Goal: Task Accomplishment & Management: Manage account settings

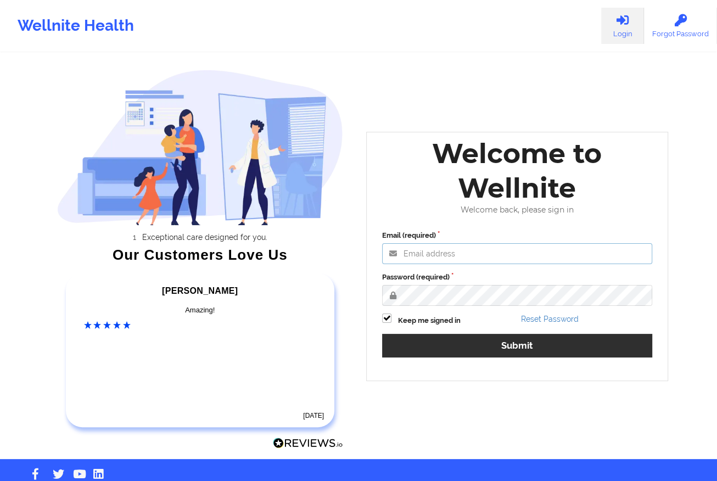
type input "[EMAIL_ADDRESS][DOMAIN_NAME]"
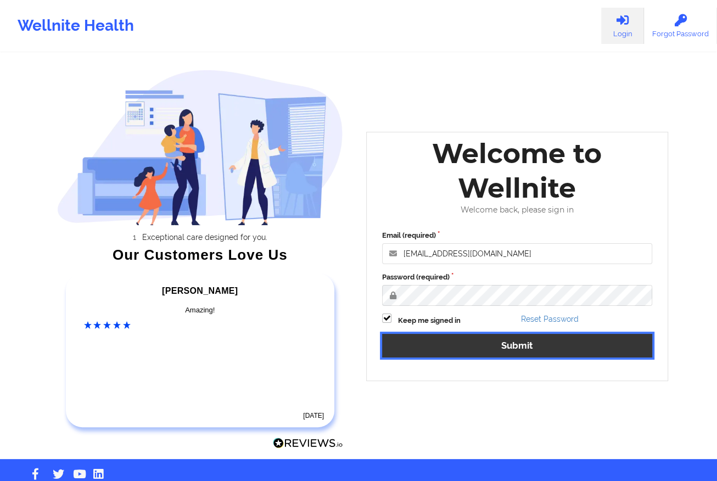
click at [410, 346] on button "Submit" at bounding box center [517, 346] width 270 height 24
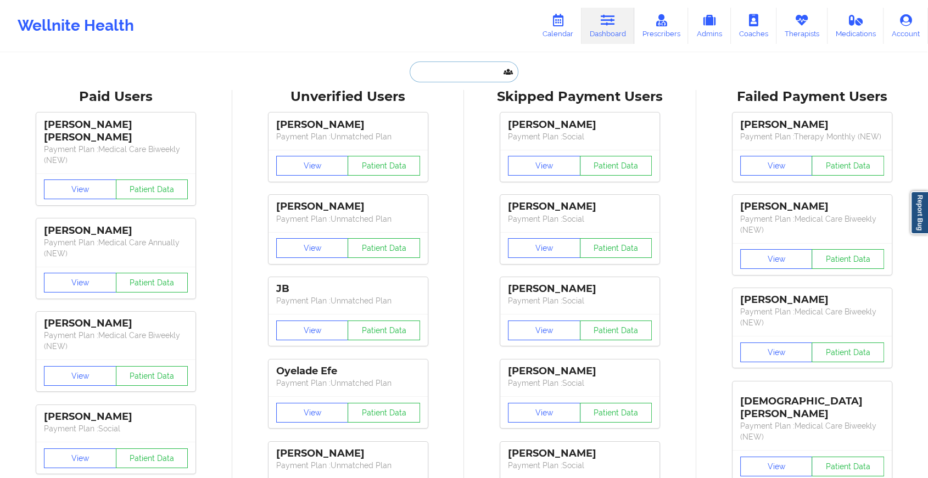
click at [452, 69] on input "text" at bounding box center [464, 71] width 109 height 21
paste input "[EMAIL_ADDRESS][DOMAIN_NAME]"
type input "[EMAIL_ADDRESS][DOMAIN_NAME]"
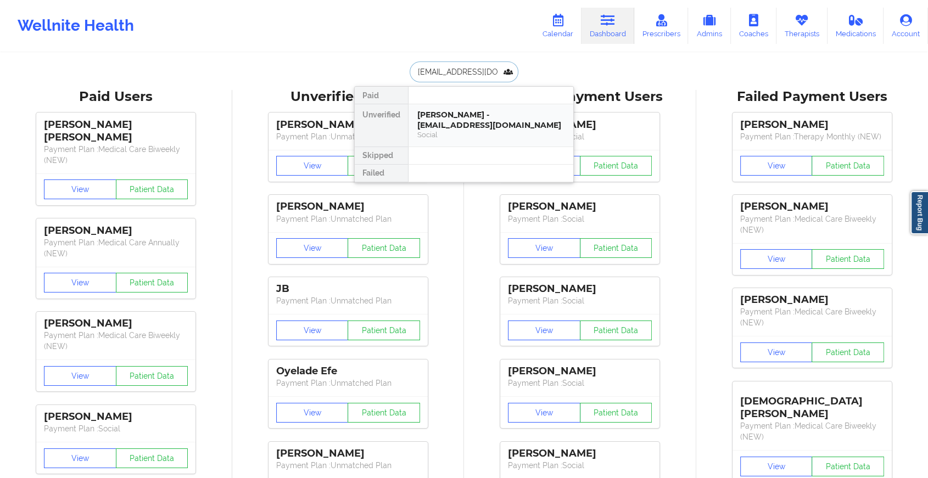
click at [442, 119] on div "[PERSON_NAME] - [EMAIL_ADDRESS][DOMAIN_NAME]" at bounding box center [490, 120] width 147 height 20
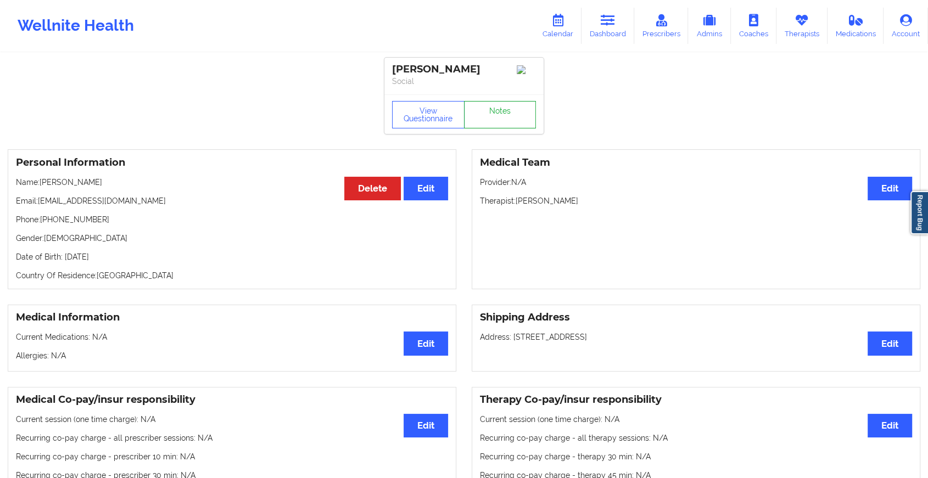
click at [496, 108] on link "Notes" at bounding box center [500, 114] width 72 height 27
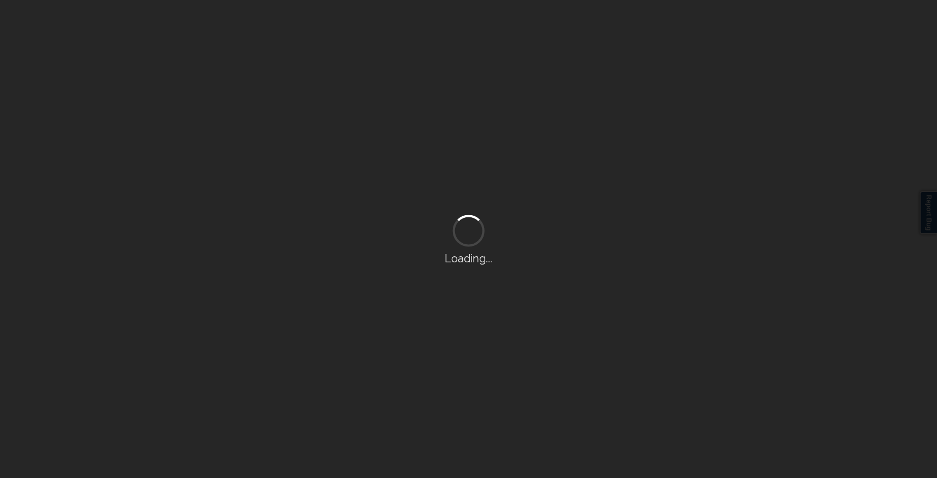
click at [496, 108] on div "Loading..." at bounding box center [468, 239] width 937 height 478
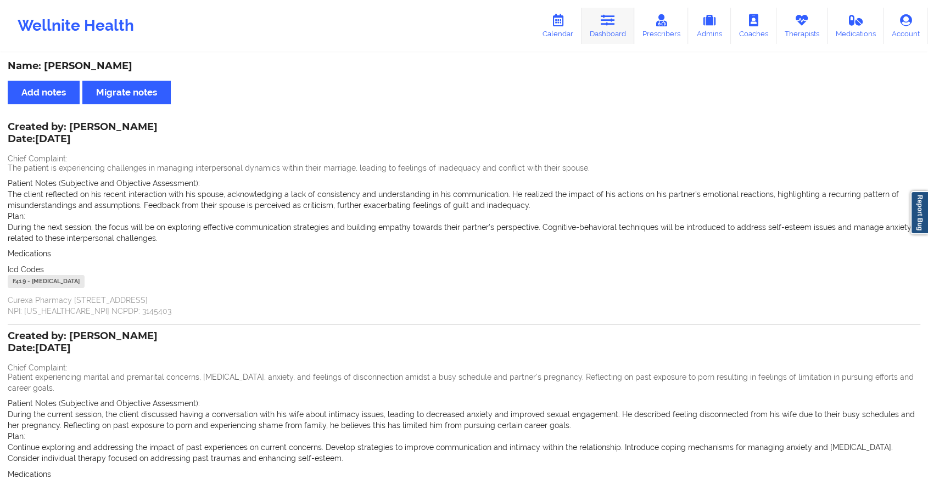
click at [613, 18] on icon at bounding box center [608, 20] width 14 height 12
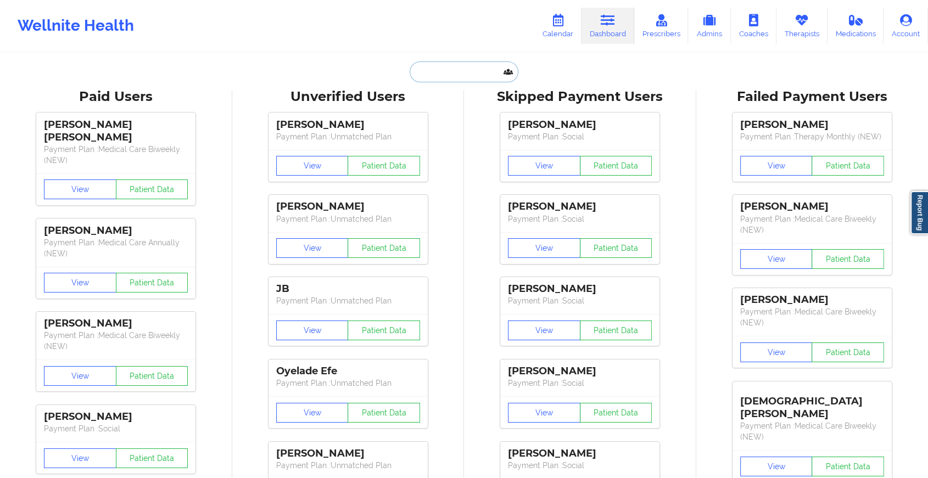
click at [478, 76] on input "text" at bounding box center [464, 71] width 109 height 21
paste input "[EMAIL_ADDRESS][DOMAIN_NAME]"
type input "[EMAIL_ADDRESS][DOMAIN_NAME]"
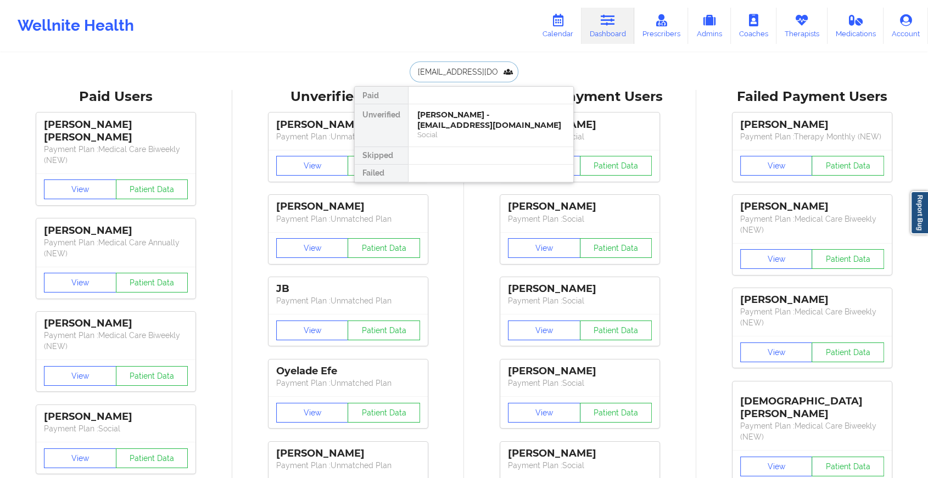
scroll to position [0, 12]
click at [461, 120] on div "[PERSON_NAME] - [EMAIL_ADDRESS][DOMAIN_NAME]" at bounding box center [490, 120] width 147 height 20
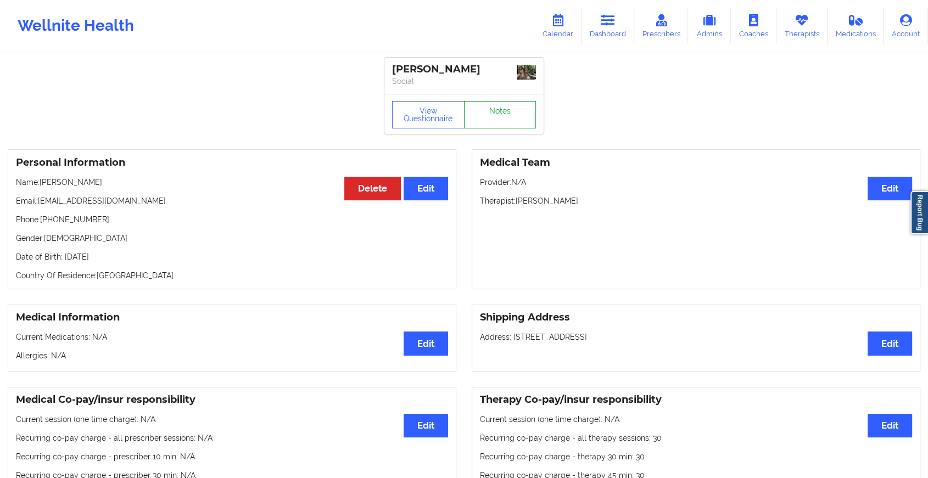
click at [494, 111] on link "Notes" at bounding box center [500, 114] width 72 height 27
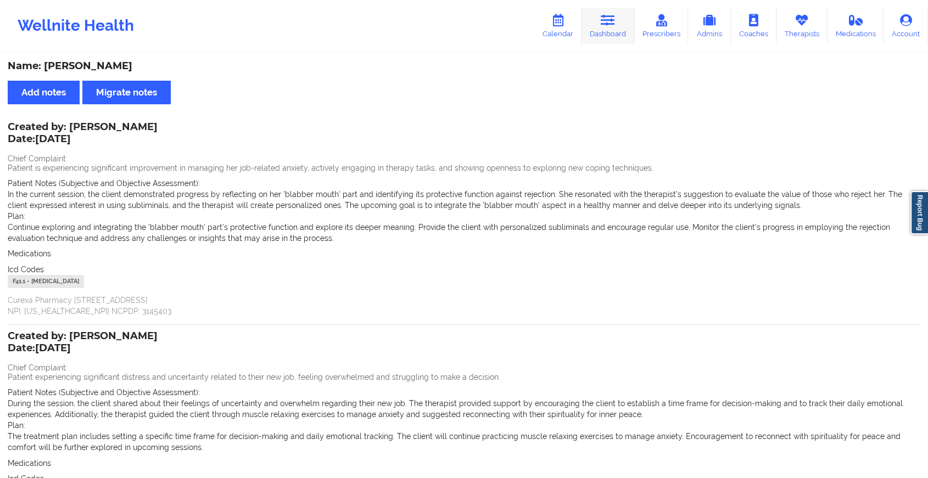
click at [618, 27] on link "Dashboard" at bounding box center [607, 26] width 53 height 36
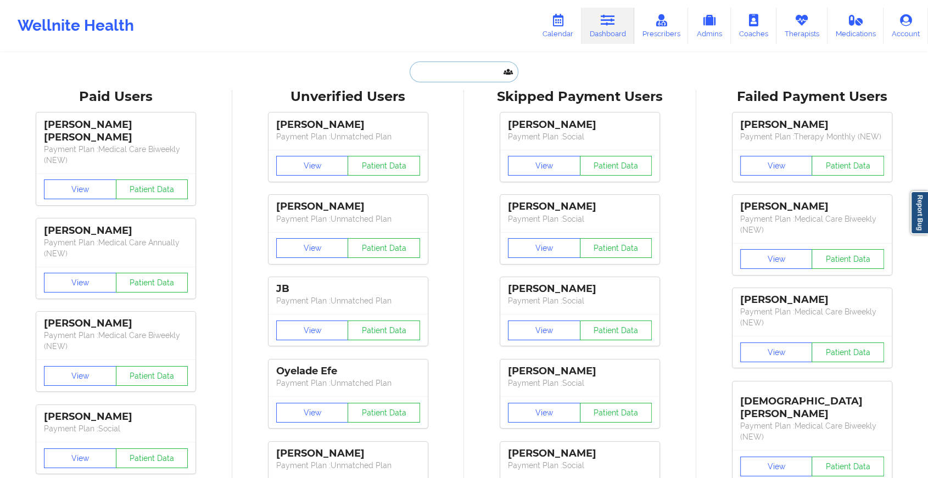
click at [451, 69] on input "text" at bounding box center [464, 71] width 109 height 21
paste input "[EMAIL_ADDRESS][DOMAIN_NAME]"
type input "[EMAIL_ADDRESS][DOMAIN_NAME]"
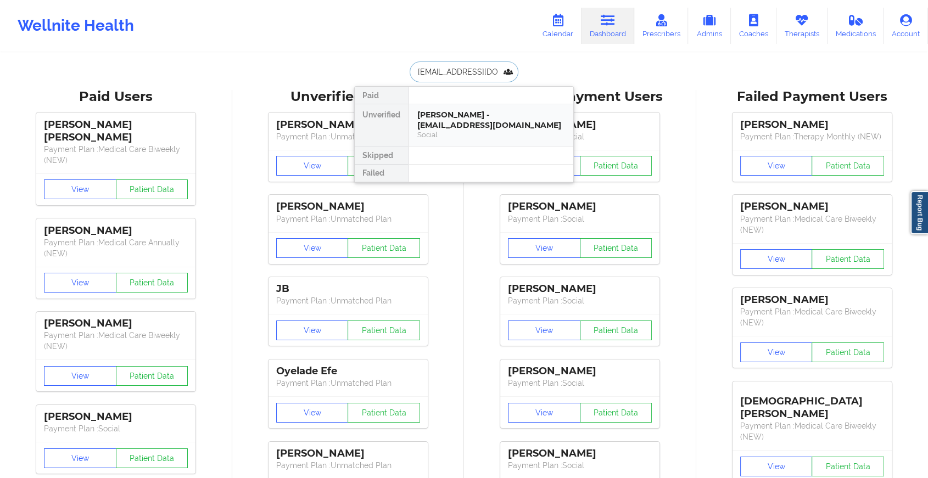
click at [433, 114] on div "[PERSON_NAME] - [EMAIL_ADDRESS][DOMAIN_NAME]" at bounding box center [490, 120] width 147 height 20
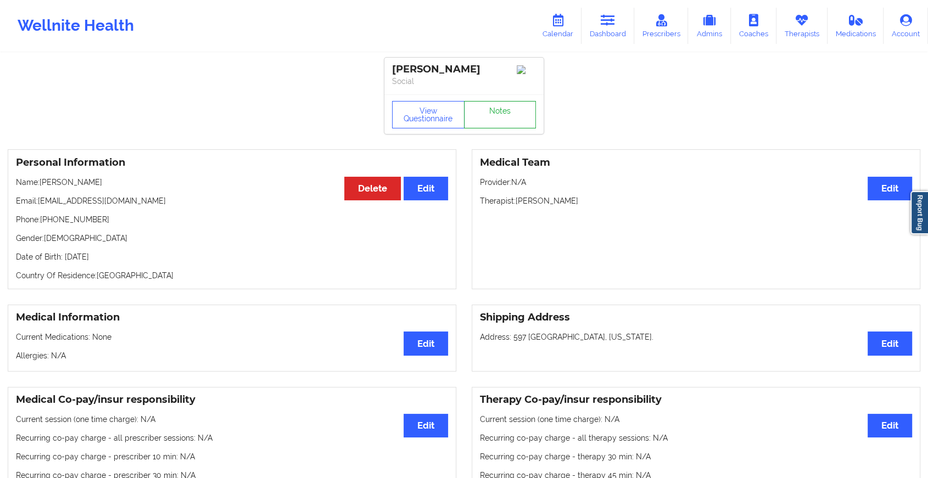
click at [506, 110] on link "Notes" at bounding box center [500, 114] width 72 height 27
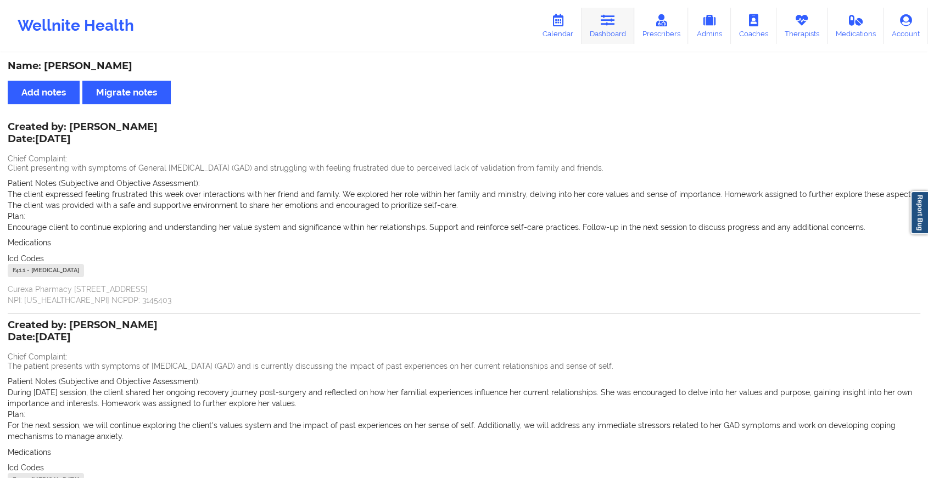
click at [606, 37] on link "Dashboard" at bounding box center [607, 26] width 53 height 36
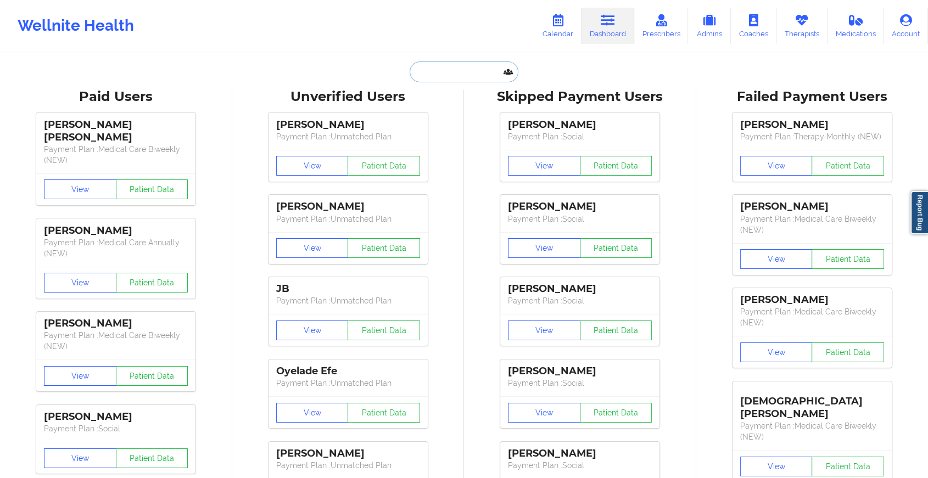
click at [444, 63] on input "text" at bounding box center [464, 71] width 109 height 21
paste input "[EMAIL_ADDRESS][DOMAIN_NAME]"
type input "[EMAIL_ADDRESS][DOMAIN_NAME]"
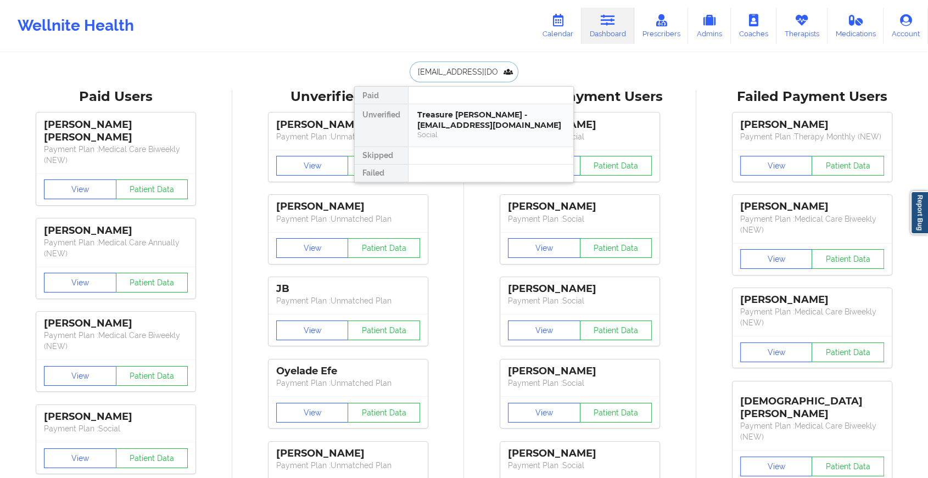
click at [501, 119] on div "Treasure [PERSON_NAME] - [EMAIL_ADDRESS][DOMAIN_NAME]" at bounding box center [490, 120] width 147 height 20
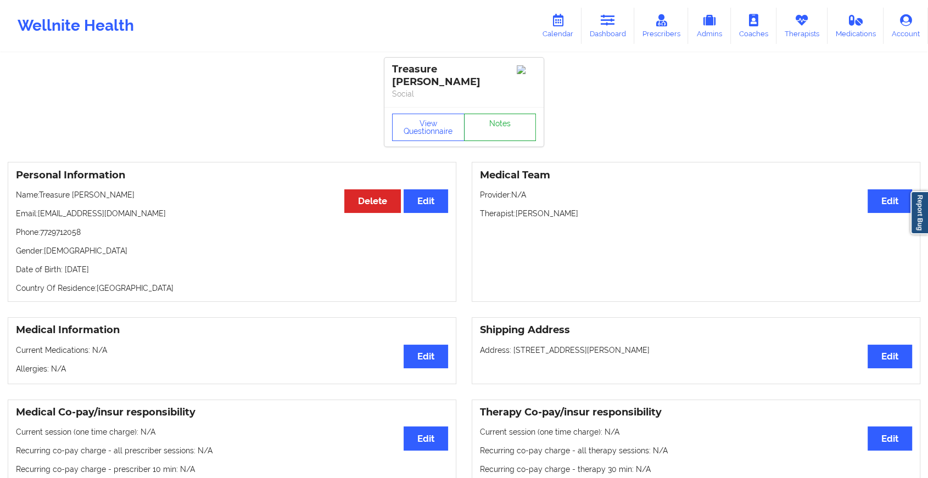
click at [496, 114] on link "Notes" at bounding box center [500, 127] width 72 height 27
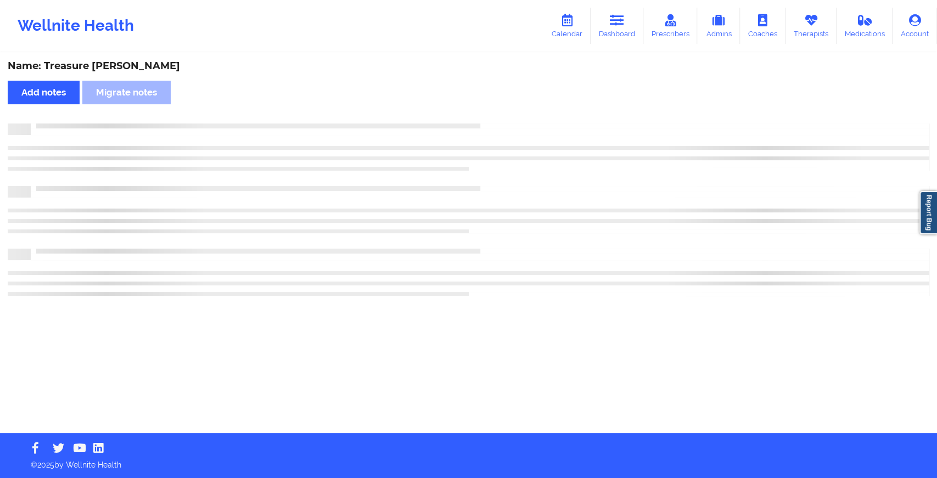
click at [496, 110] on div "Name: Treasure [PERSON_NAME] Add notes Migrate notes" at bounding box center [468, 243] width 937 height 379
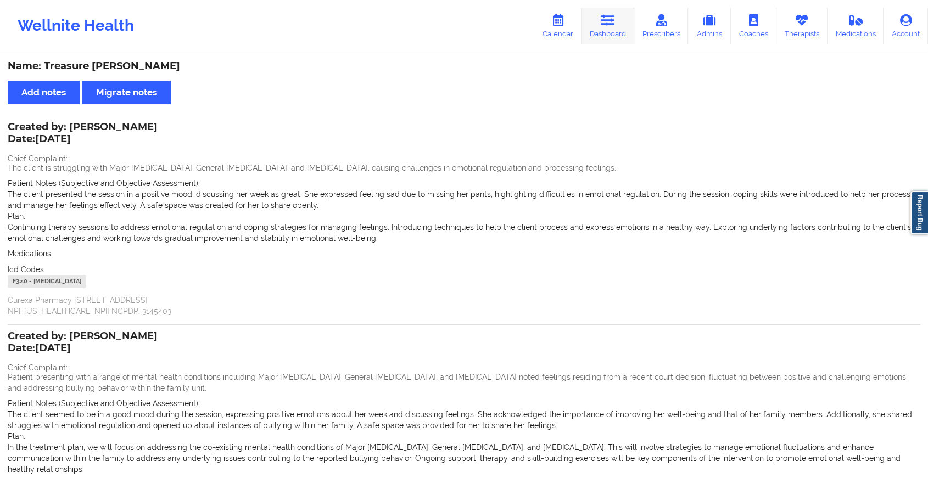
click at [595, 15] on link "Dashboard" at bounding box center [607, 26] width 53 height 36
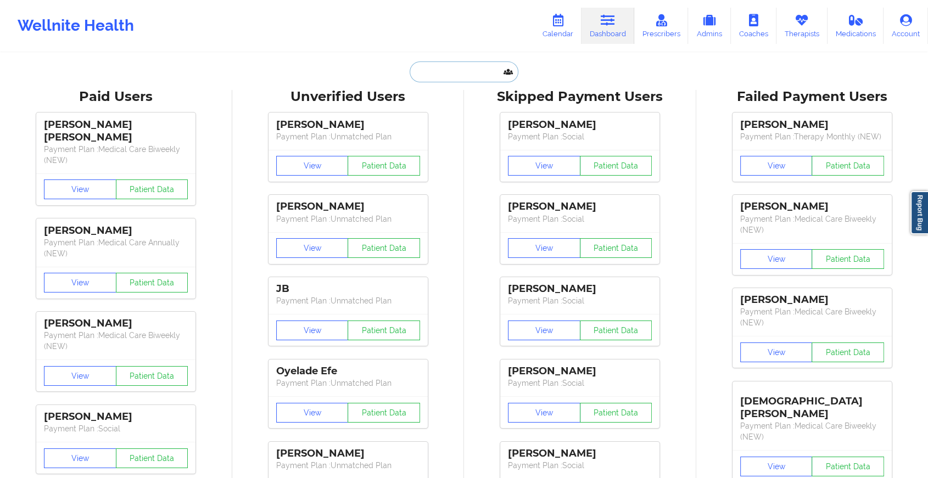
click at [465, 76] on input "text" at bounding box center [464, 71] width 109 height 21
paste input "[EMAIL_ADDRESS][DOMAIN_NAME]"
type input "[EMAIL_ADDRESS][DOMAIN_NAME]"
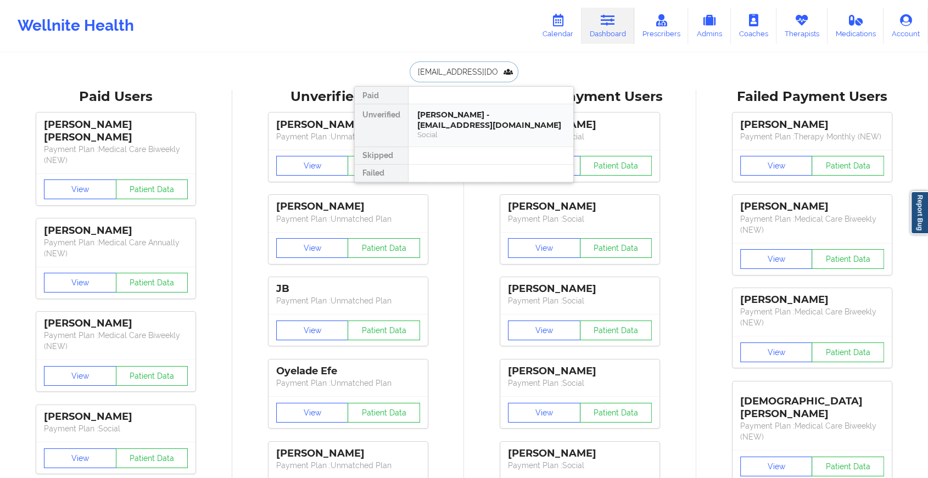
click at [492, 119] on div "[PERSON_NAME] - [EMAIL_ADDRESS][DOMAIN_NAME]" at bounding box center [490, 120] width 147 height 20
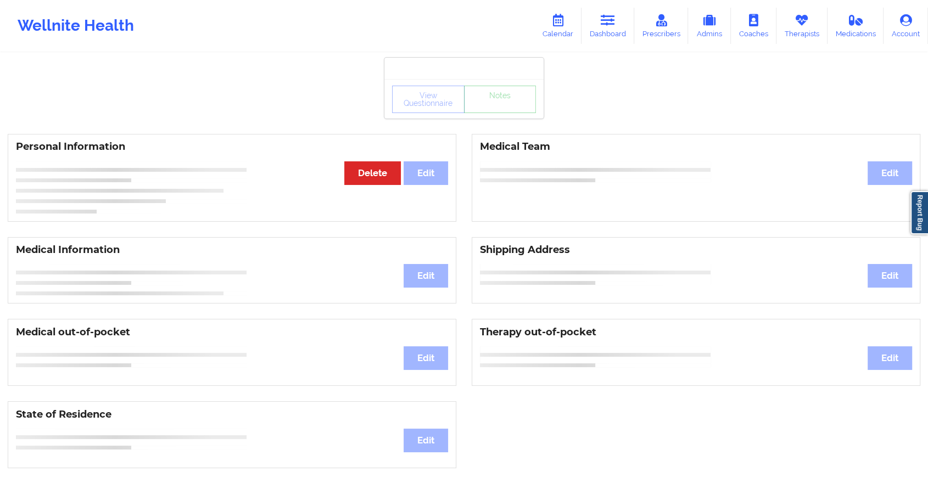
click at [501, 106] on div "View Questionnaire Notes" at bounding box center [464, 99] width 144 height 27
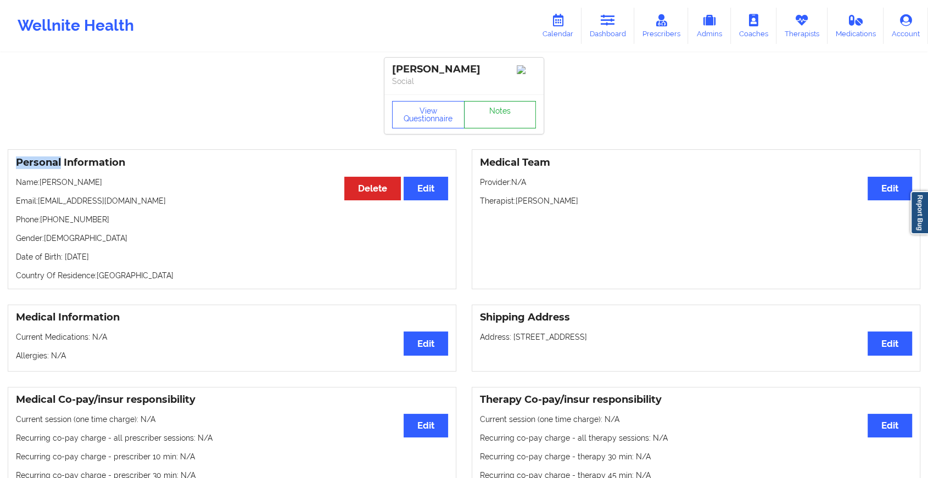
click at [501, 106] on link "Notes" at bounding box center [500, 114] width 72 height 27
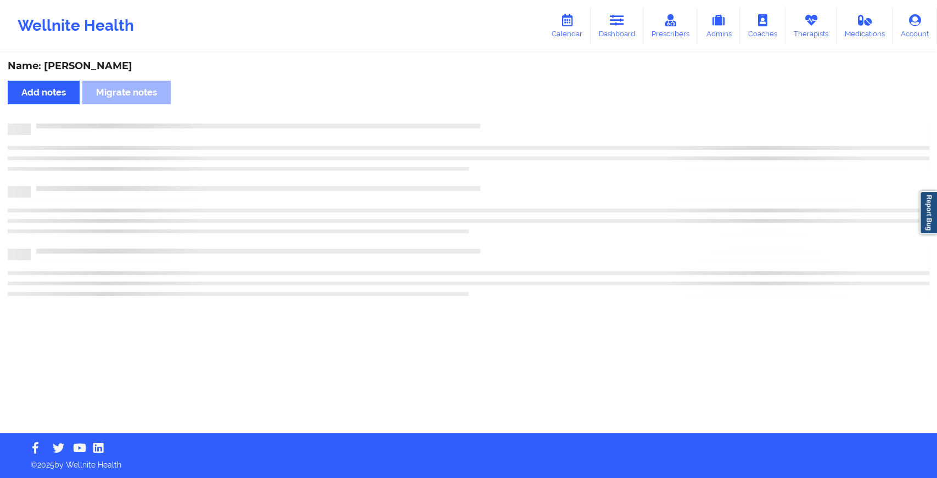
click at [501, 106] on div "Name: [PERSON_NAME] Add notes Migrate notes" at bounding box center [468, 243] width 937 height 379
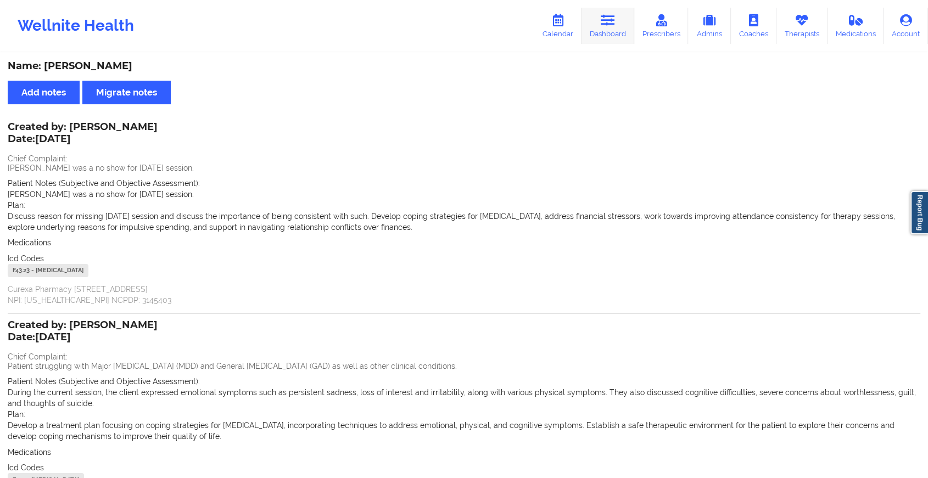
click at [596, 29] on link "Dashboard" at bounding box center [607, 26] width 53 height 36
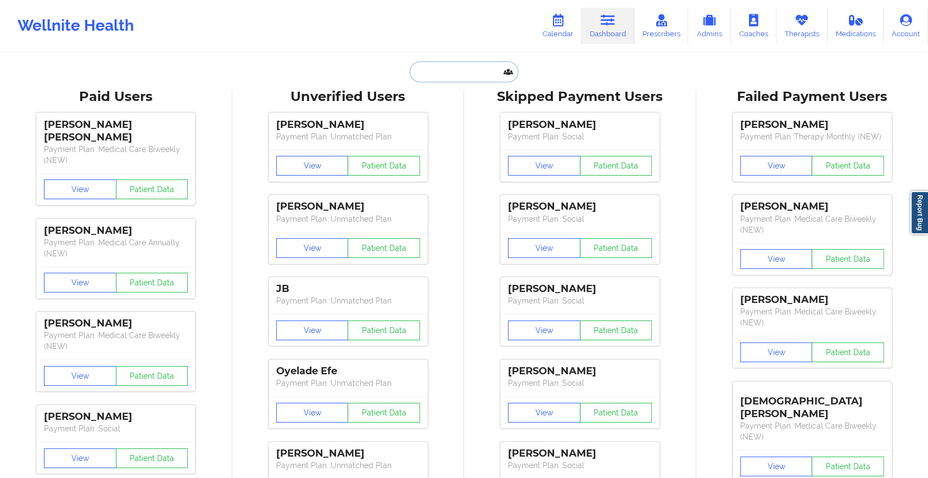
click at [435, 77] on input "text" at bounding box center [464, 71] width 109 height 21
paste input "[EMAIL_ADDRESS][DOMAIN_NAME]"
type input "[EMAIL_ADDRESS][DOMAIN_NAME]"
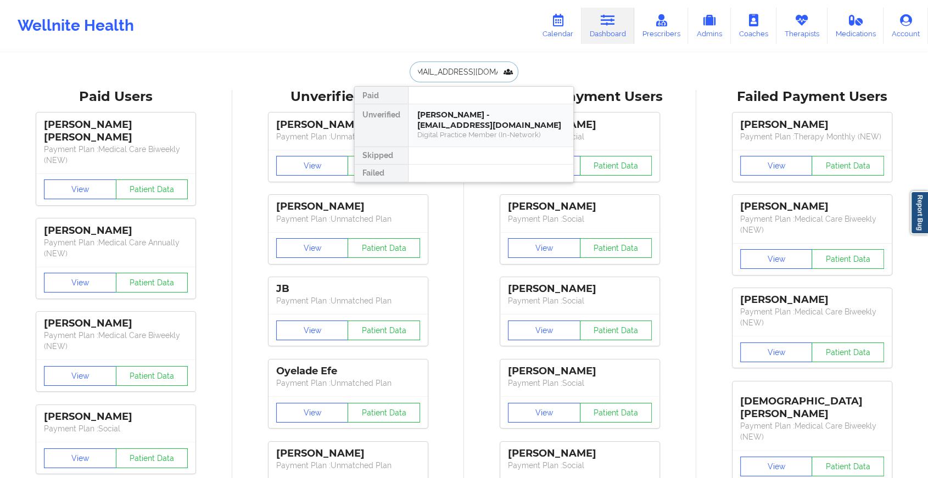
click at [459, 125] on div "[PERSON_NAME] - [EMAIL_ADDRESS][DOMAIN_NAME]" at bounding box center [490, 120] width 147 height 20
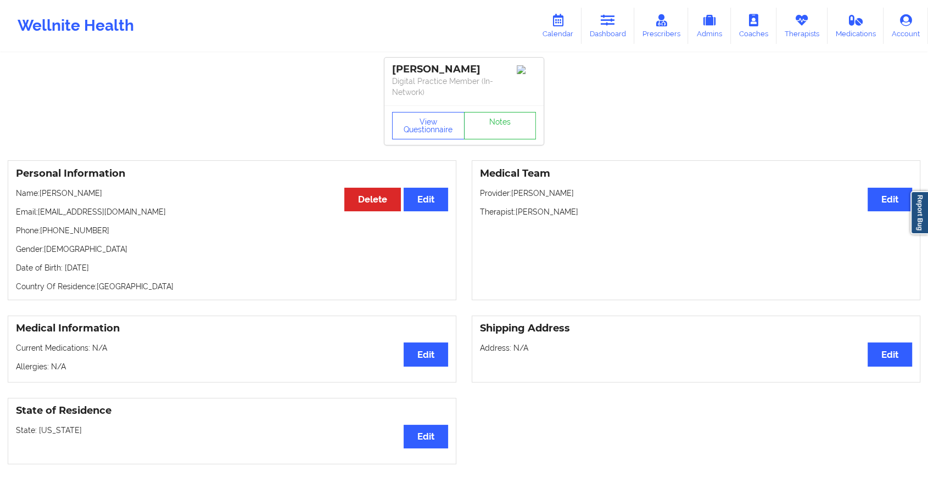
click at [508, 110] on div "View Questionnaire Notes" at bounding box center [463, 125] width 159 height 40
click at [504, 115] on link "Notes" at bounding box center [500, 125] width 72 height 27
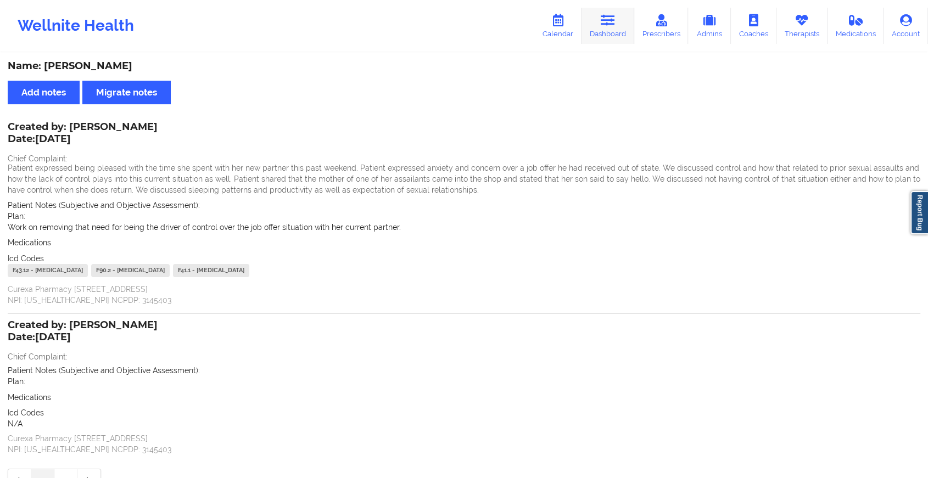
click at [610, 21] on icon at bounding box center [608, 20] width 14 height 12
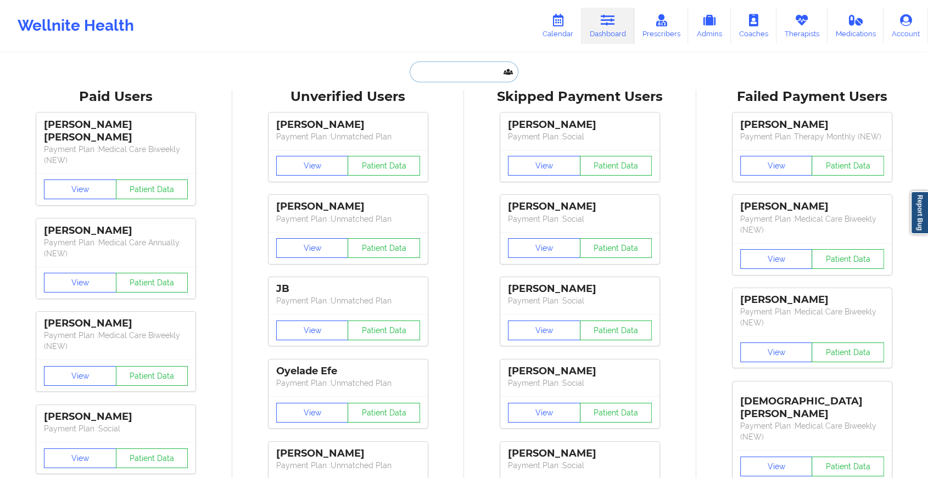
click at [457, 71] on input "text" at bounding box center [464, 71] width 109 height 21
paste input "[PERSON_NAME][EMAIL_ADDRESS][DOMAIN_NAME]"
type input "[PERSON_NAME][EMAIL_ADDRESS][DOMAIN_NAME]"
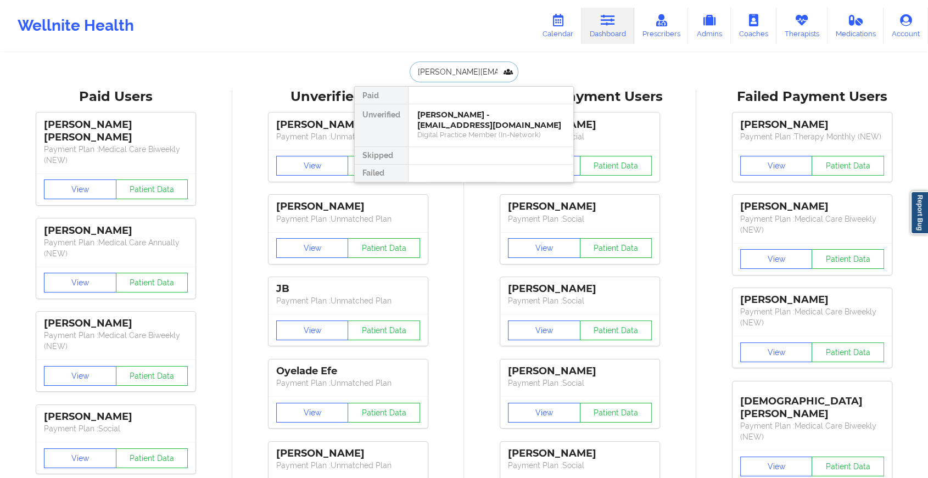
scroll to position [0, 4]
click at [488, 114] on div "[PERSON_NAME] - [PERSON_NAME][EMAIL_ADDRESS][DOMAIN_NAME]" at bounding box center [490, 120] width 147 height 20
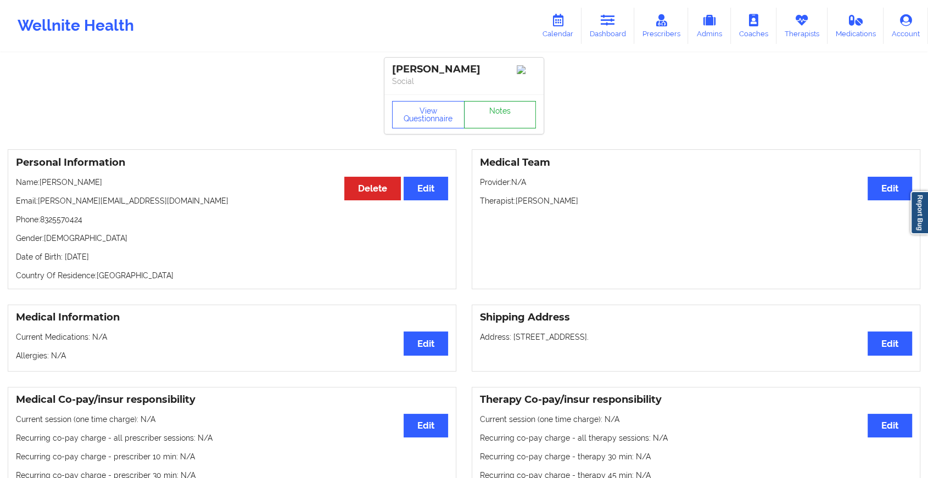
click at [506, 113] on link "Notes" at bounding box center [500, 114] width 72 height 27
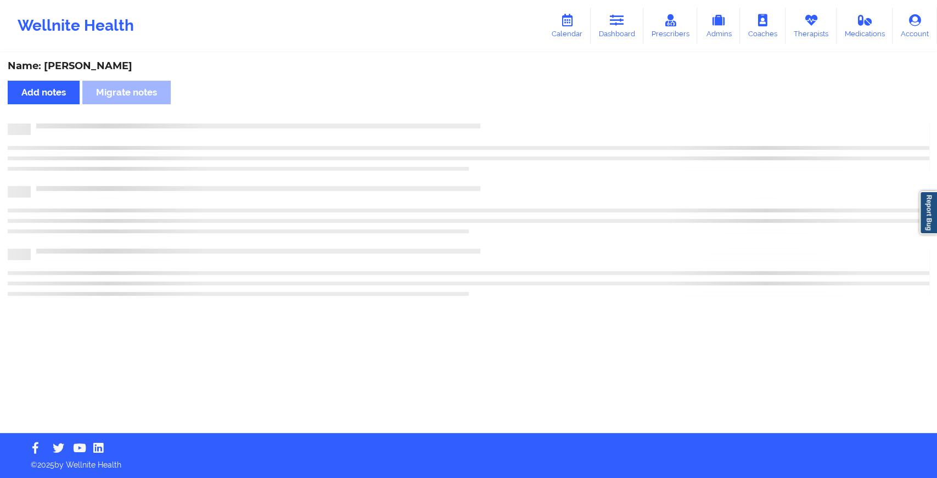
click at [506, 113] on div "Name: [PERSON_NAME] Add notes Migrate notes" at bounding box center [468, 243] width 937 height 379
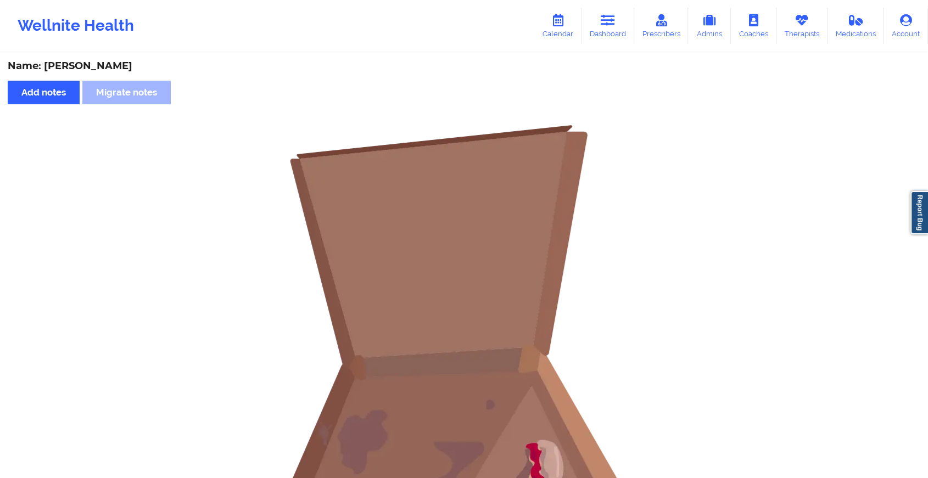
click at [613, 1] on div "Wellnite Health Calendar Dashboard Prescribers Admins Coaches Therapists Medica…" at bounding box center [464, 26] width 928 height 52
click at [611, 17] on icon at bounding box center [608, 20] width 14 height 12
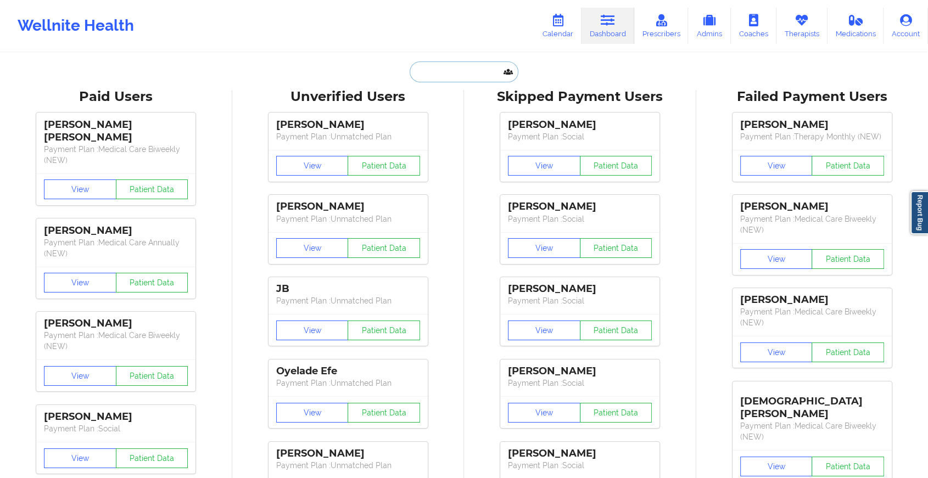
click at [460, 80] on input "text" at bounding box center [464, 71] width 109 height 21
paste input "[PERSON_NAME][EMAIL_ADDRESS][DOMAIN_NAME]"
type input "[PERSON_NAME][EMAIL_ADDRESS][DOMAIN_NAME]"
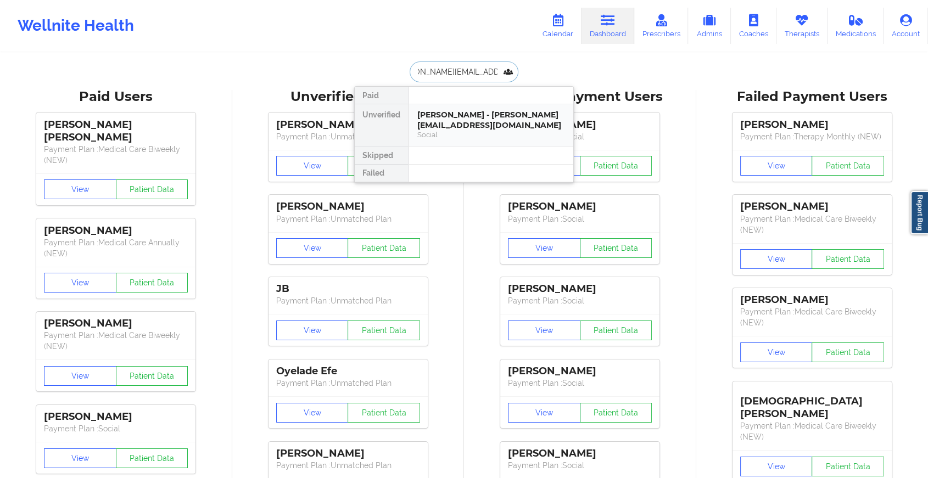
click at [469, 129] on div "[PERSON_NAME] - [PERSON_NAME][EMAIL_ADDRESS][DOMAIN_NAME]" at bounding box center [490, 120] width 147 height 20
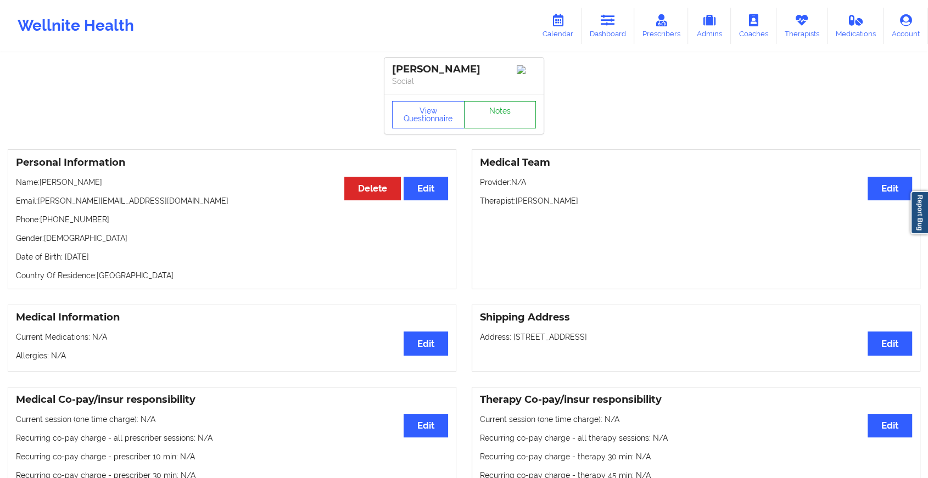
click at [502, 123] on link "Notes" at bounding box center [500, 114] width 72 height 27
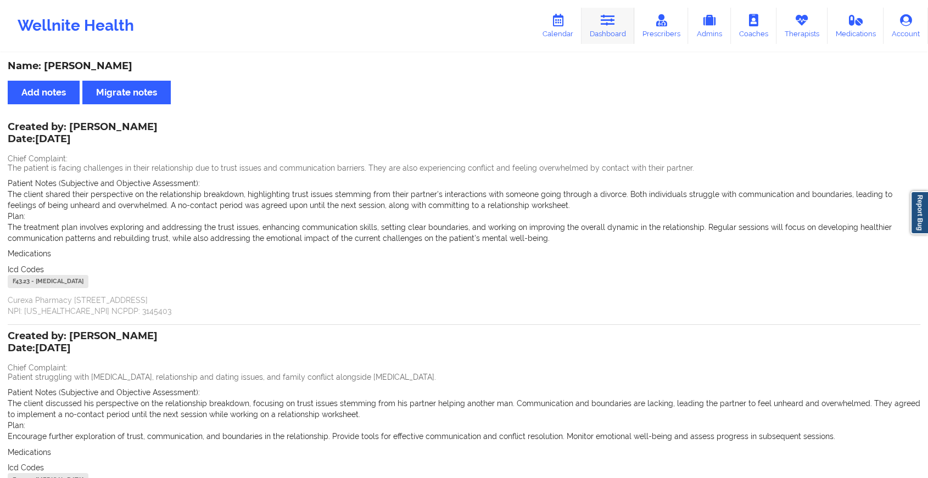
click at [601, 23] on link "Dashboard" at bounding box center [607, 26] width 53 height 36
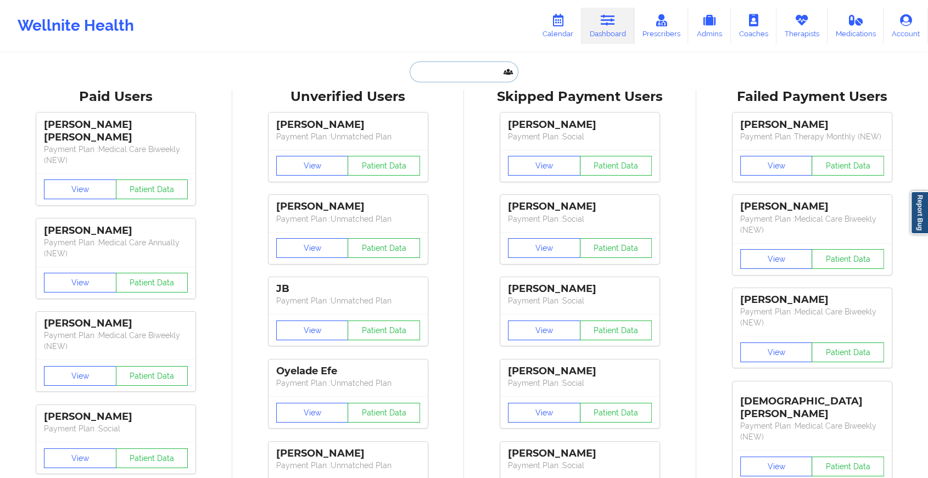
click at [488, 65] on input "text" at bounding box center [464, 71] width 109 height 21
paste input "[EMAIL_ADDRESS][DOMAIN_NAME]"
type input "[EMAIL_ADDRESS][DOMAIN_NAME]"
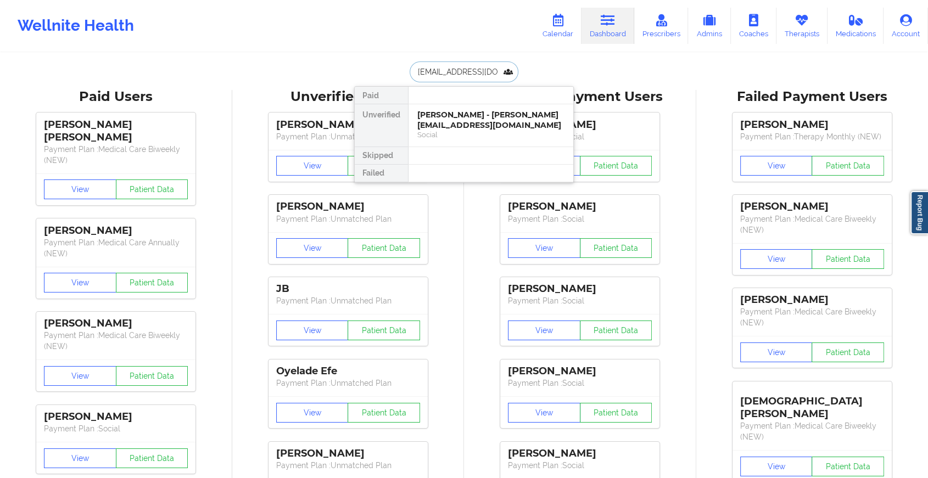
scroll to position [0, 2]
click at [487, 122] on div "[PERSON_NAME] - [EMAIL_ADDRESS][DOMAIN_NAME]" at bounding box center [490, 120] width 147 height 20
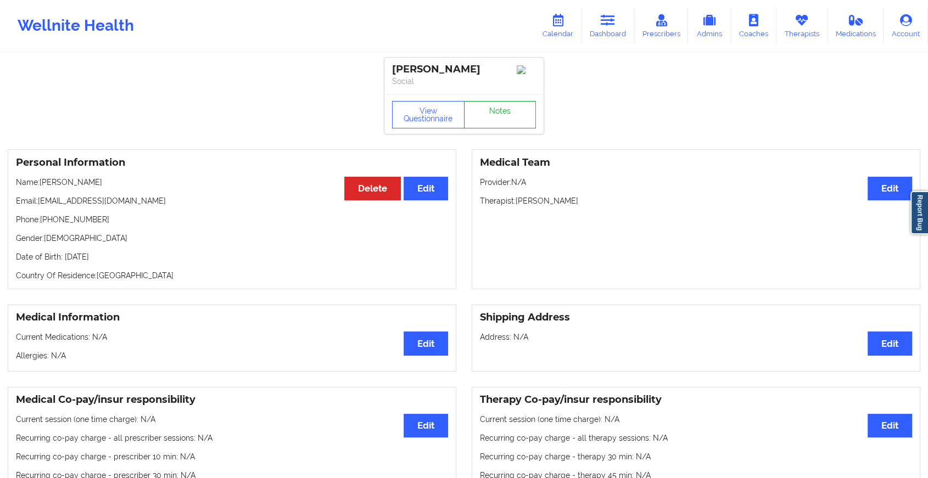
click at [501, 120] on link "Notes" at bounding box center [500, 114] width 72 height 27
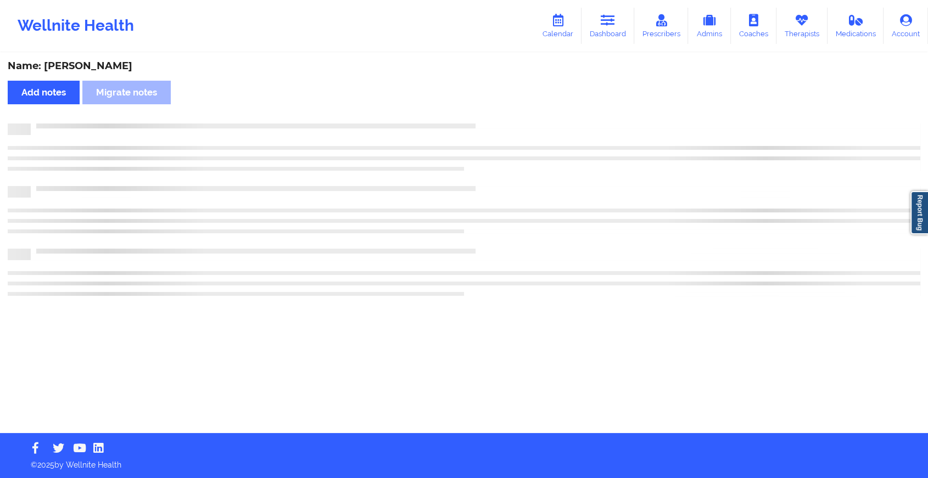
click at [501, 120] on div "Name: [PERSON_NAME] Add notes Migrate notes" at bounding box center [464, 243] width 928 height 379
click at [501, 120] on div "Name: [PERSON_NAME] Add notes Migrate notes" at bounding box center [468, 243] width 937 height 379
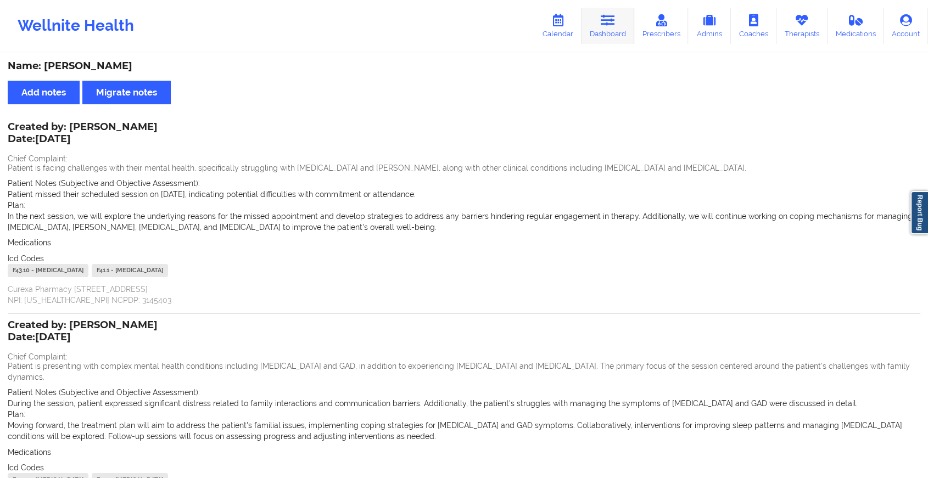
click at [614, 26] on link "Dashboard" at bounding box center [607, 26] width 53 height 36
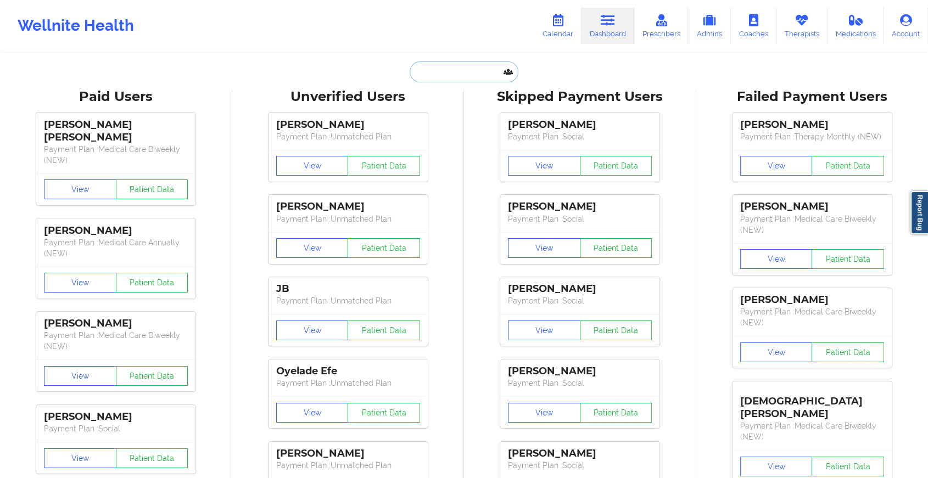
click at [456, 70] on input "text" at bounding box center [464, 71] width 109 height 21
paste input "[EMAIL_ADDRESS][DOMAIN_NAME]"
type input "[EMAIL_ADDRESS][DOMAIN_NAME]"
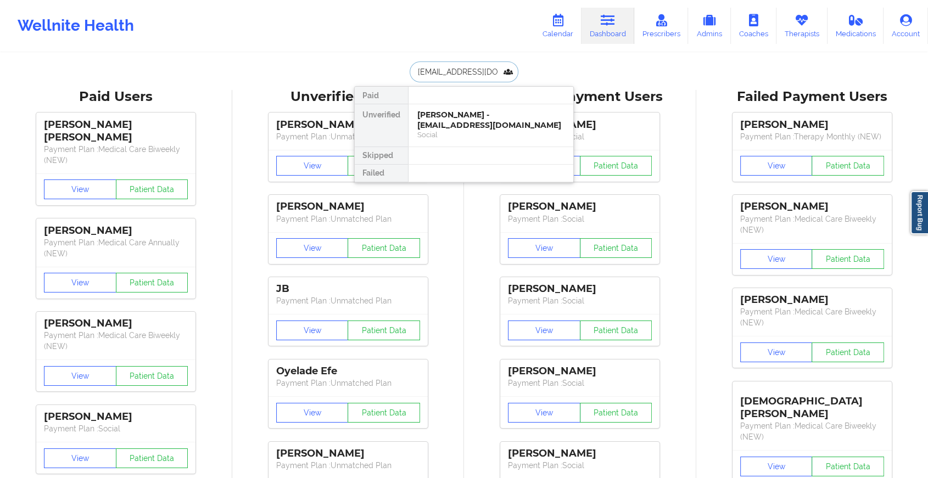
scroll to position [0, 3]
click at [460, 114] on div "[PERSON_NAME] Quick - [EMAIL_ADDRESS][DOMAIN_NAME]" at bounding box center [490, 120] width 147 height 20
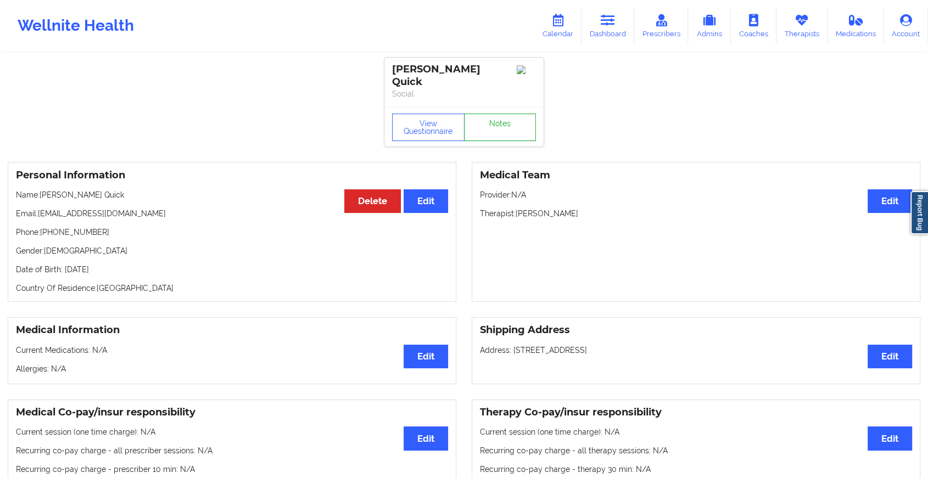
click at [496, 125] on link "Notes" at bounding box center [500, 127] width 72 height 27
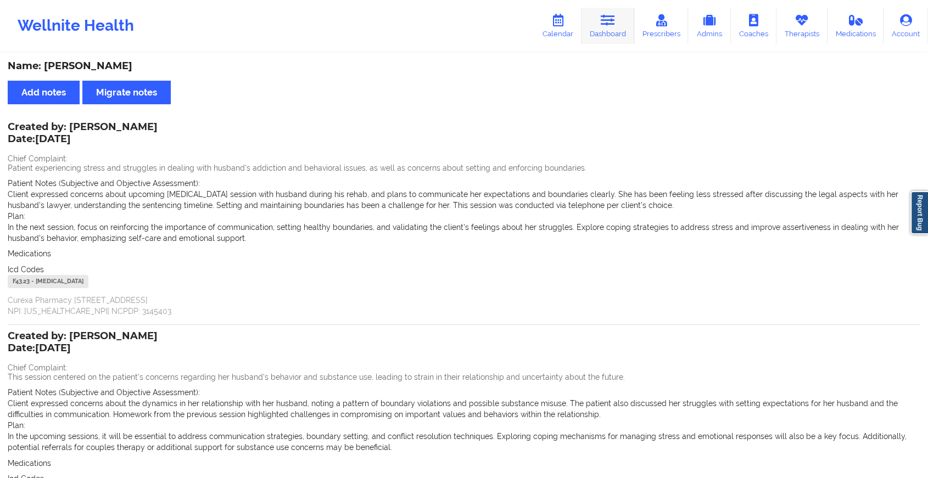
click at [612, 19] on icon at bounding box center [608, 20] width 14 height 12
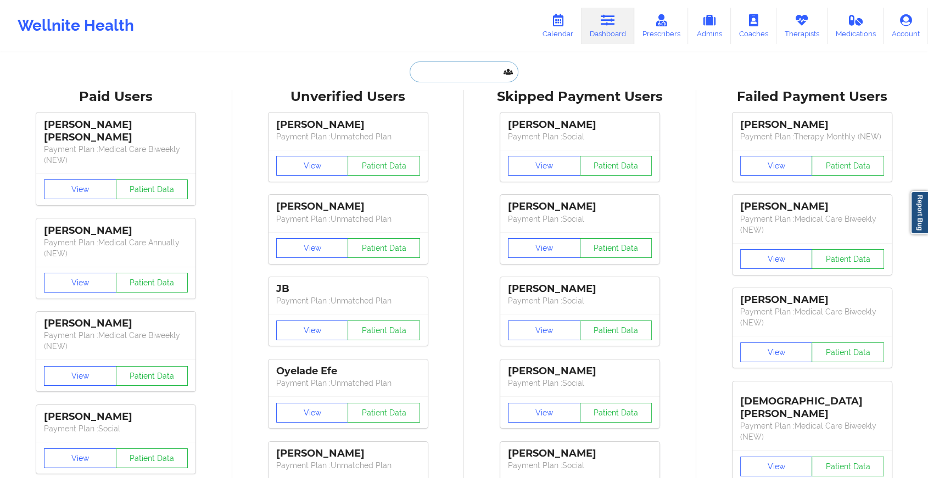
click at [416, 75] on input "text" at bounding box center [464, 71] width 109 height 21
paste input "[EMAIL_ADDRESS][DOMAIN_NAME]"
type input "[EMAIL_ADDRESS][DOMAIN_NAME]"
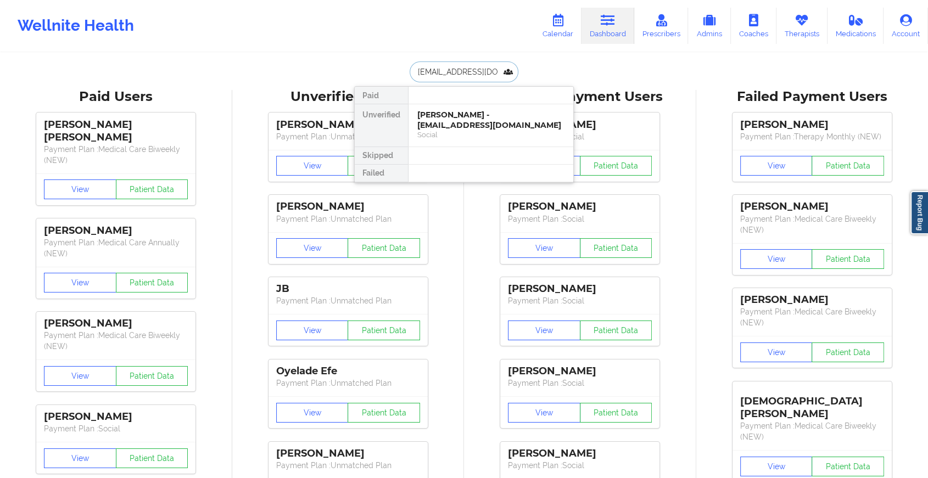
click at [452, 120] on div "[PERSON_NAME] - [EMAIL_ADDRESS][DOMAIN_NAME]" at bounding box center [490, 120] width 147 height 20
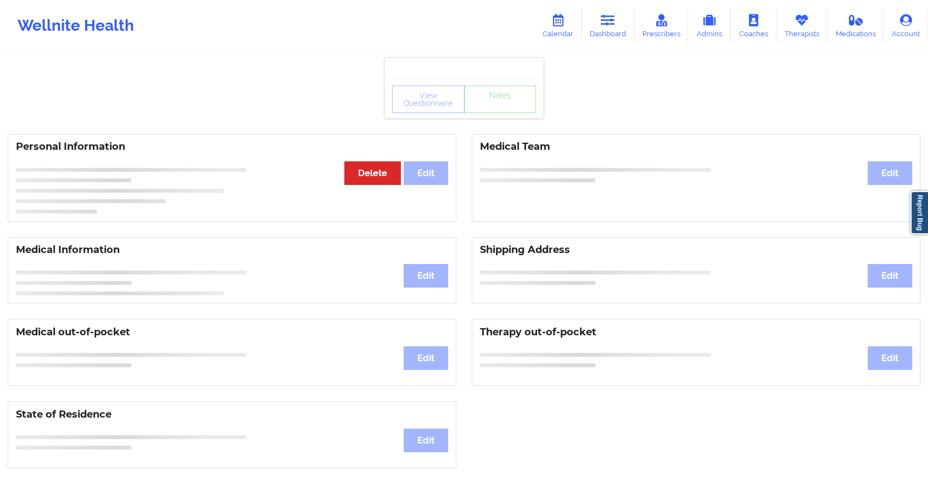
click at [486, 107] on div "View Questionnaire Notes" at bounding box center [463, 99] width 159 height 40
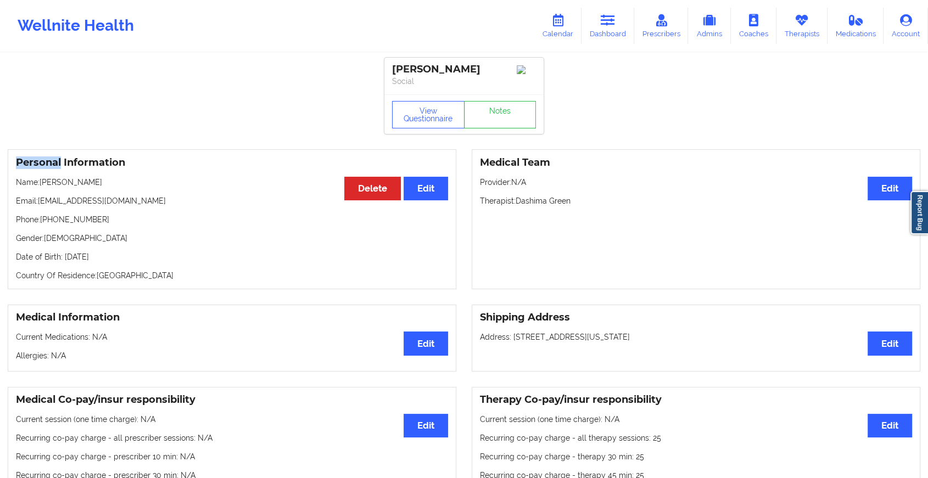
click at [486, 107] on div "View Questionnaire Notes" at bounding box center [463, 114] width 159 height 40
click at [486, 107] on div "[PERSON_NAME] Social View Questionnaire Notes" at bounding box center [463, 96] width 159 height 76
drag, startPoint x: 486, startPoint y: 107, endPoint x: 488, endPoint y: 131, distance: 24.8
click at [488, 128] on link "Notes" at bounding box center [500, 114] width 72 height 27
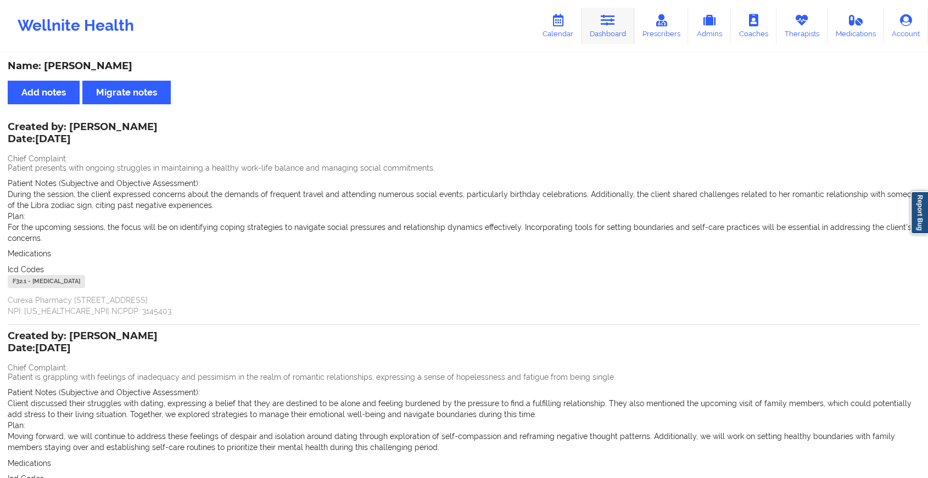
click at [612, 22] on icon at bounding box center [608, 20] width 14 height 12
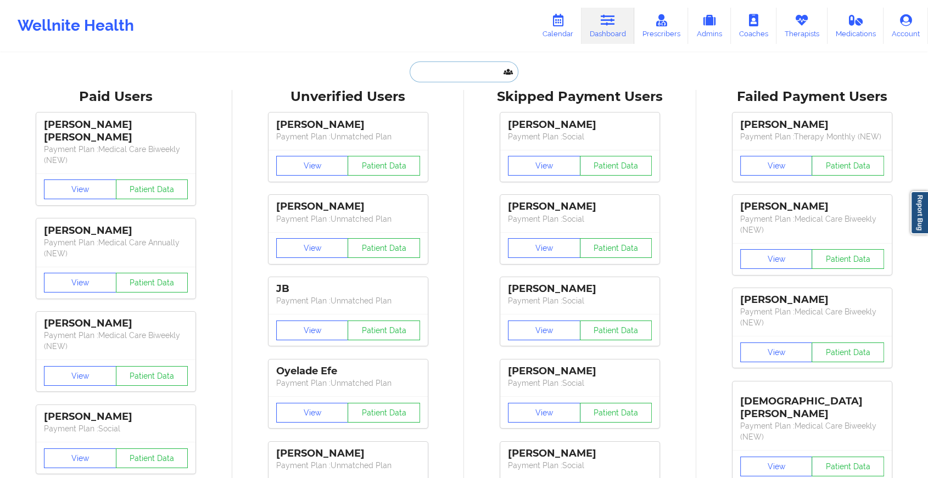
click at [443, 78] on input "text" at bounding box center [464, 71] width 109 height 21
paste input "[EMAIL_ADDRESS][DOMAIN_NAME]"
type input "[EMAIL_ADDRESS][DOMAIN_NAME]"
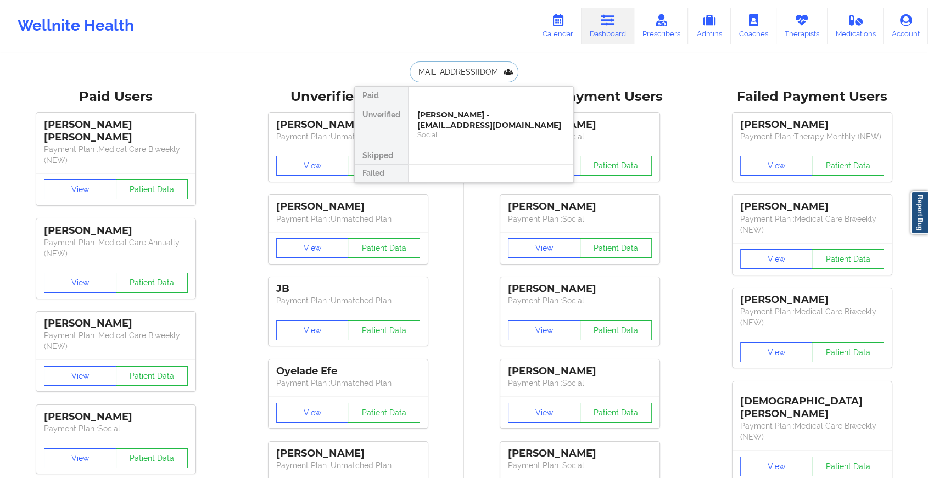
click at [450, 116] on div "[PERSON_NAME] - [EMAIL_ADDRESS][DOMAIN_NAME]" at bounding box center [490, 120] width 147 height 20
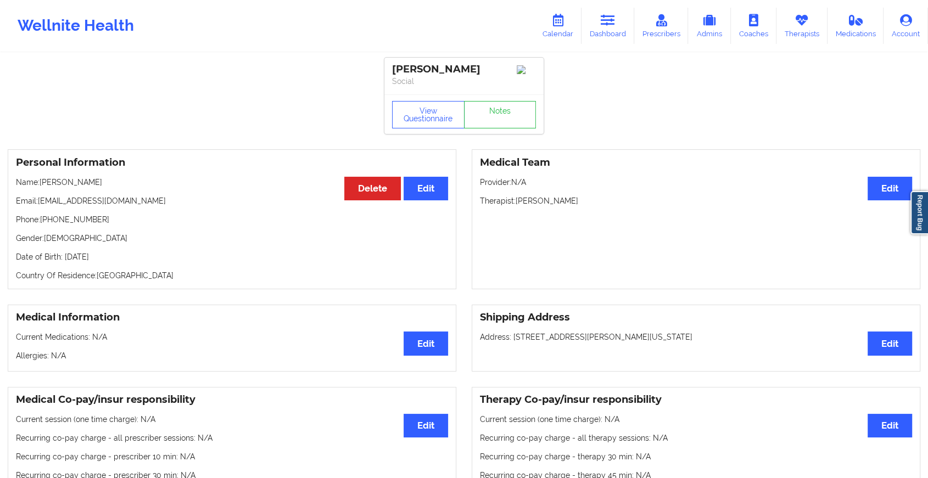
click at [498, 108] on div "View Questionnaire Notes" at bounding box center [464, 114] width 144 height 27
click at [498, 108] on link "Notes" at bounding box center [500, 114] width 72 height 27
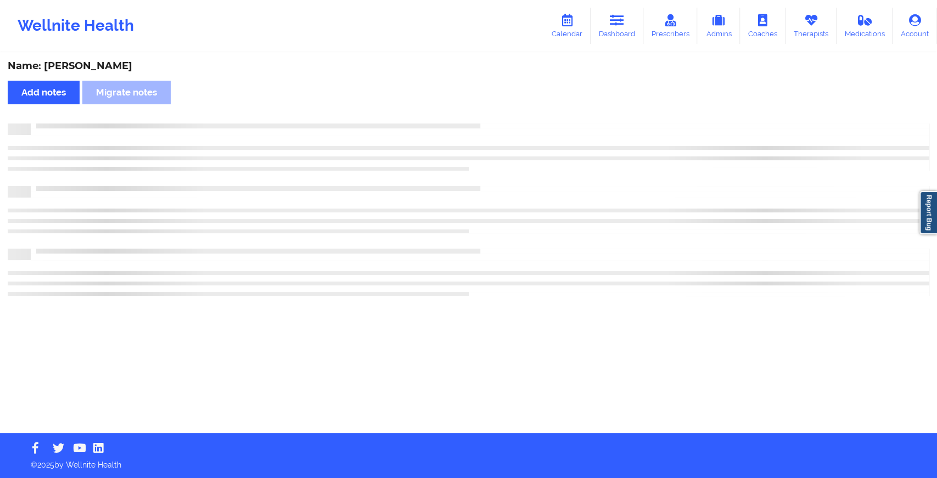
click at [498, 108] on div "Name: [PERSON_NAME] Add notes Migrate notes" at bounding box center [468, 243] width 937 height 379
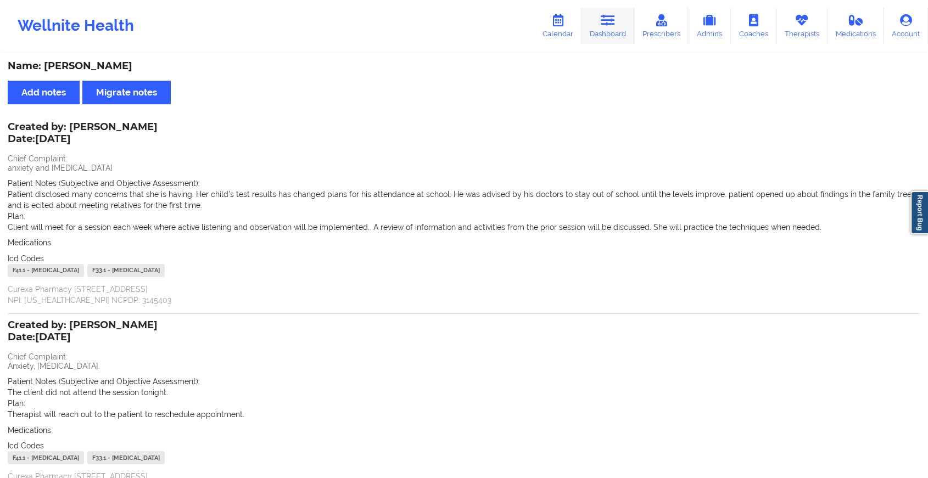
click at [626, 19] on link "Dashboard" at bounding box center [607, 26] width 53 height 36
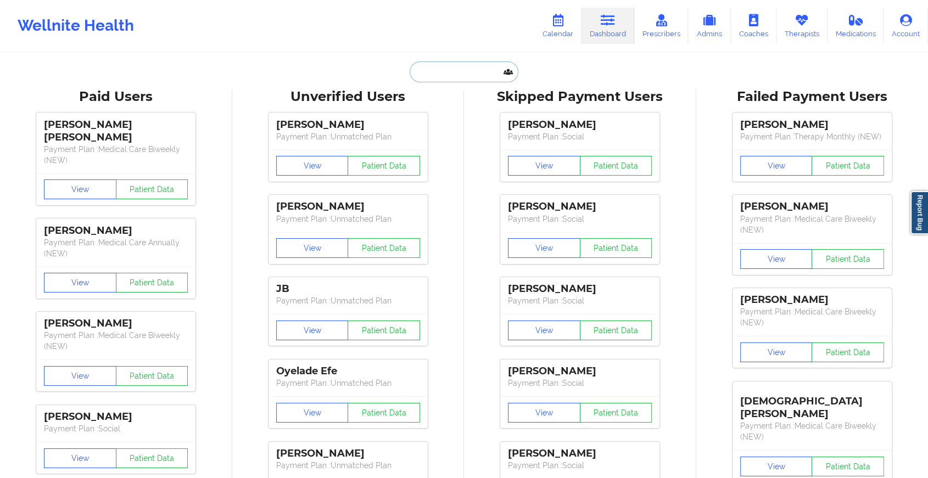
click at [425, 65] on input "text" at bounding box center [464, 71] width 109 height 21
paste input "[PERSON_NAME][EMAIL_ADDRESS][DOMAIN_NAME]"
type input "[PERSON_NAME][EMAIL_ADDRESS][DOMAIN_NAME]"
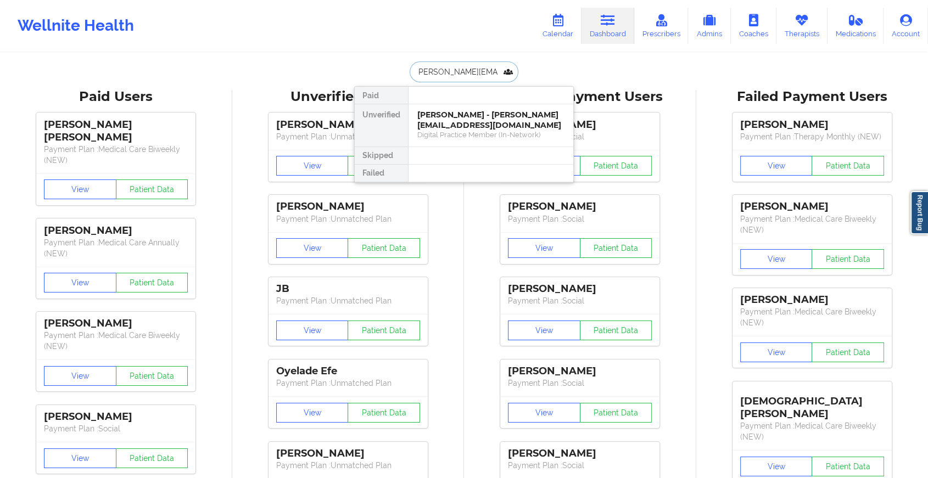
drag, startPoint x: 457, startPoint y: 126, endPoint x: 518, endPoint y: 60, distance: 90.5
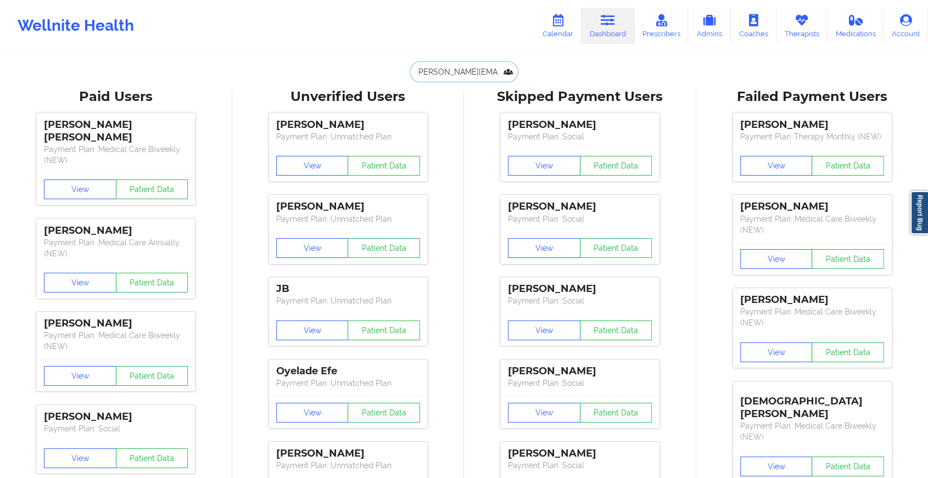
click at [469, 61] on input "[PERSON_NAME][EMAIL_ADDRESS][DOMAIN_NAME]" at bounding box center [464, 71] width 109 height 21
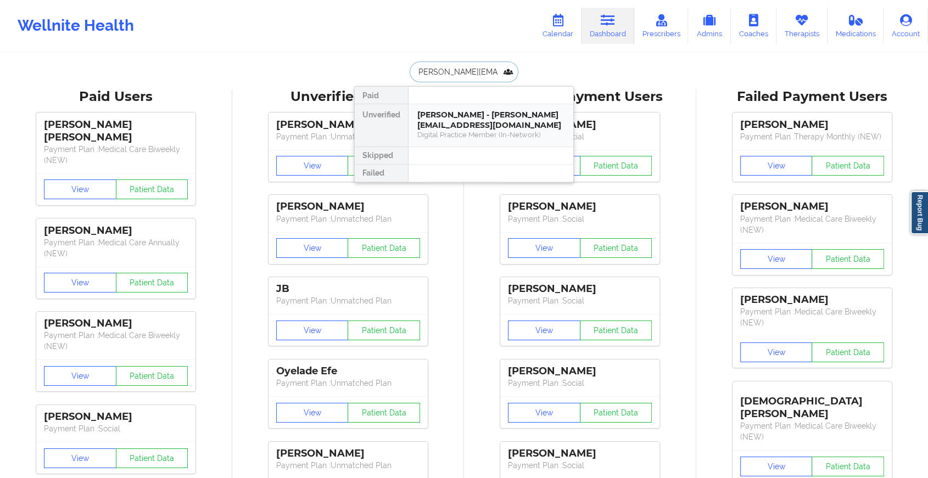
click at [472, 110] on div "[PERSON_NAME] - [PERSON_NAME][EMAIL_ADDRESS][DOMAIN_NAME]" at bounding box center [490, 120] width 147 height 20
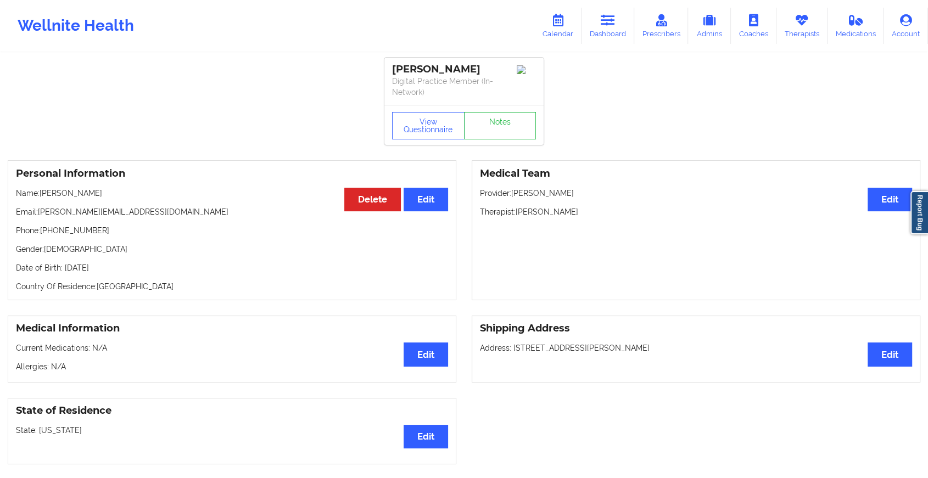
click at [505, 122] on link "Notes" at bounding box center [500, 125] width 72 height 27
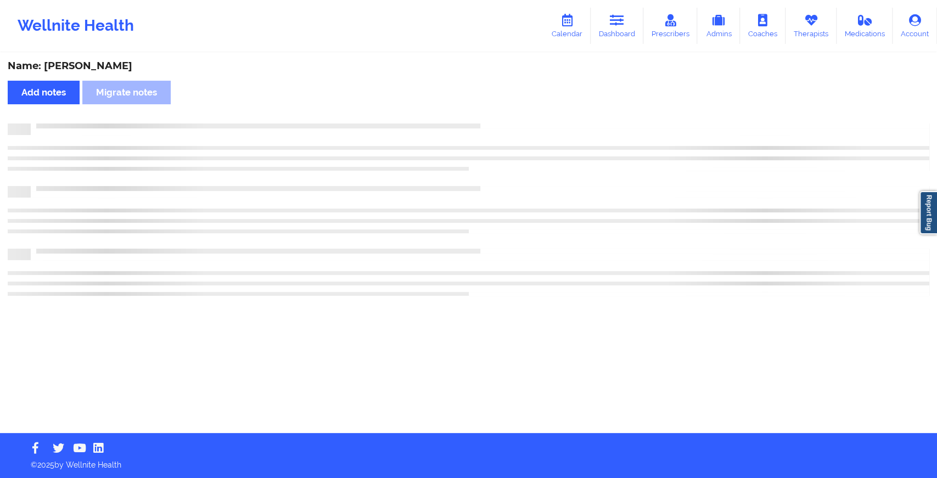
click at [505, 122] on div "Name: [PERSON_NAME] Add notes Migrate notes" at bounding box center [468, 243] width 937 height 379
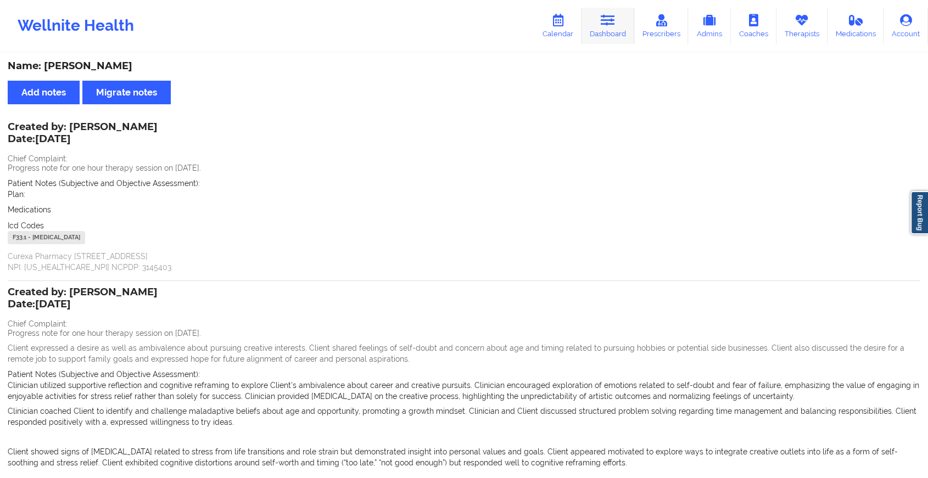
click at [624, 22] on link "Dashboard" at bounding box center [607, 26] width 53 height 36
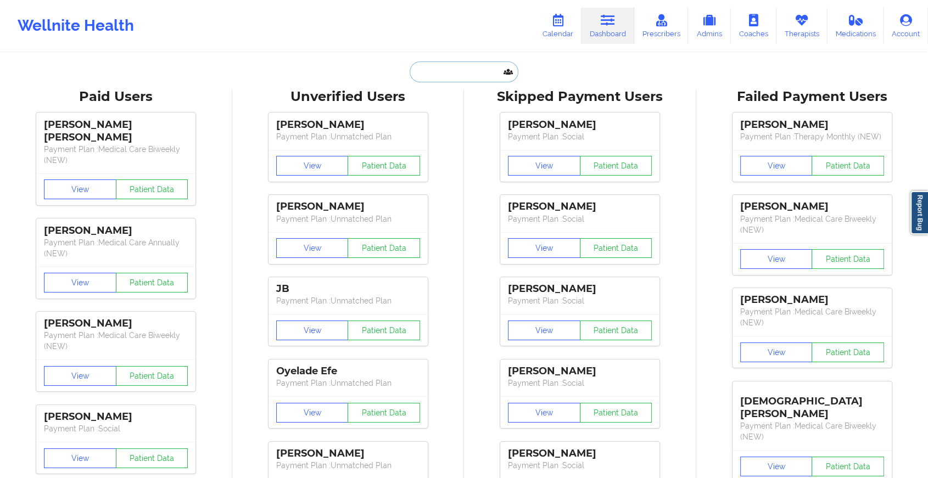
click at [459, 73] on input "text" at bounding box center [464, 71] width 109 height 21
paste input "[EMAIL_ADDRESS][DOMAIN_NAME]"
type input "[EMAIL_ADDRESS][DOMAIN_NAME]"
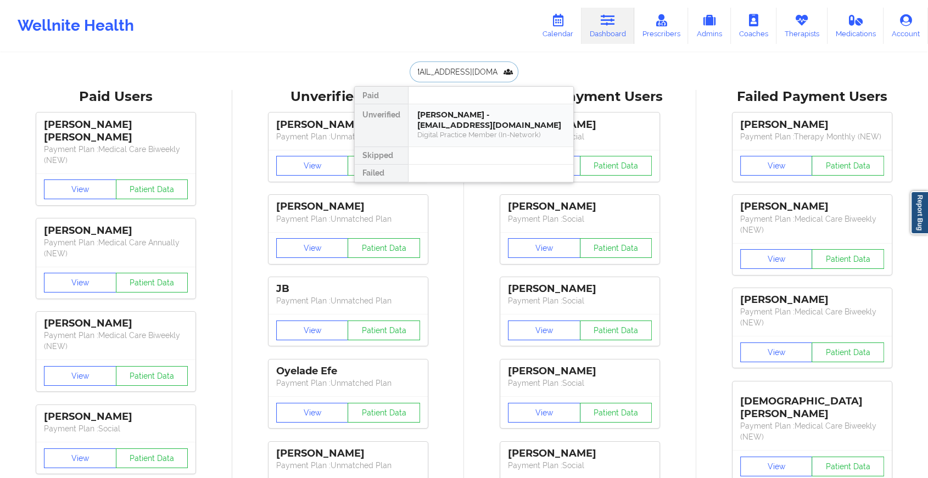
click at [473, 122] on div "[PERSON_NAME] - [EMAIL_ADDRESS][DOMAIN_NAME]" at bounding box center [490, 120] width 147 height 20
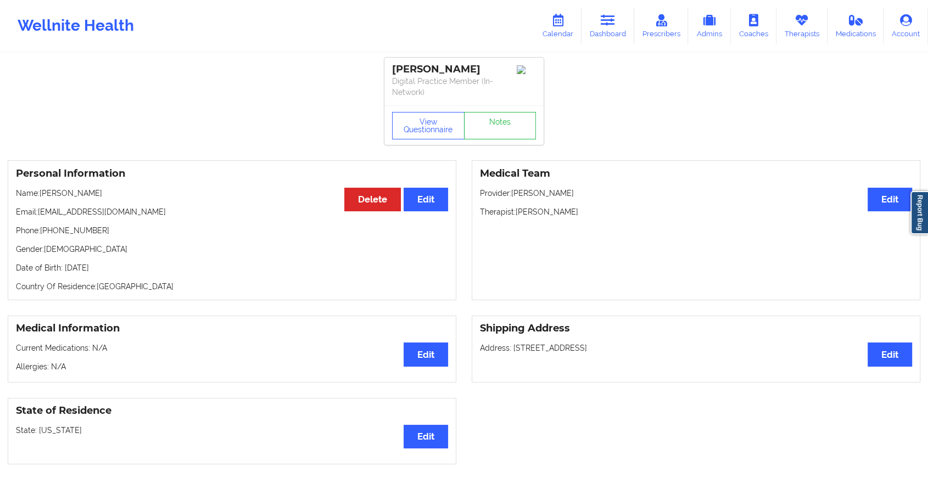
click at [494, 110] on div "View Questionnaire Notes" at bounding box center [463, 125] width 159 height 40
drag, startPoint x: 494, startPoint y: 110, endPoint x: 492, endPoint y: 125, distance: 14.9
click at [492, 125] on link "Notes" at bounding box center [500, 125] width 72 height 27
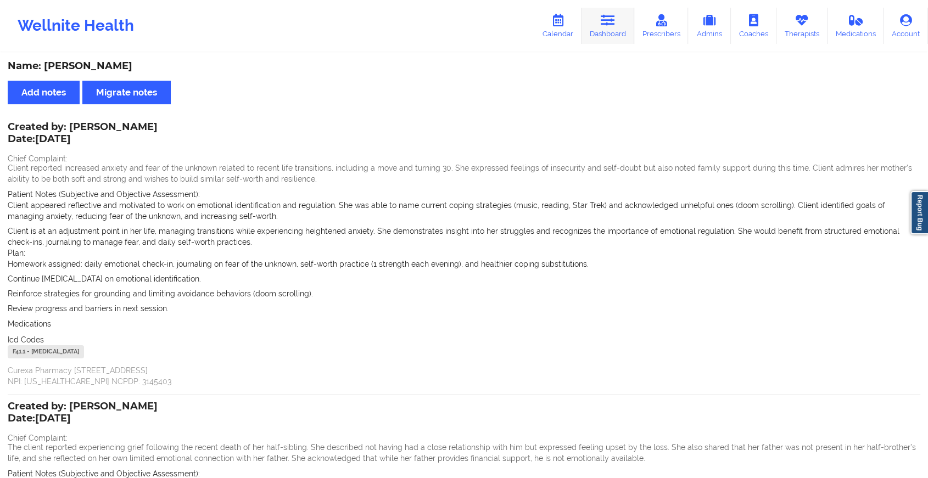
click at [598, 20] on link "Dashboard" at bounding box center [607, 26] width 53 height 36
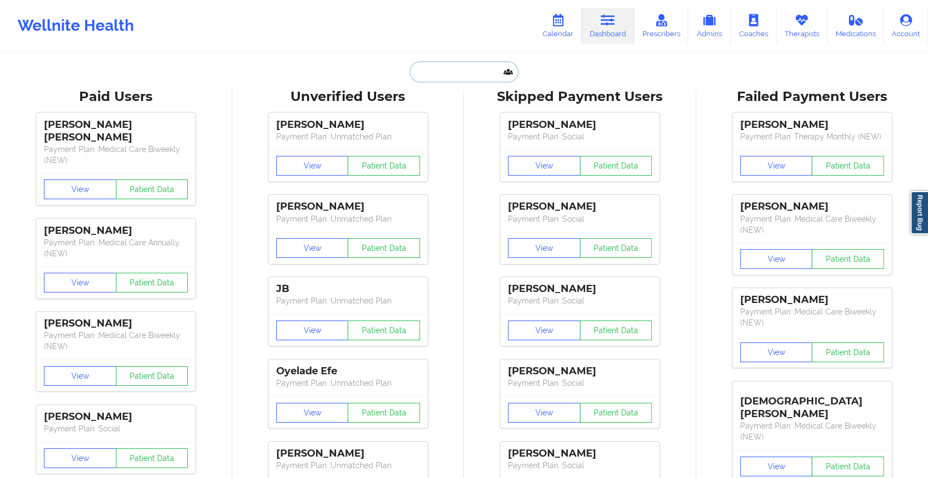
click at [463, 73] on input "text" at bounding box center [464, 71] width 109 height 21
paste input "[EMAIL_ADDRESS][DOMAIN_NAME]"
type input "[EMAIL_ADDRESS][DOMAIN_NAME]"
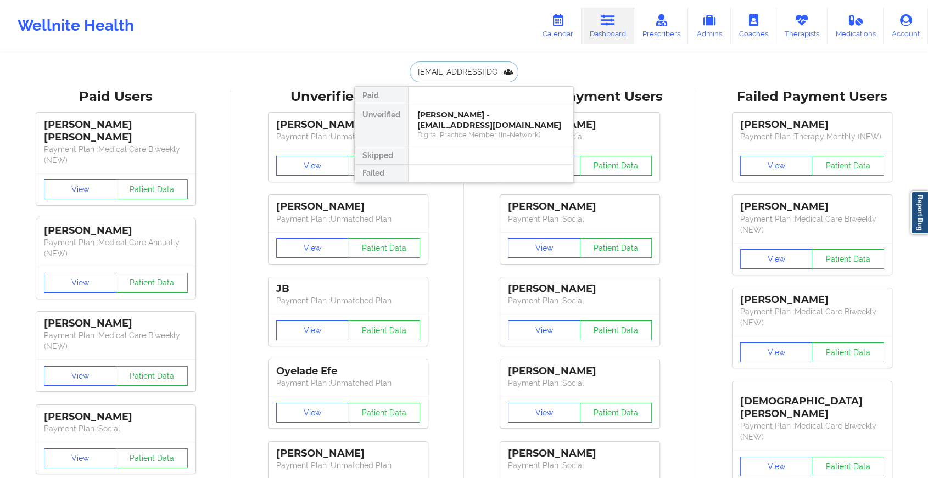
scroll to position [0, 5]
click at [488, 119] on div "[PERSON_NAME] - [EMAIL_ADDRESS][DOMAIN_NAME]" at bounding box center [490, 120] width 147 height 20
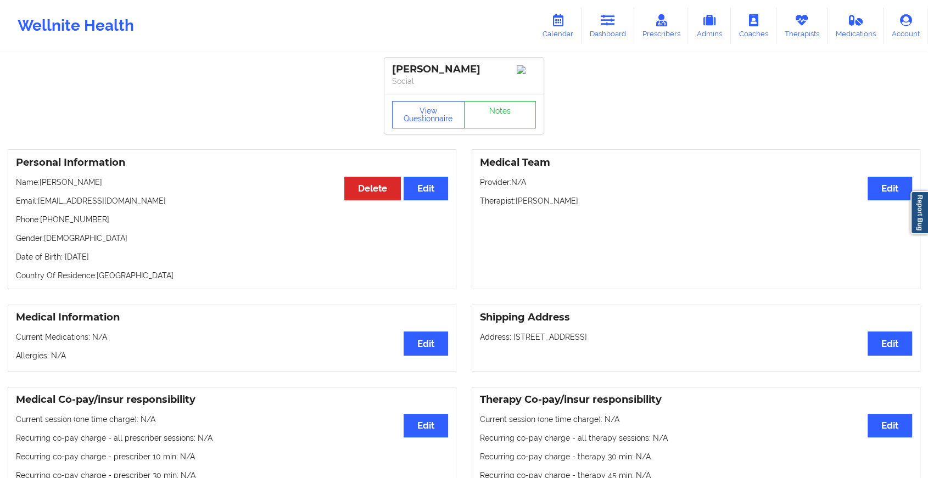
click at [515, 117] on div "View Questionnaire Notes" at bounding box center [463, 114] width 159 height 40
click at [515, 117] on link "Notes" at bounding box center [500, 114] width 72 height 27
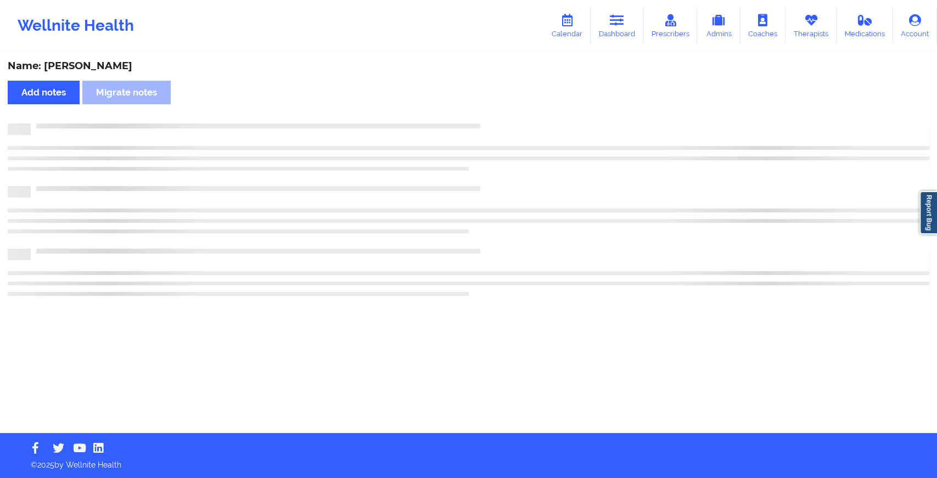
click at [515, 117] on div "Name: [PERSON_NAME] Add notes Migrate notes" at bounding box center [468, 243] width 937 height 379
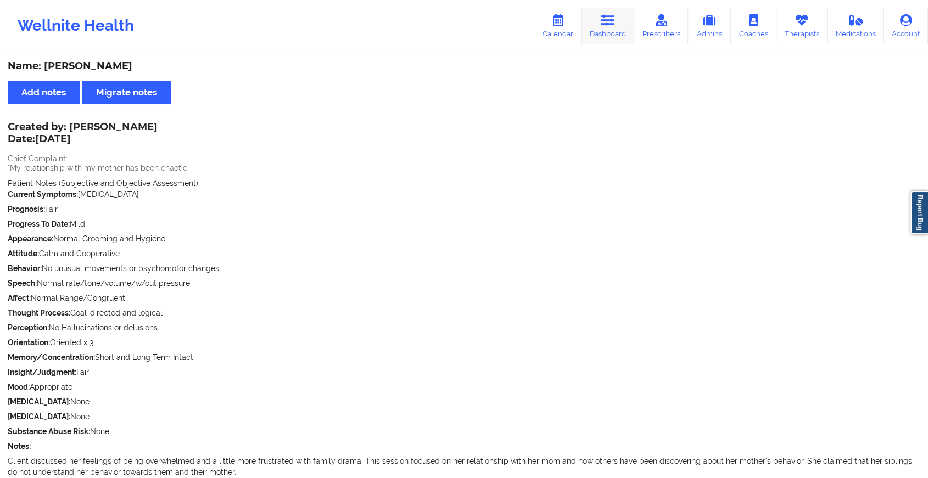
click at [585, 26] on link "Dashboard" at bounding box center [607, 26] width 53 height 36
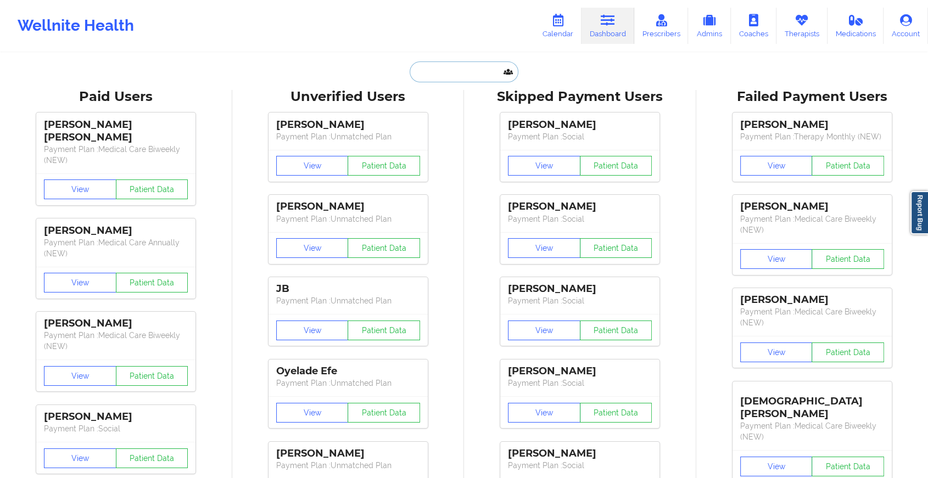
click at [436, 72] on input "text" at bounding box center [464, 71] width 109 height 21
paste input "[PERSON_NAME][EMAIL_ADDRESS][PERSON_NAME][DOMAIN_NAME]"
type input "[PERSON_NAME][EMAIL_ADDRESS][PERSON_NAME][DOMAIN_NAME]"
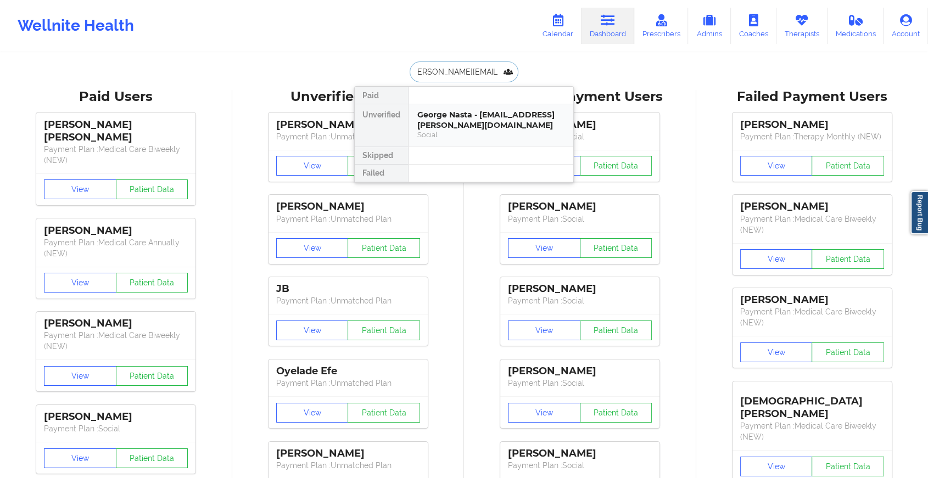
click at [479, 115] on div "George Nasta - [EMAIL_ADDRESS][PERSON_NAME][DOMAIN_NAME]" at bounding box center [490, 120] width 147 height 20
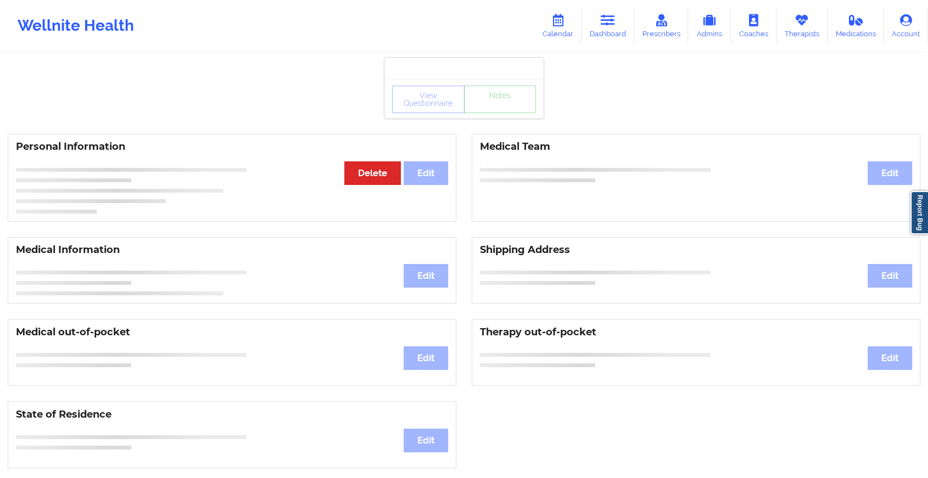
click at [512, 105] on div "View Questionnaire Notes" at bounding box center [464, 99] width 144 height 27
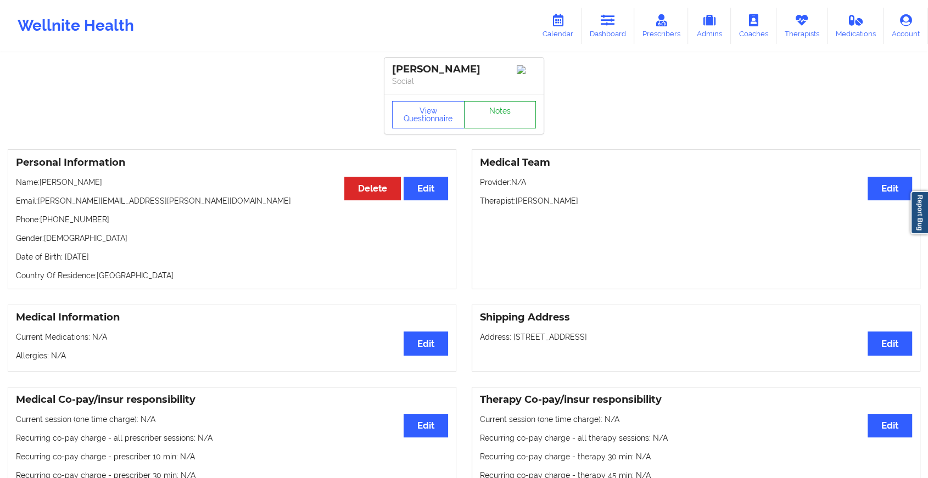
click at [512, 105] on link "Notes" at bounding box center [500, 114] width 72 height 27
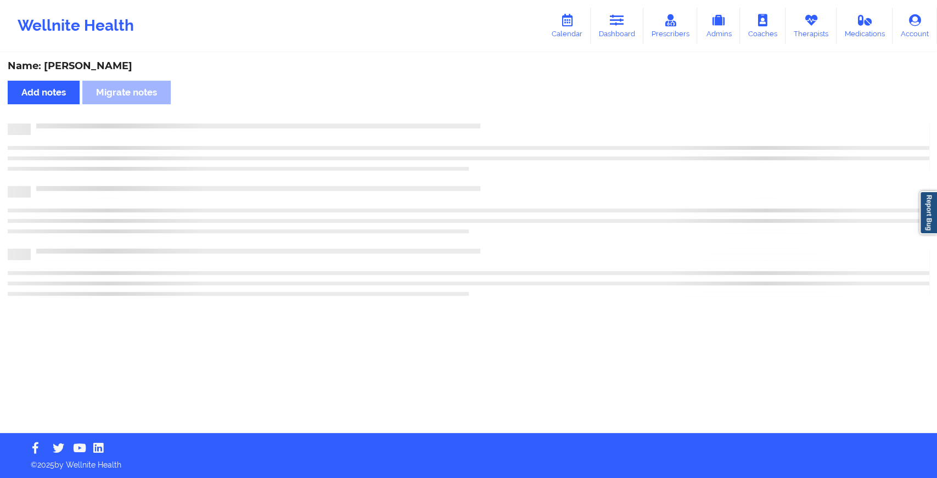
click at [512, 105] on div "Name: [PERSON_NAME] Add notes Migrate notes" at bounding box center [468, 243] width 937 height 379
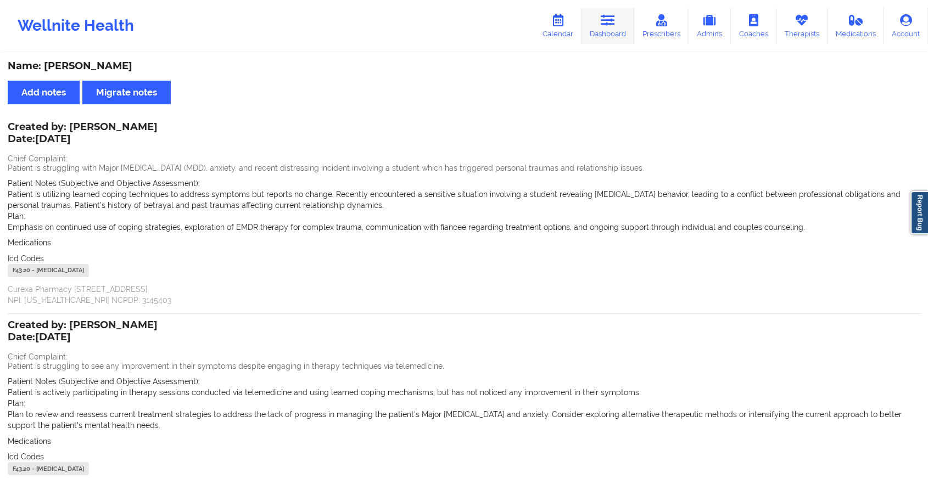
click at [605, 26] on icon at bounding box center [608, 20] width 14 height 12
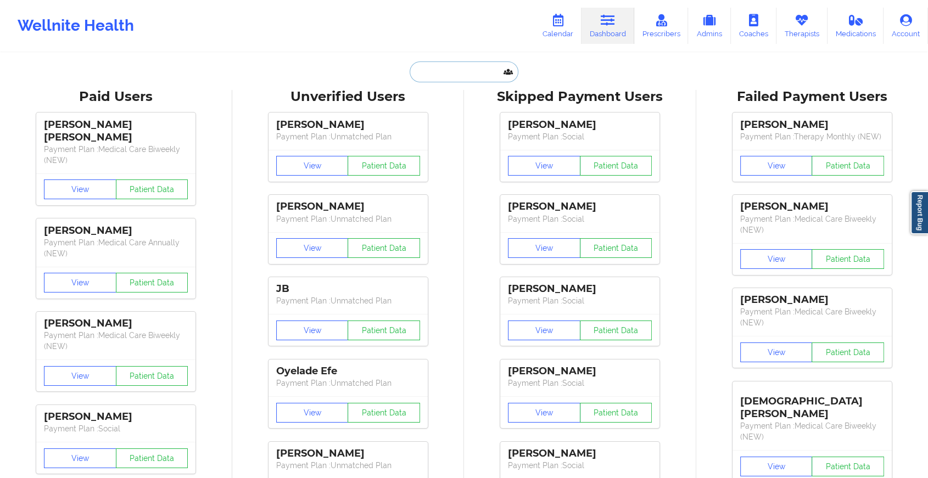
click at [454, 81] on input "text" at bounding box center [464, 71] width 109 height 21
paste input "[EMAIL_ADDRESS][DOMAIN_NAME]"
type input "[EMAIL_ADDRESS][DOMAIN_NAME]"
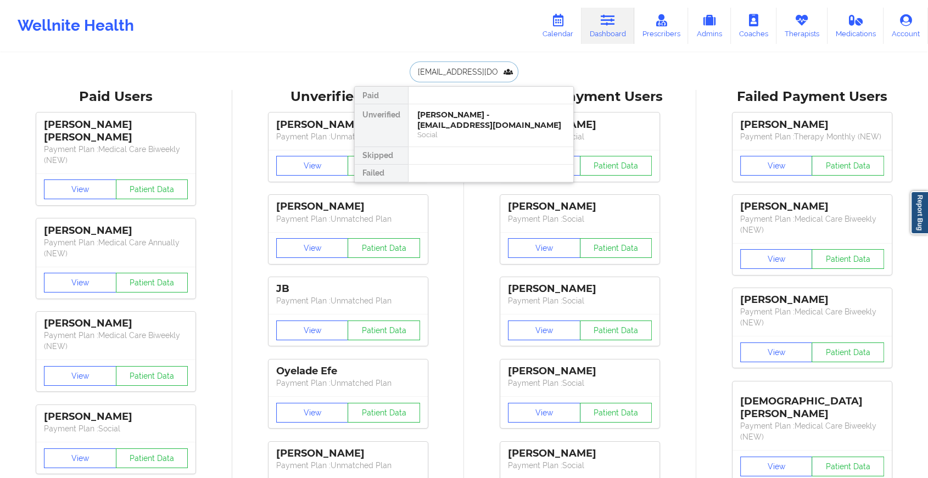
click at [479, 116] on div "[PERSON_NAME] - [EMAIL_ADDRESS][DOMAIN_NAME]" at bounding box center [490, 120] width 147 height 20
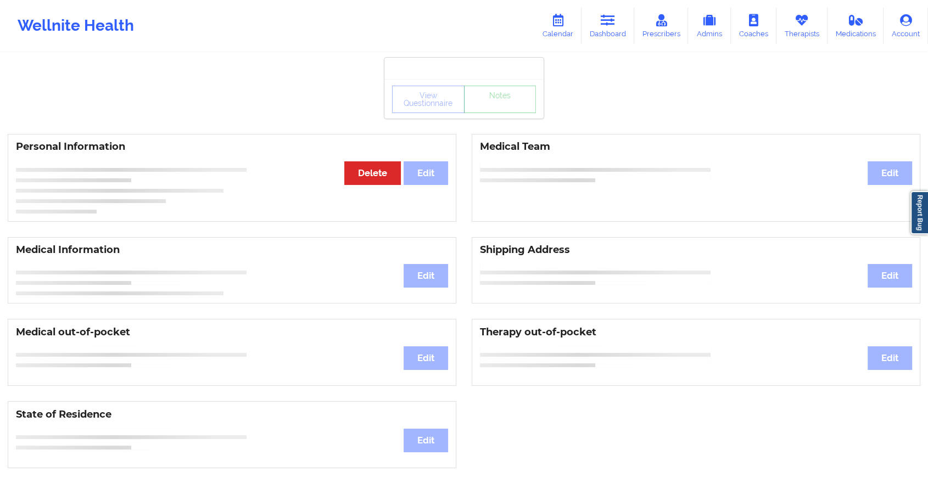
click at [517, 105] on div "View Questionnaire Notes" at bounding box center [464, 99] width 144 height 27
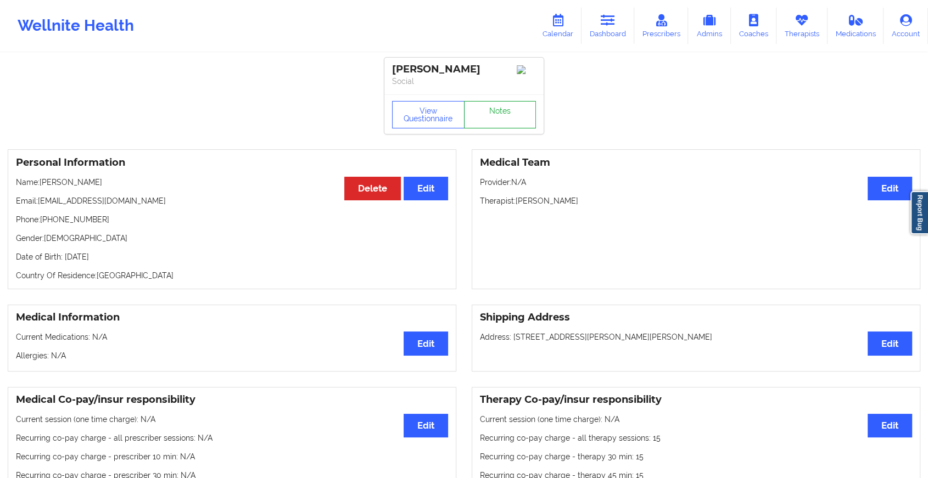
click at [517, 105] on link "Notes" at bounding box center [500, 114] width 72 height 27
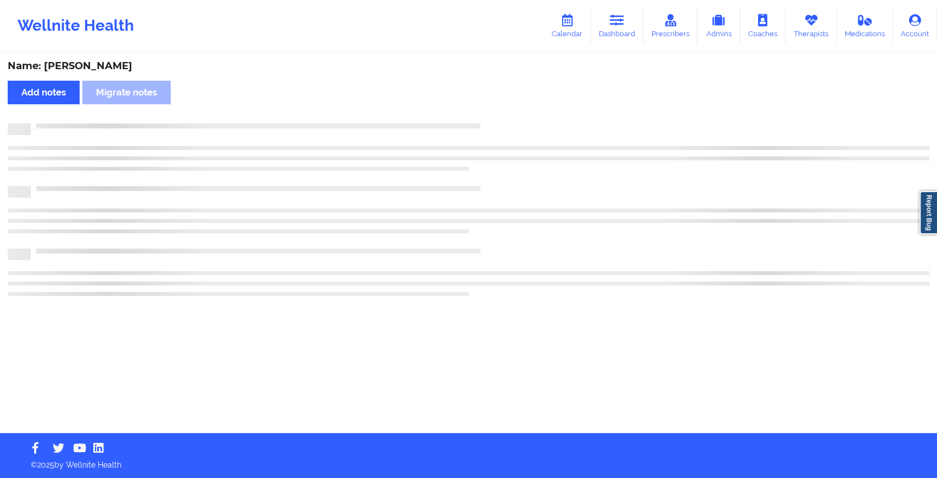
click at [517, 105] on div "Name: [PERSON_NAME] Add notes Migrate notes" at bounding box center [468, 243] width 937 height 379
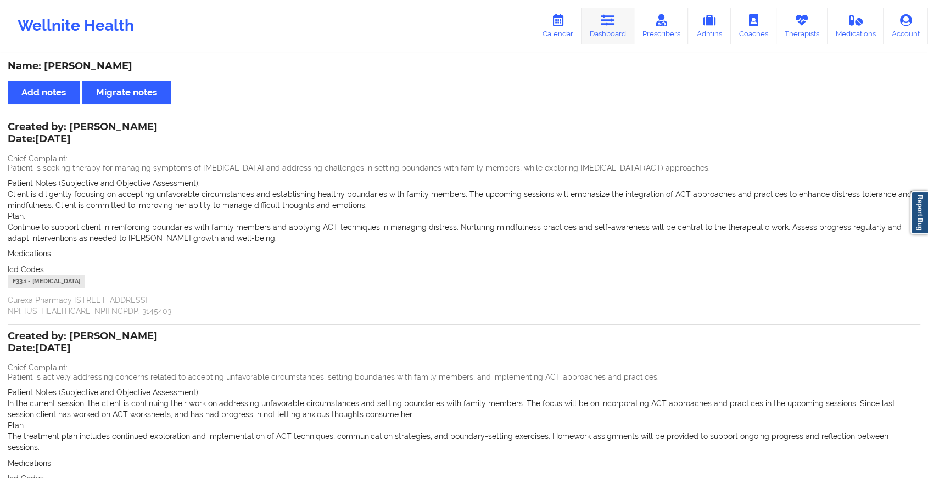
click at [612, 15] on icon at bounding box center [608, 20] width 14 height 12
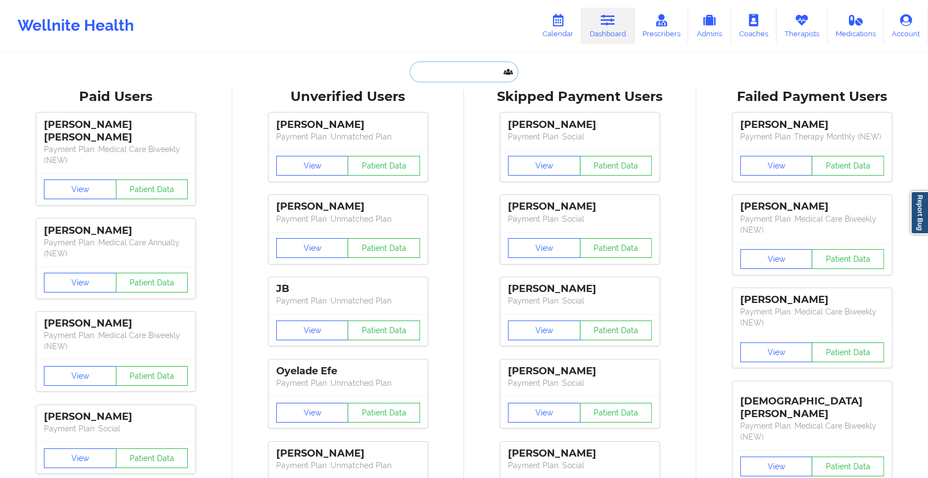
click at [426, 71] on input "text" at bounding box center [464, 71] width 109 height 21
paste input "[EMAIL_ADDRESS][DOMAIN_NAME]"
type input "[EMAIL_ADDRESS][DOMAIN_NAME]"
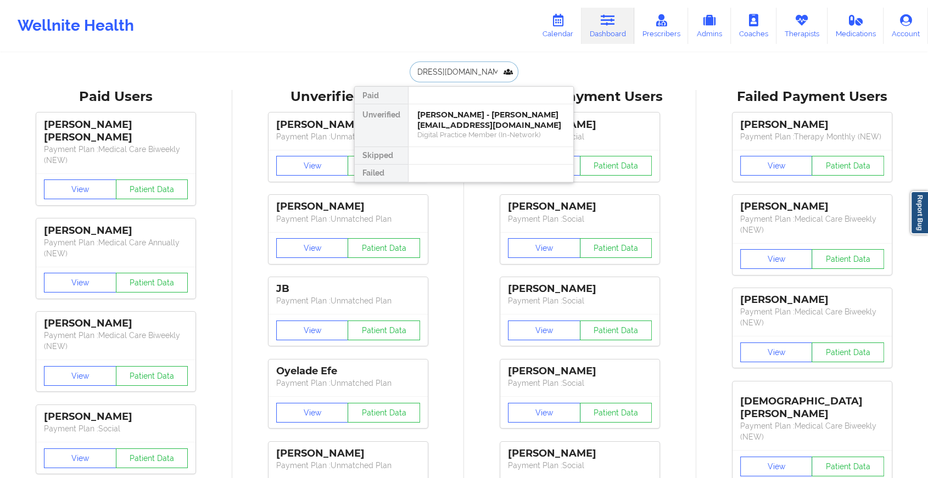
click at [474, 123] on div "[PERSON_NAME] - [PERSON_NAME][EMAIL_ADDRESS][DOMAIN_NAME]" at bounding box center [490, 120] width 147 height 20
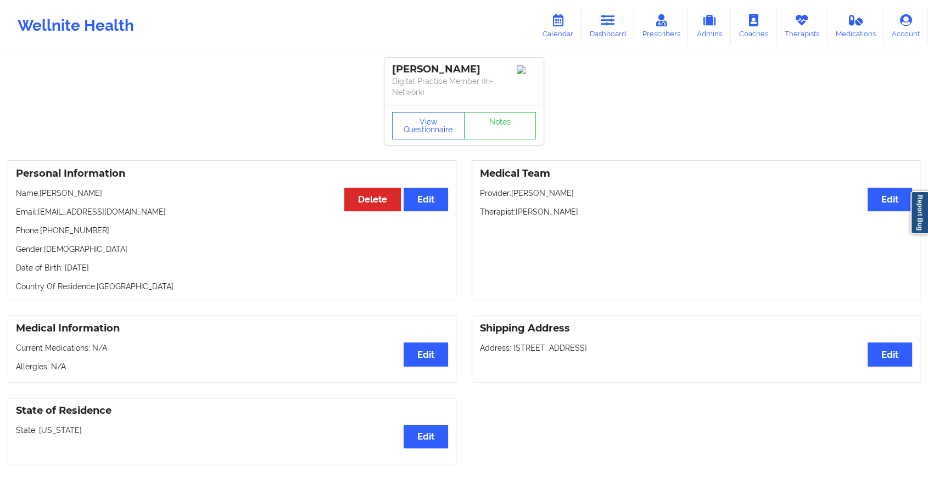
click at [515, 116] on div "View Questionnaire Notes" at bounding box center [463, 125] width 159 height 40
click at [515, 116] on link "Notes" at bounding box center [500, 125] width 72 height 27
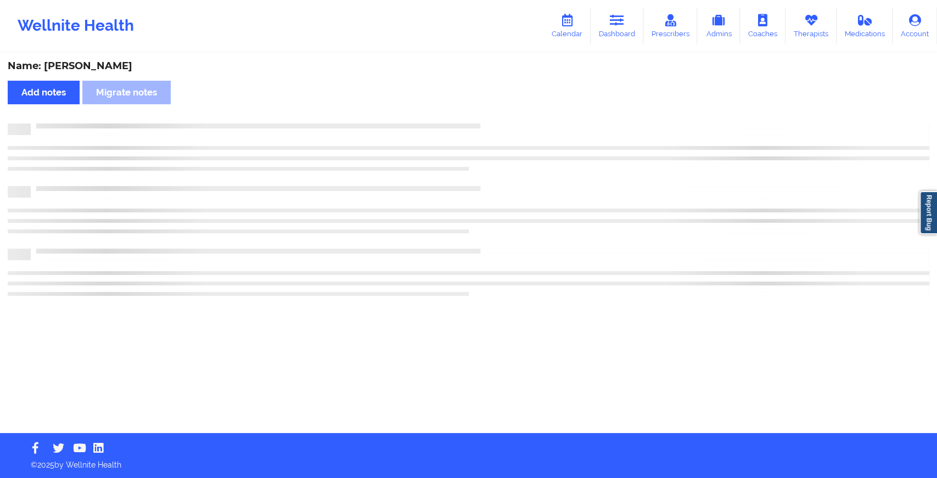
click at [637, 220] on div "Name: [PERSON_NAME] Add notes Migrate notes" at bounding box center [468, 243] width 937 height 379
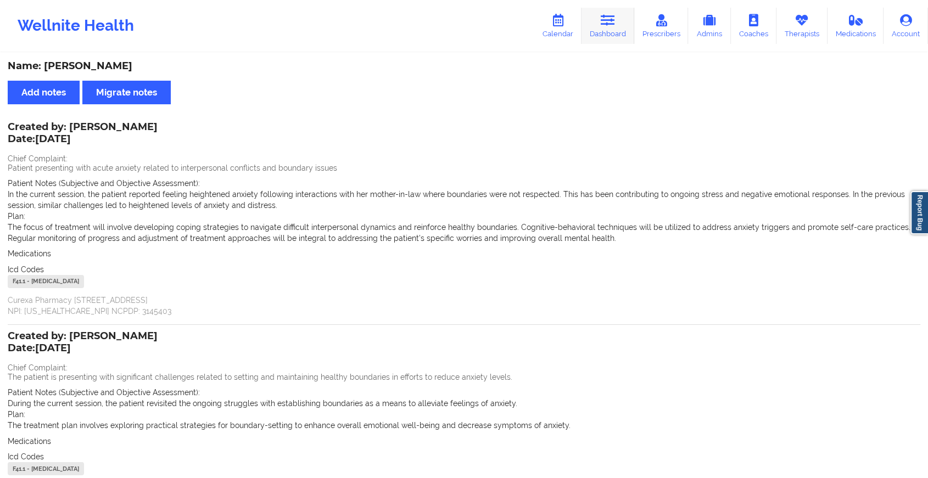
click at [610, 27] on link "Dashboard" at bounding box center [607, 26] width 53 height 36
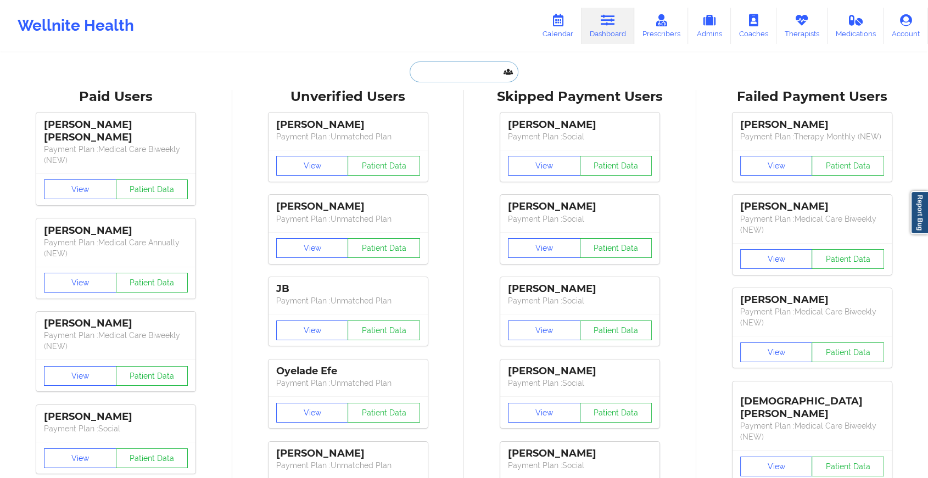
click at [461, 70] on input "text" at bounding box center [464, 71] width 109 height 21
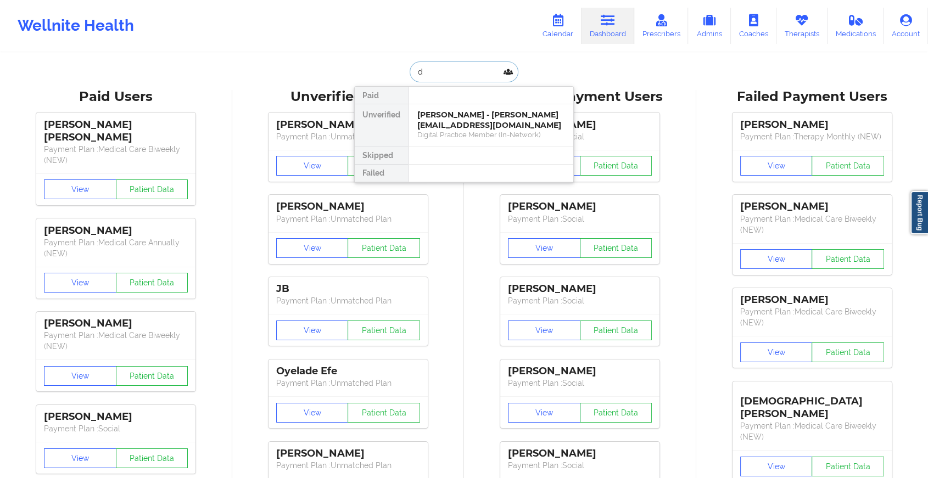
type input "d"
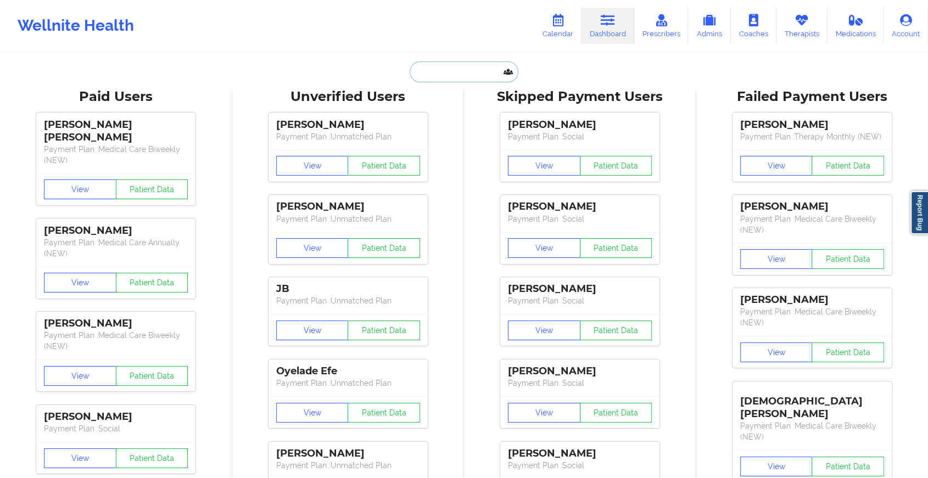
paste input "[EMAIL_ADDRESS][DOMAIN_NAME]"
type input "[EMAIL_ADDRESS][DOMAIN_NAME]"
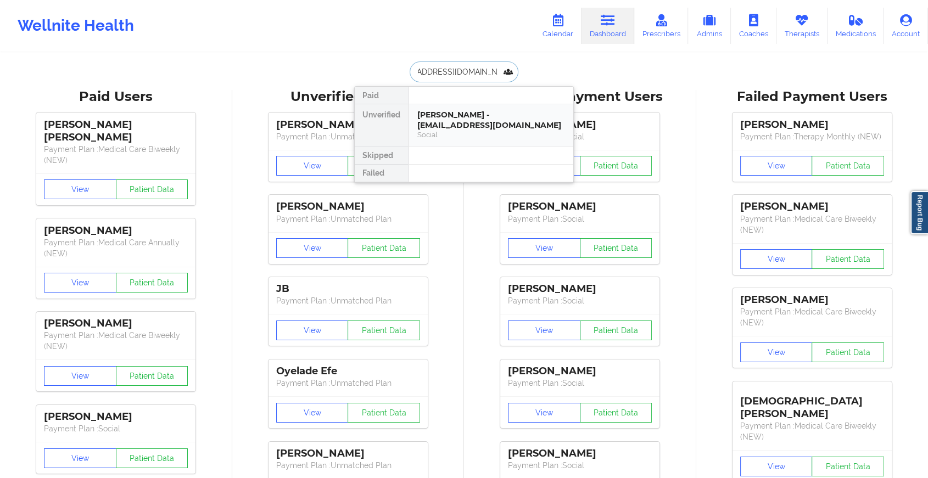
click at [437, 110] on div "[PERSON_NAME] - [EMAIL_ADDRESS][DOMAIN_NAME]" at bounding box center [490, 120] width 147 height 20
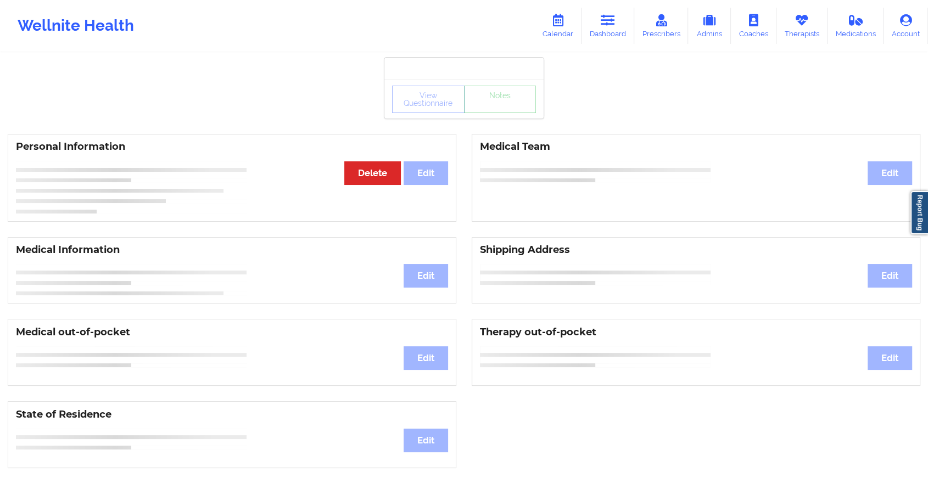
click at [481, 102] on div "View Questionnaire Notes" at bounding box center [463, 99] width 159 height 40
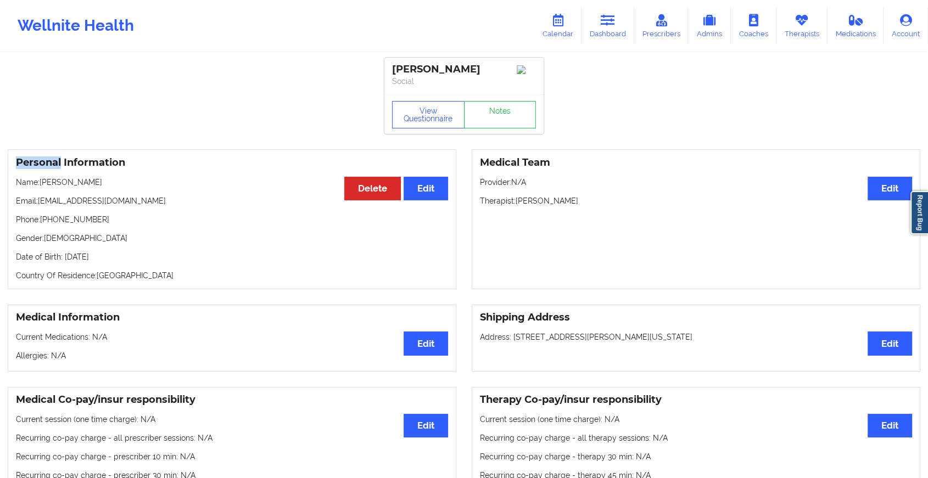
click at [481, 102] on div "View Questionnaire Notes" at bounding box center [463, 114] width 159 height 40
drag, startPoint x: 481, startPoint y: 102, endPoint x: 482, endPoint y: 108, distance: 6.1
click at [482, 108] on link "Notes" at bounding box center [500, 114] width 72 height 27
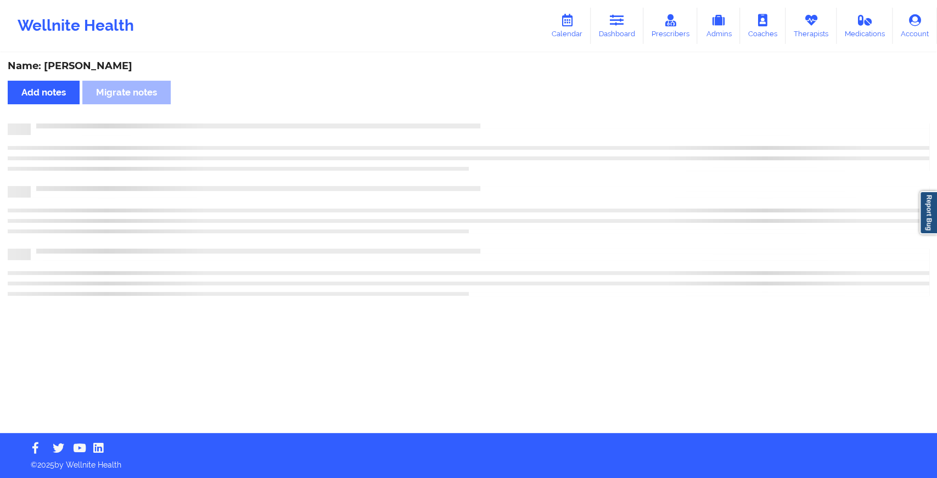
click at [482, 108] on div "Name: [PERSON_NAME] Add notes Migrate notes" at bounding box center [468, 243] width 937 height 379
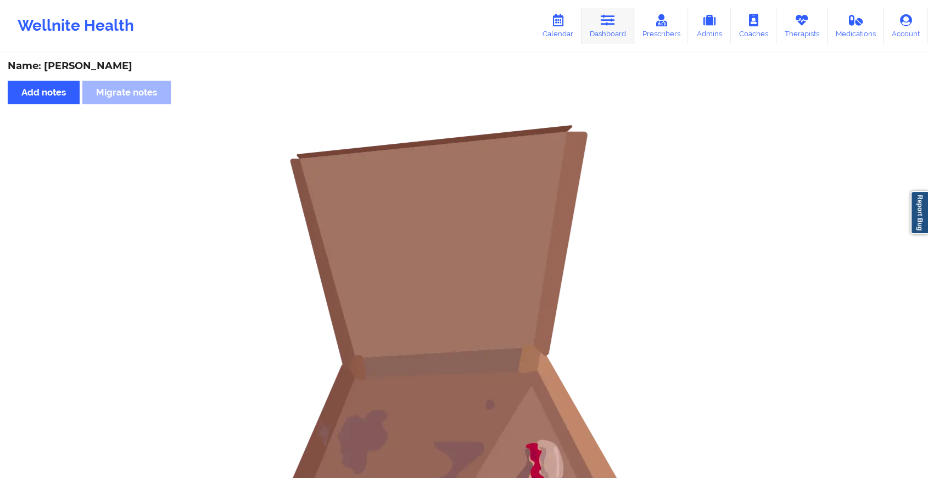
click at [611, 14] on icon at bounding box center [608, 20] width 14 height 12
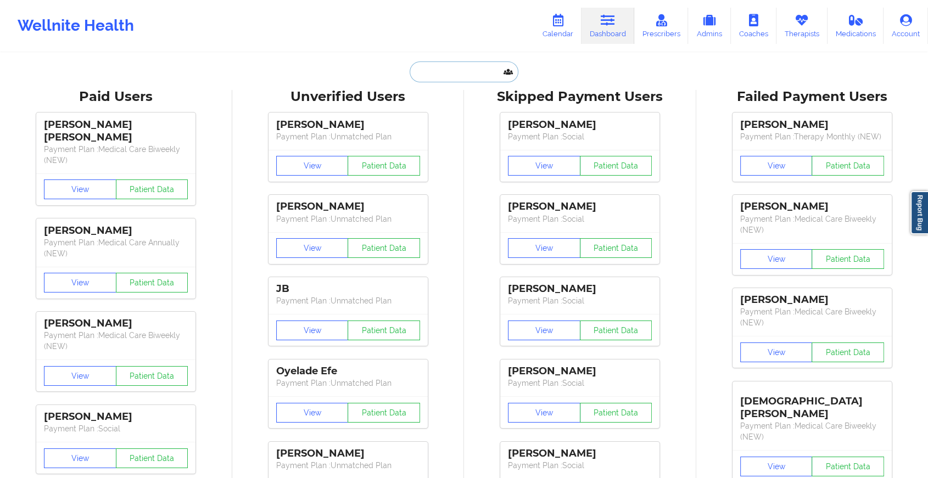
click at [448, 80] on input "text" at bounding box center [464, 71] width 109 height 21
paste input "[EMAIL_ADDRESS][DOMAIN_NAME]"
type input "[EMAIL_ADDRESS][DOMAIN_NAME]"
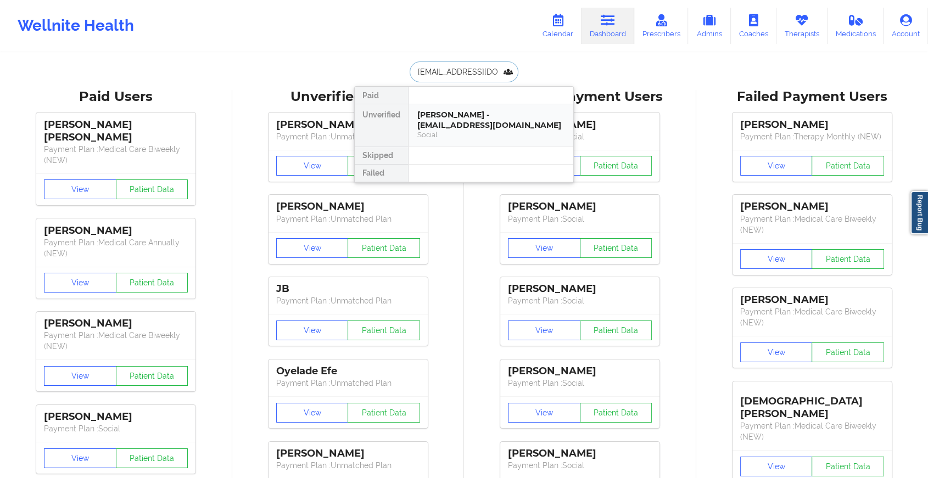
click at [474, 124] on div "[PERSON_NAME] - [EMAIL_ADDRESS][DOMAIN_NAME]" at bounding box center [490, 120] width 147 height 20
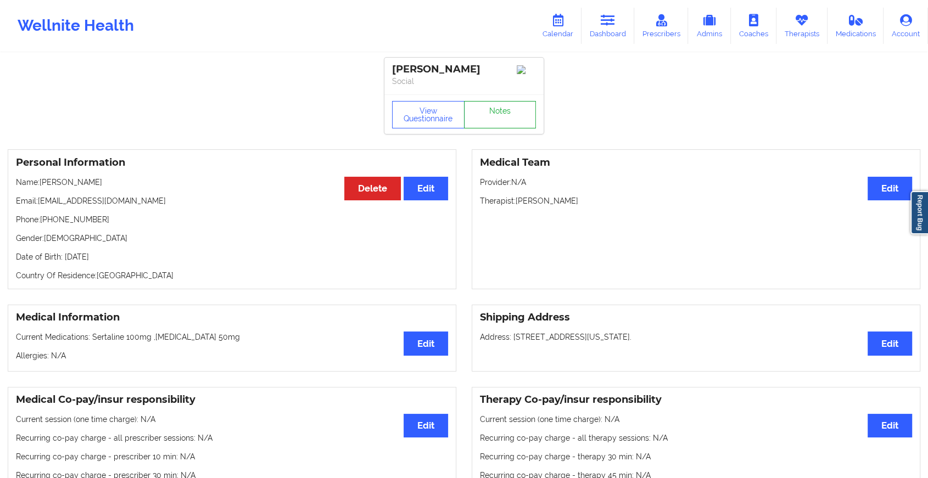
click at [508, 111] on link "Notes" at bounding box center [500, 114] width 72 height 27
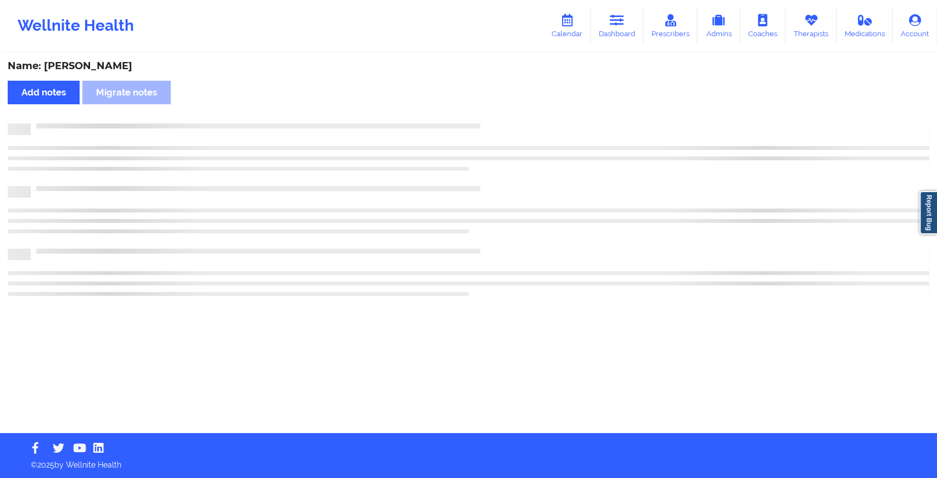
click at [508, 111] on div "Name: [PERSON_NAME] Add notes Migrate notes" at bounding box center [468, 243] width 937 height 379
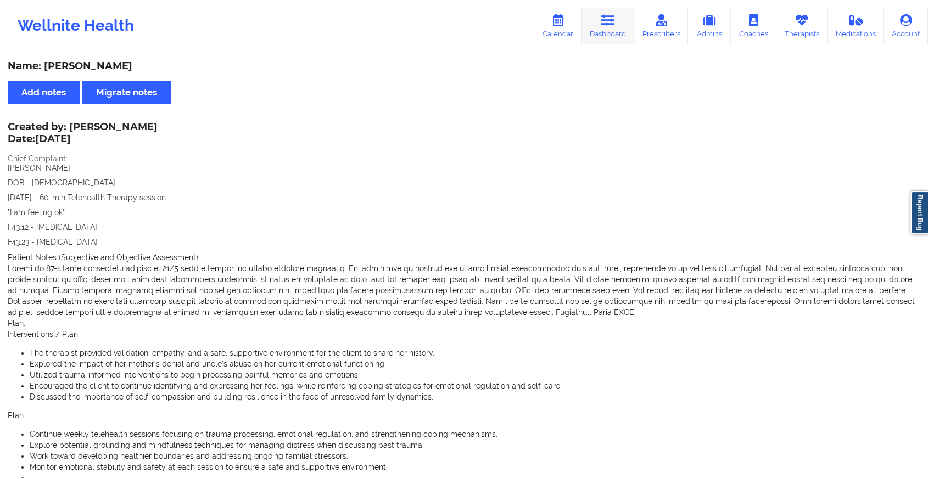
click at [598, 18] on link "Dashboard" at bounding box center [607, 26] width 53 height 36
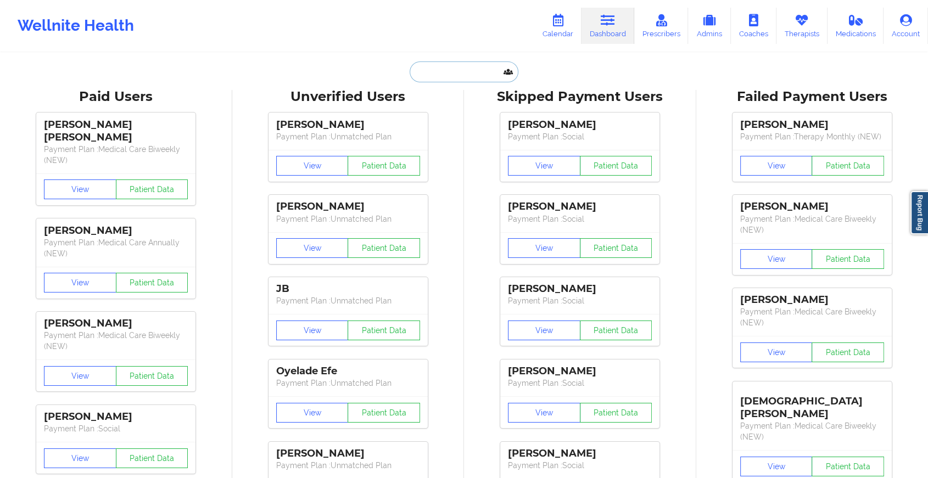
click at [452, 68] on input "text" at bounding box center [464, 71] width 109 height 21
paste input "[EMAIL_ADDRESS][DOMAIN_NAME]"
type input "[EMAIL_ADDRESS][DOMAIN_NAME]"
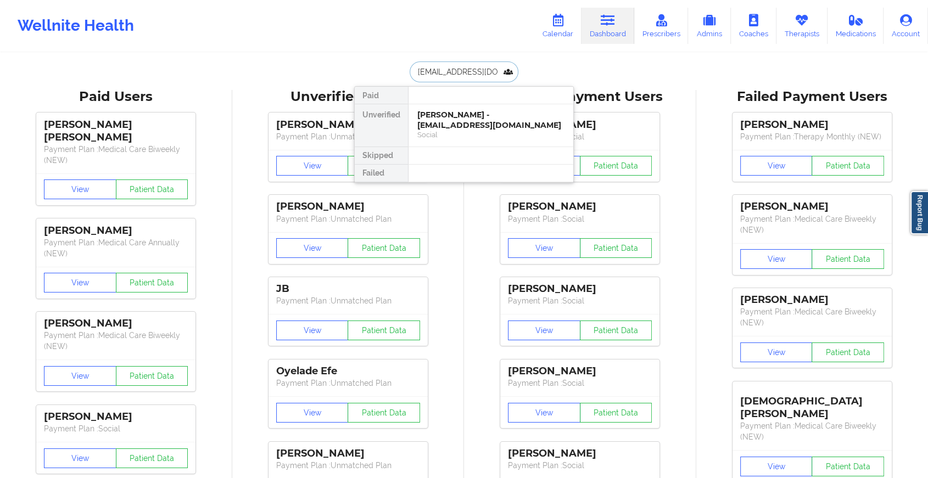
drag, startPoint x: 461, startPoint y: 111, endPoint x: 605, endPoint y: 76, distance: 148.2
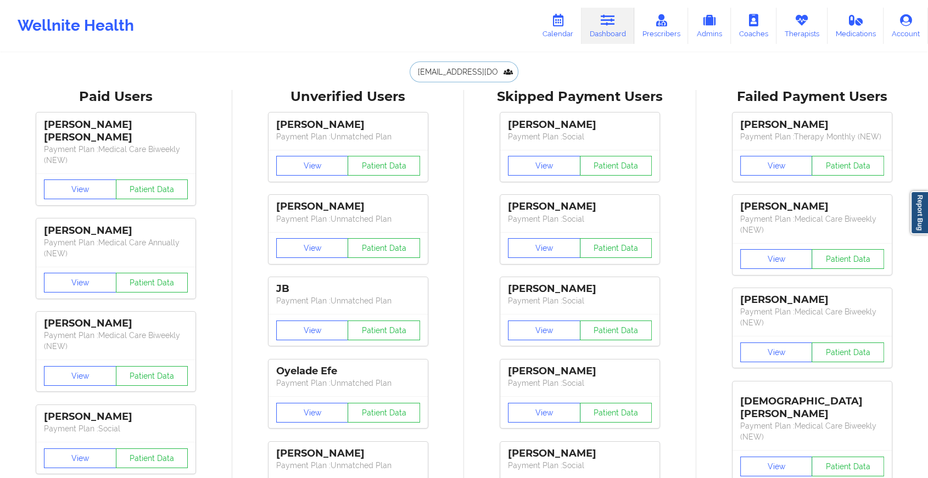
click at [489, 70] on input "[EMAIL_ADDRESS][DOMAIN_NAME]" at bounding box center [464, 71] width 109 height 21
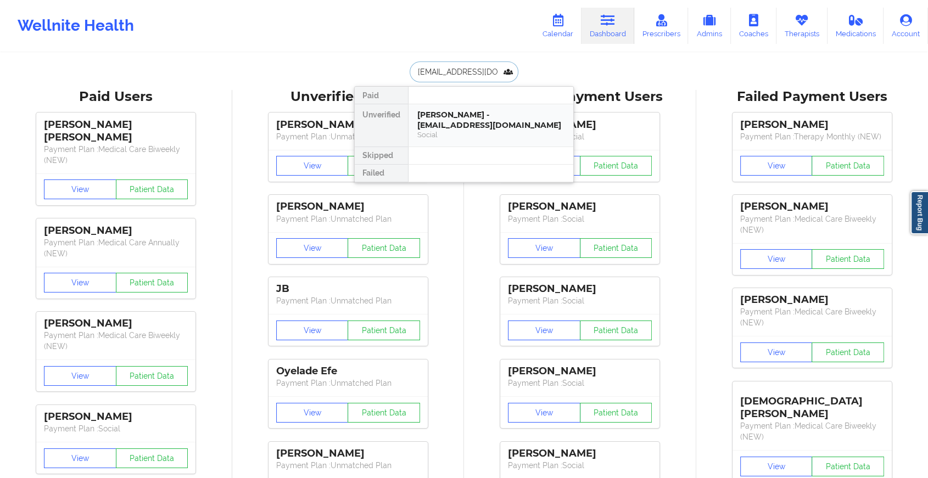
click at [498, 138] on div "Social" at bounding box center [490, 134] width 147 height 9
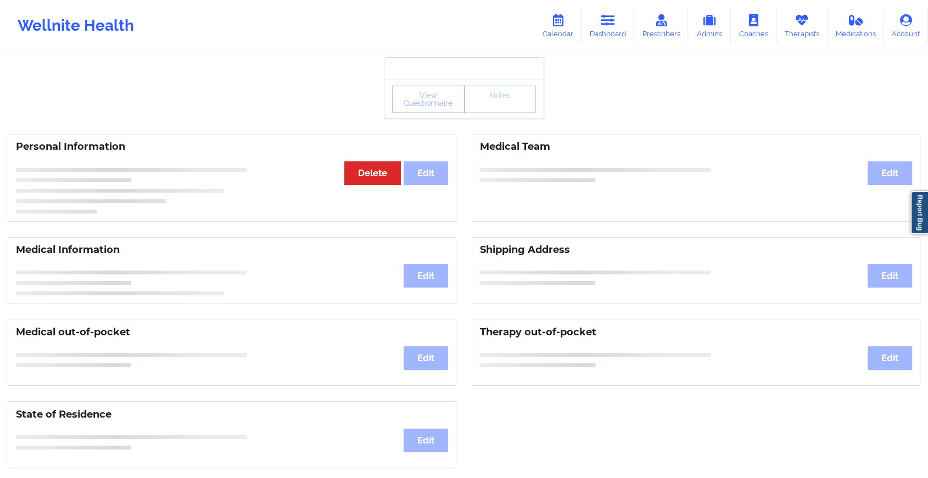
click at [504, 106] on div "View Questionnaire Notes" at bounding box center [464, 99] width 144 height 27
click at [504, 106] on link "Notes" at bounding box center [500, 99] width 72 height 27
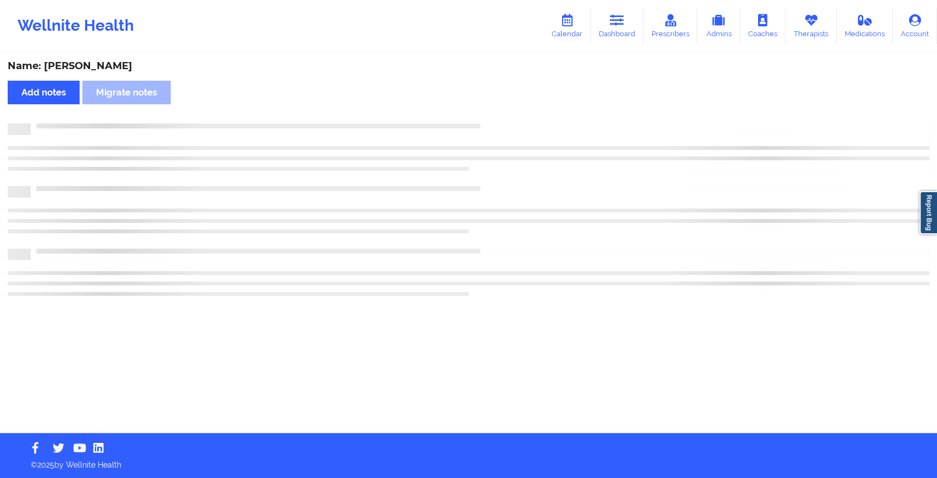
click at [504, 106] on div "Name: [PERSON_NAME] Add notes Migrate notes" at bounding box center [468, 243] width 937 height 379
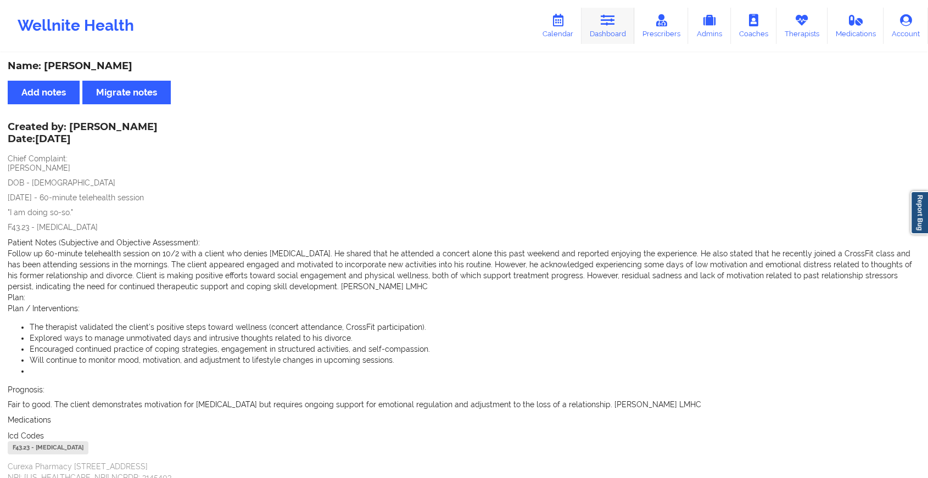
click at [606, 20] on icon at bounding box center [608, 20] width 14 height 12
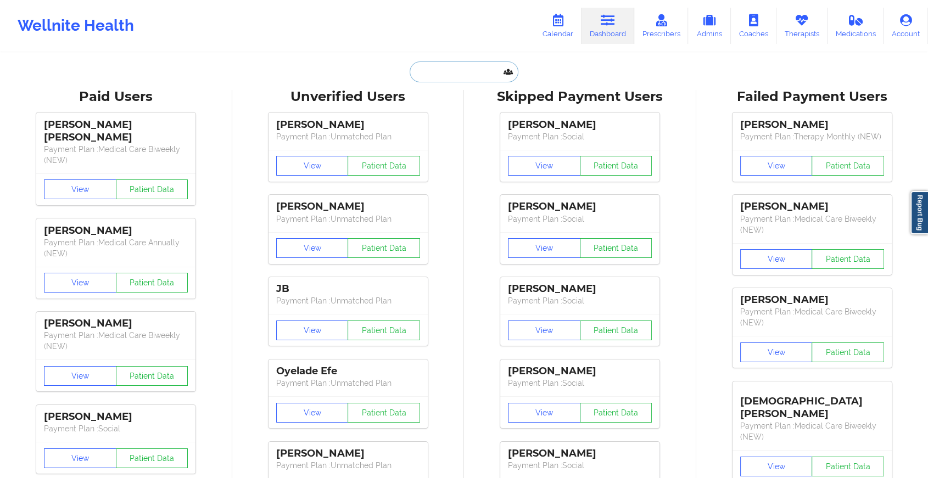
click at [471, 79] on input "text" at bounding box center [464, 71] width 109 height 21
paste input "[EMAIL_ADDRESS][DOMAIN_NAME]"
type input "[EMAIL_ADDRESS][DOMAIN_NAME]"
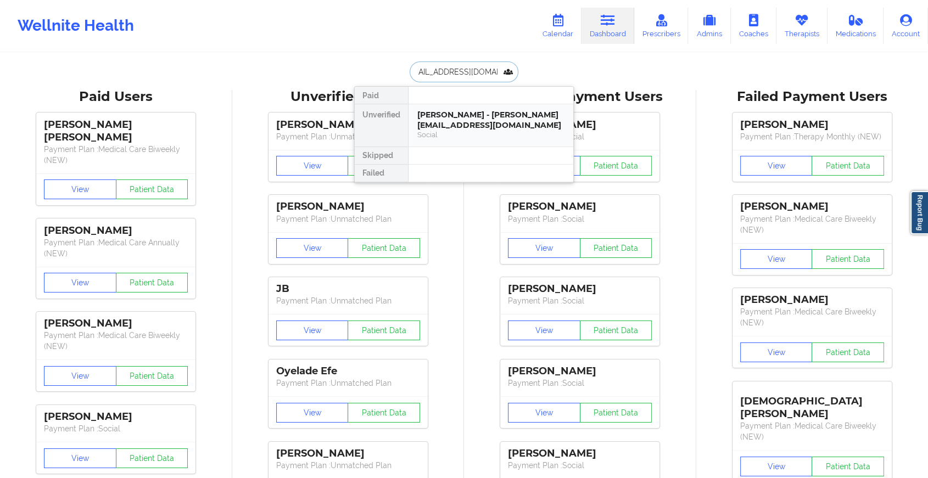
click at [469, 123] on div "[PERSON_NAME] - [PERSON_NAME][EMAIL_ADDRESS][DOMAIN_NAME]" at bounding box center [490, 120] width 147 height 20
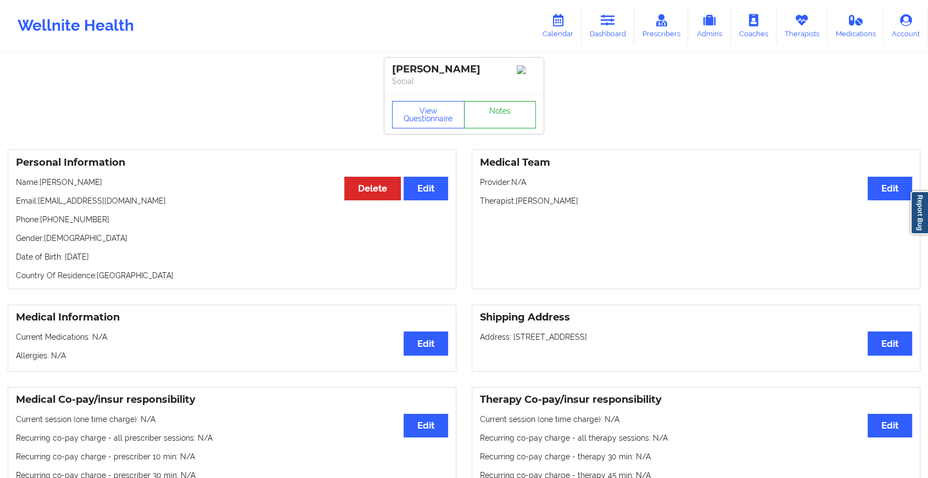
click at [502, 116] on link "Notes" at bounding box center [500, 114] width 72 height 27
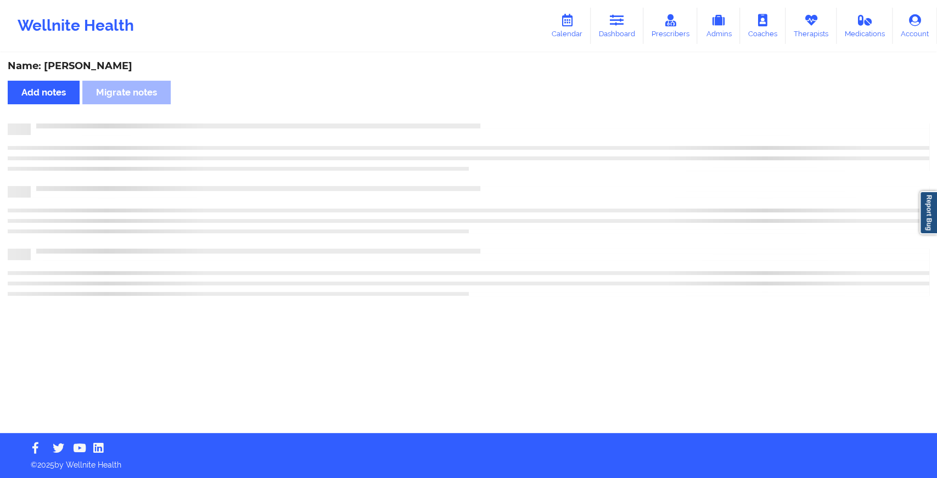
click at [502, 116] on div "Name: [PERSON_NAME] Add notes Migrate notes" at bounding box center [468, 243] width 937 height 379
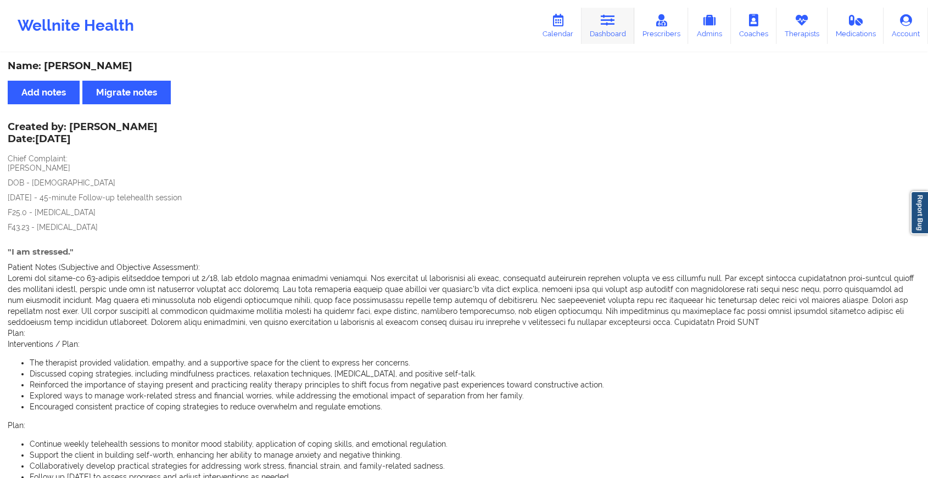
click at [606, 34] on link "Dashboard" at bounding box center [607, 26] width 53 height 36
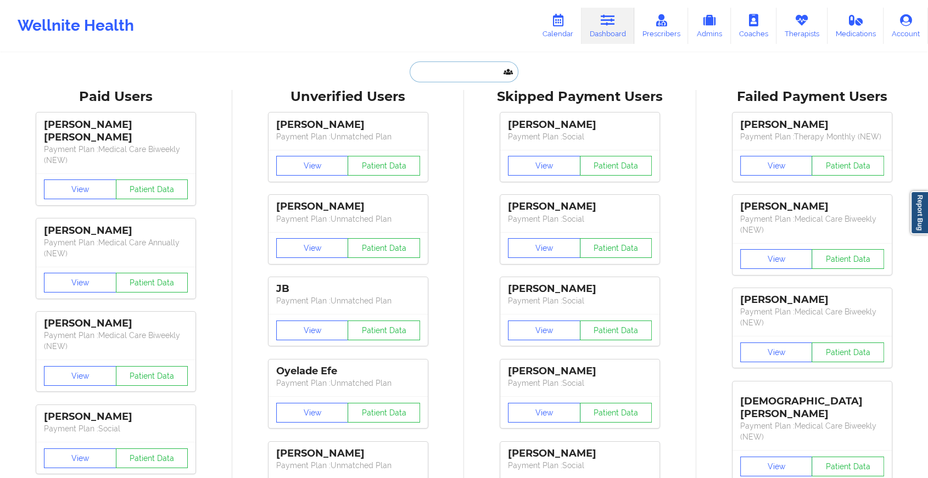
click at [474, 78] on input "text" at bounding box center [464, 71] width 109 height 21
paste input "[EMAIL_ADDRESS][DOMAIN_NAME]"
type input "[EMAIL_ADDRESS][DOMAIN_NAME]"
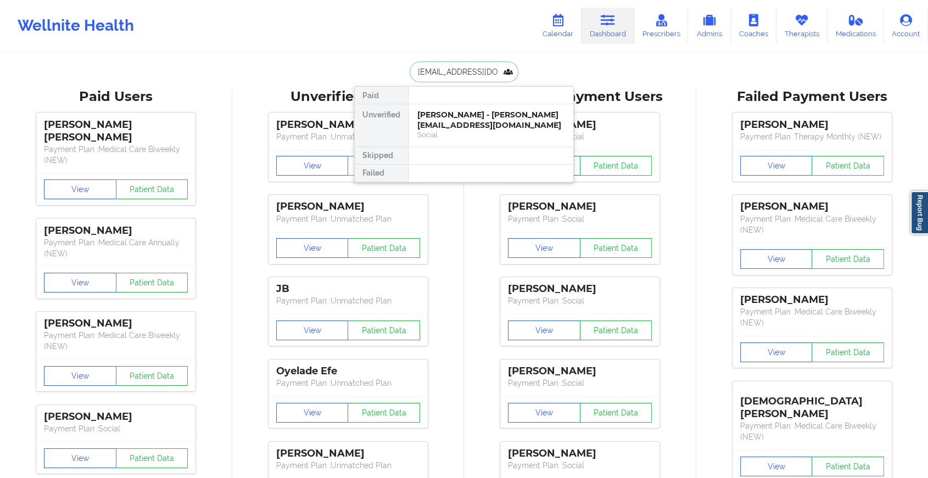
scroll to position [0, 9]
click at [474, 118] on div "[PERSON_NAME] - [PERSON_NAME][EMAIL_ADDRESS][DOMAIN_NAME]" at bounding box center [490, 120] width 147 height 20
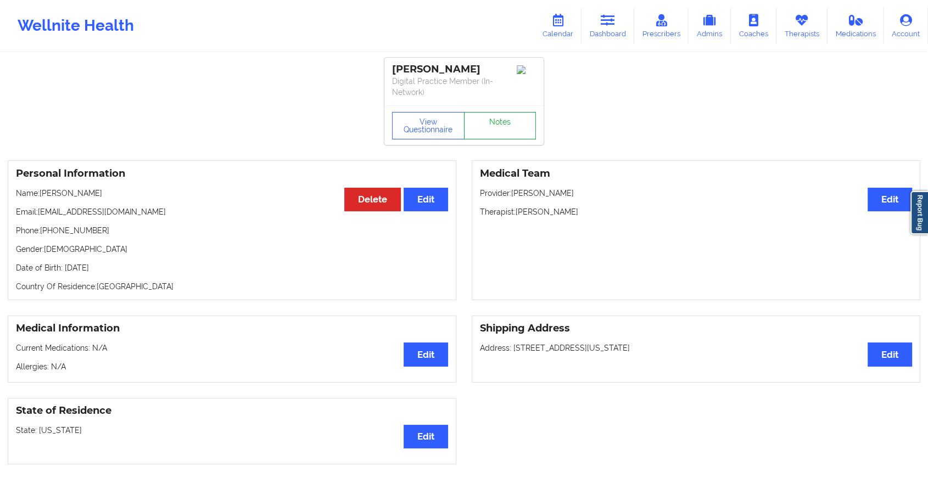
click at [508, 113] on link "Notes" at bounding box center [500, 125] width 72 height 27
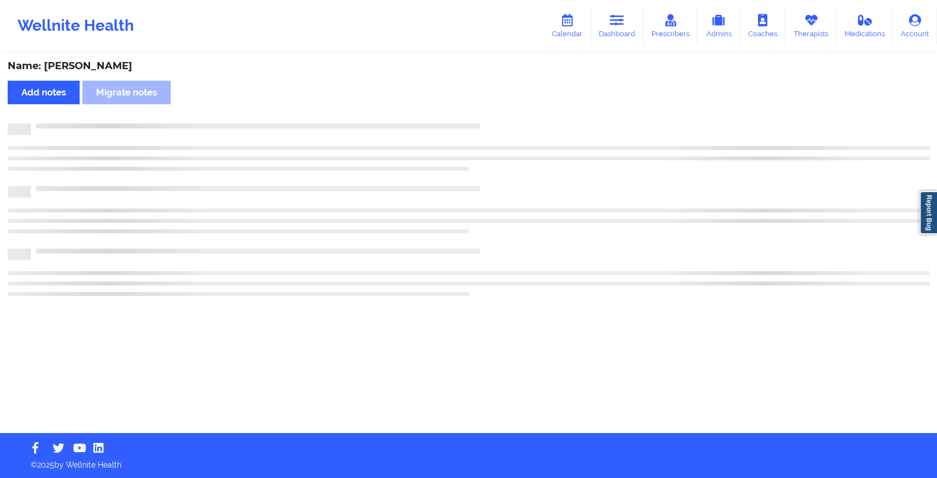
click at [508, 113] on div "Name: [PERSON_NAME] Add notes Migrate notes" at bounding box center [468, 243] width 937 height 379
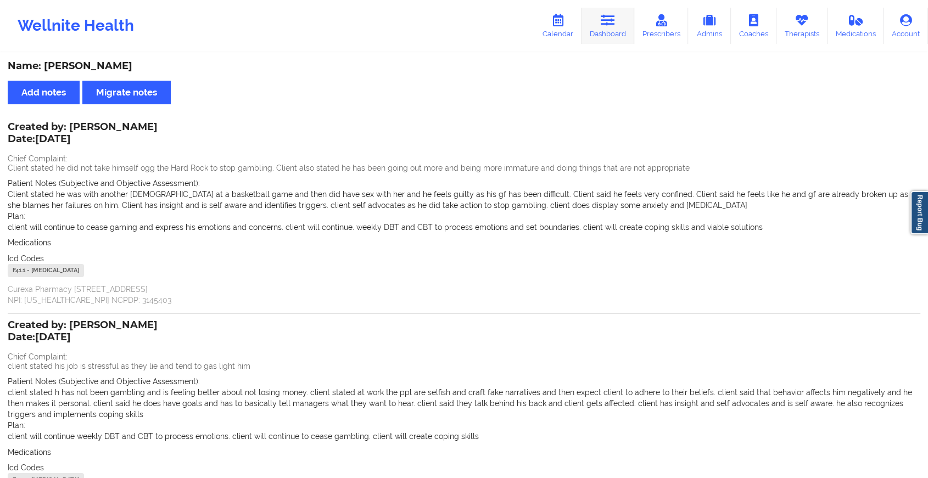
click at [590, 35] on link "Dashboard" at bounding box center [607, 26] width 53 height 36
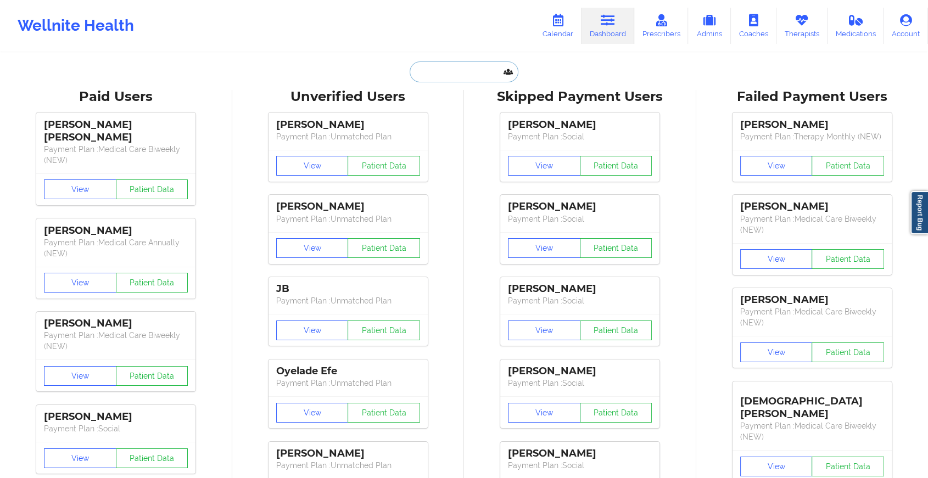
click at [497, 73] on input "text" at bounding box center [464, 71] width 109 height 21
paste input "[EMAIL_ADDRESS][DOMAIN_NAME]"
type input "[EMAIL_ADDRESS][DOMAIN_NAME]"
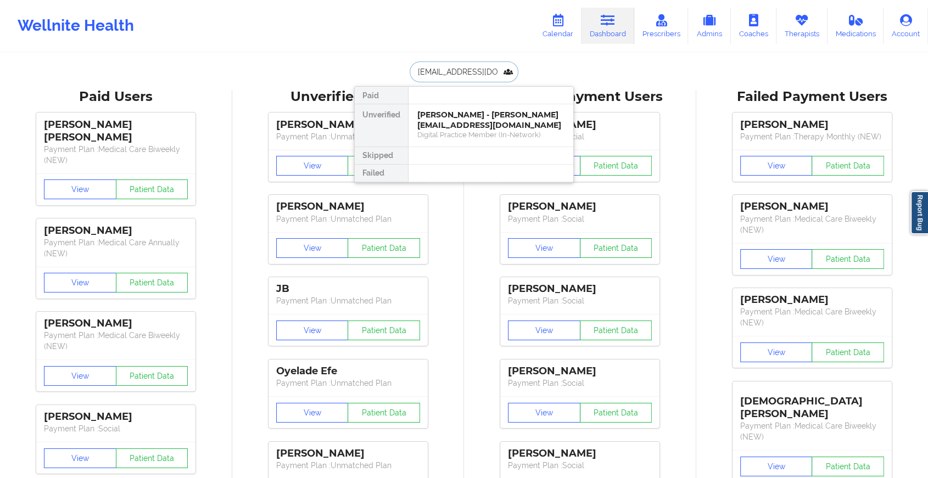
scroll to position [0, 15]
click at [485, 121] on div "[PERSON_NAME] - [EMAIL_ADDRESS][DOMAIN_NAME]" at bounding box center [490, 120] width 147 height 20
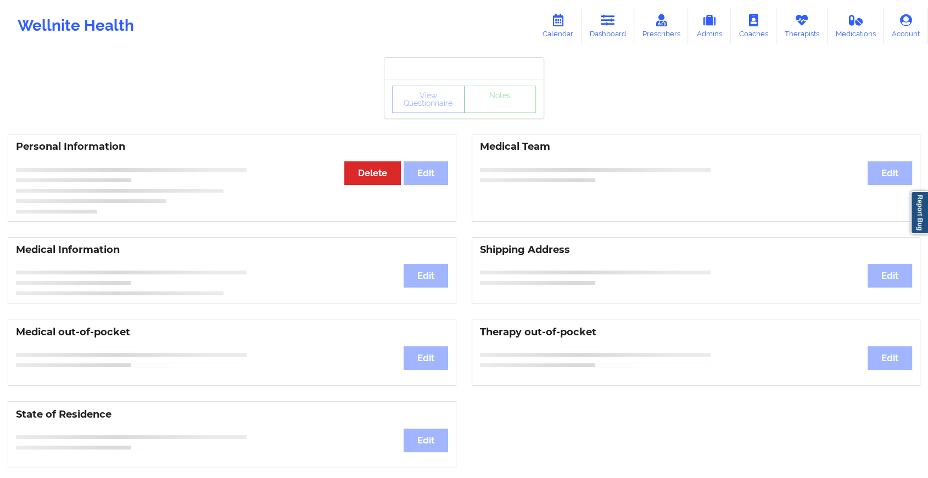
click at [511, 107] on div "View Questionnaire Notes" at bounding box center [464, 99] width 144 height 27
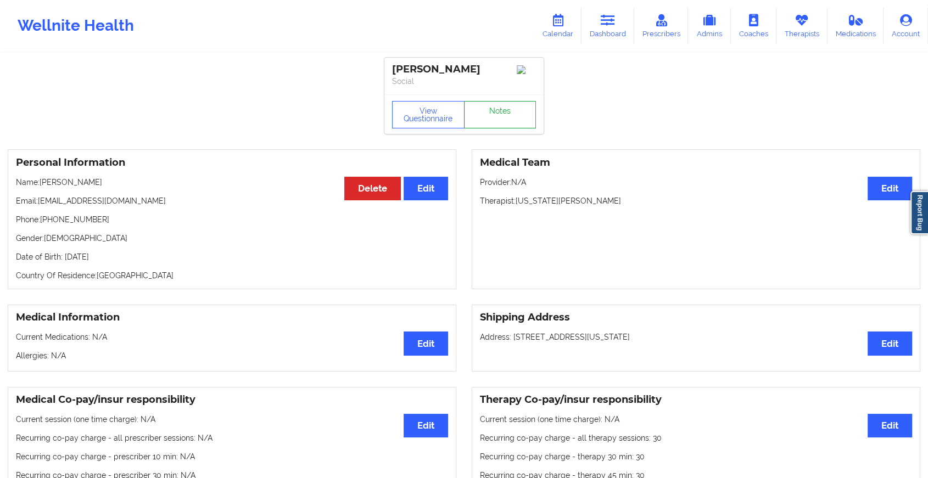
click at [511, 107] on link "Notes" at bounding box center [500, 114] width 72 height 27
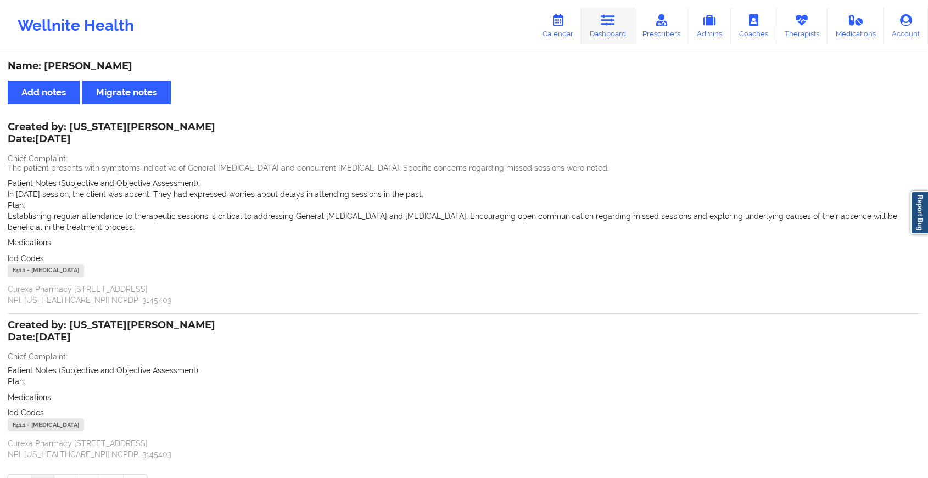
click at [596, 19] on link "Dashboard" at bounding box center [607, 26] width 53 height 36
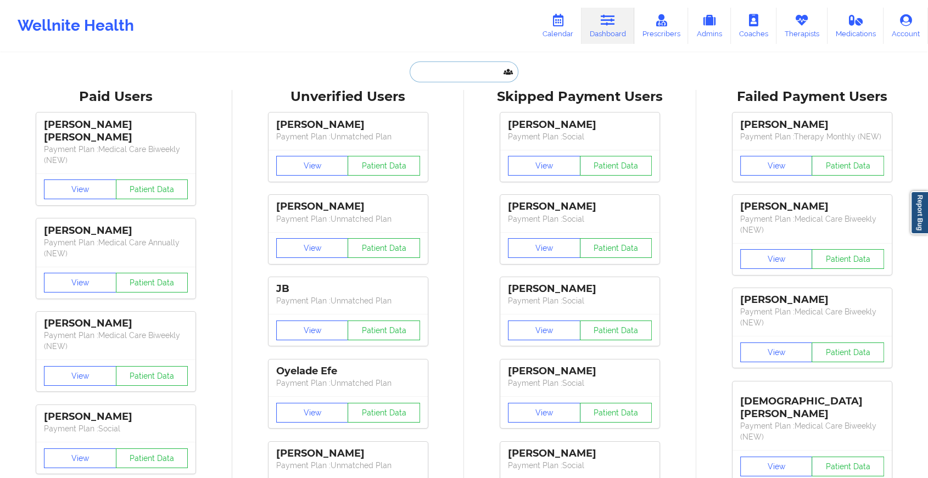
click at [449, 75] on input "text" at bounding box center [464, 71] width 109 height 21
paste input "[EMAIL_ADDRESS][DOMAIN_NAME]"
type input "[EMAIL_ADDRESS][DOMAIN_NAME]"
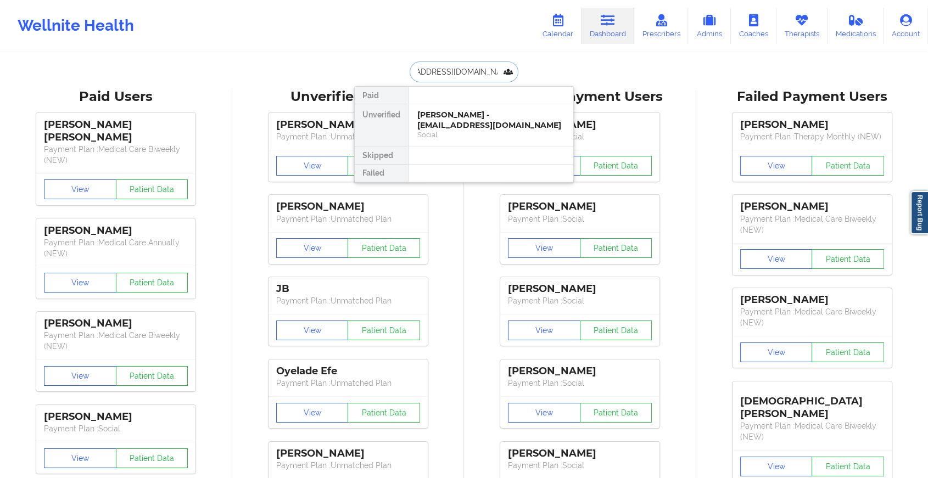
click at [469, 122] on div "[PERSON_NAME] - [EMAIL_ADDRESS][DOMAIN_NAME]" at bounding box center [490, 120] width 147 height 20
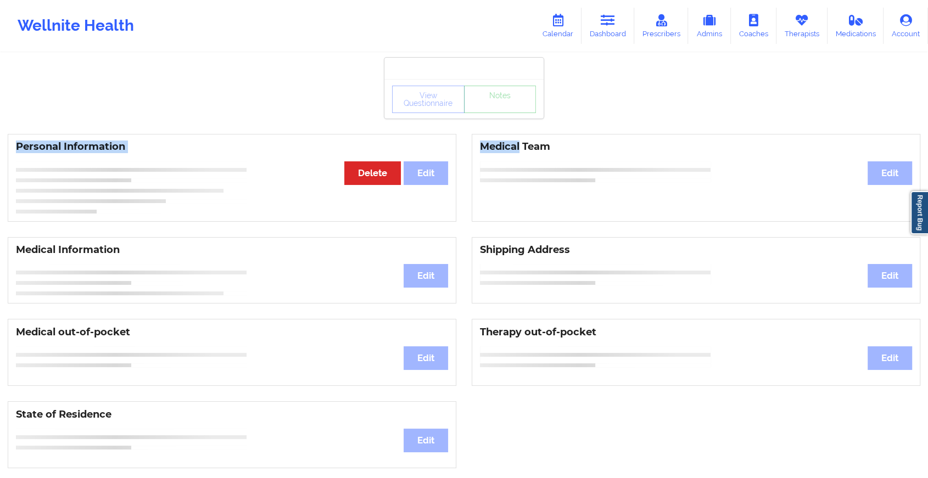
click at [496, 109] on div "View Questionnaire Notes Personal Information Edit Delete Medical Team Edit Med…" at bounding box center [464, 463] width 928 height 927
click at [496, 109] on div "View Questionnaire Notes" at bounding box center [464, 99] width 144 height 27
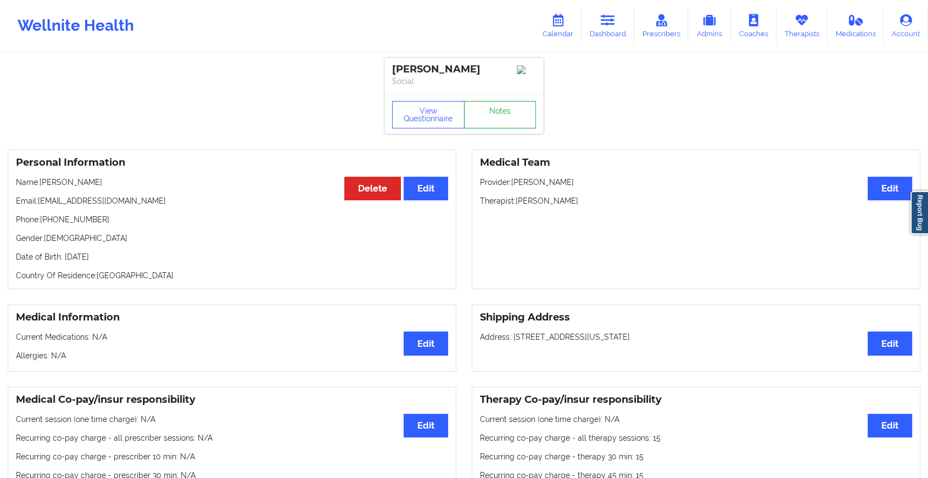
click at [496, 109] on link "Notes" at bounding box center [500, 114] width 72 height 27
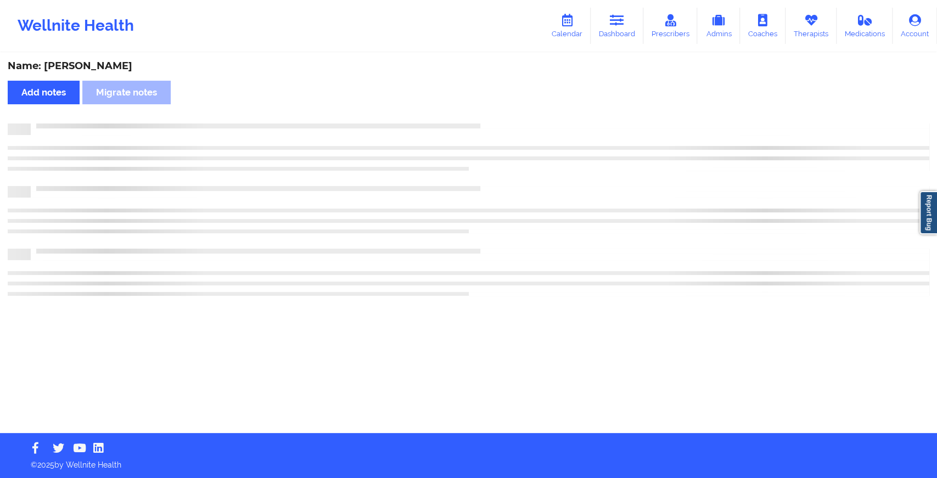
click at [496, 109] on div "Name: [PERSON_NAME] Add notes Migrate notes" at bounding box center [468, 243] width 937 height 379
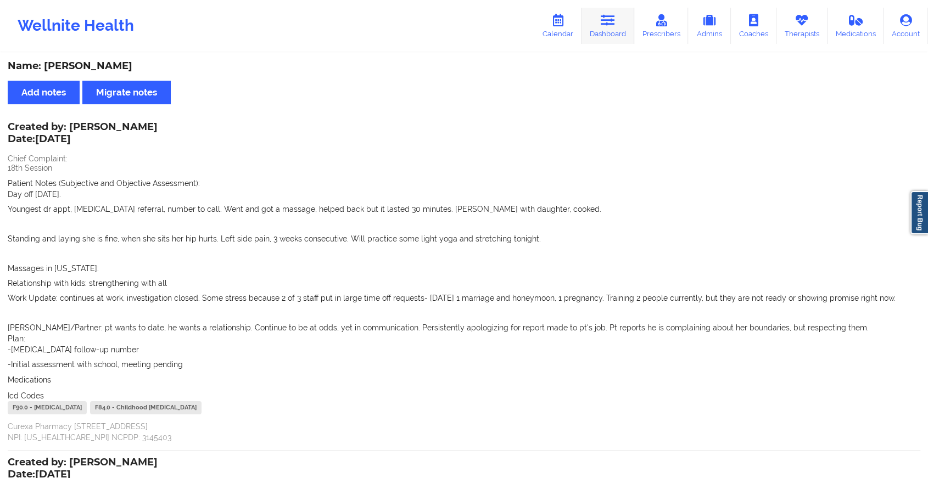
click at [584, 21] on link "Dashboard" at bounding box center [607, 26] width 53 height 36
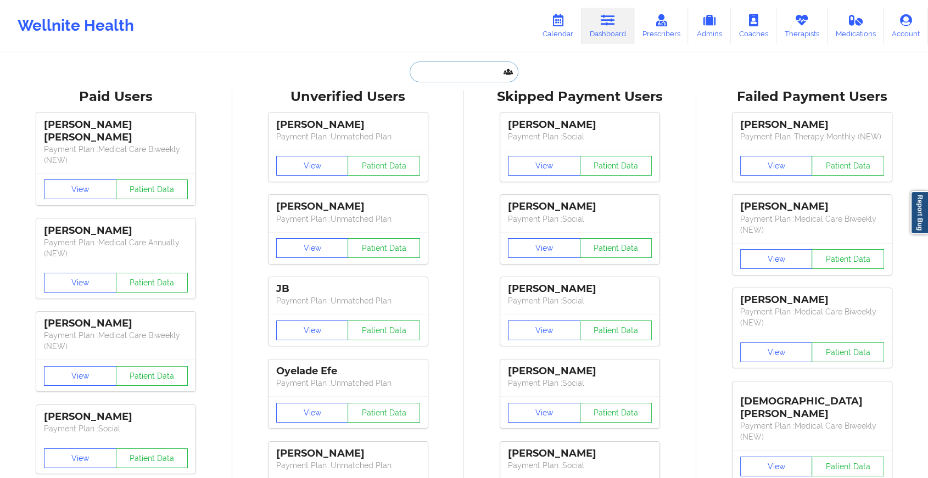
click at [430, 65] on input "text" at bounding box center [464, 71] width 109 height 21
paste input "[PERSON_NAME][EMAIL_ADDRESS][DOMAIN_NAME]"
type input "[PERSON_NAME][EMAIL_ADDRESS][DOMAIN_NAME]"
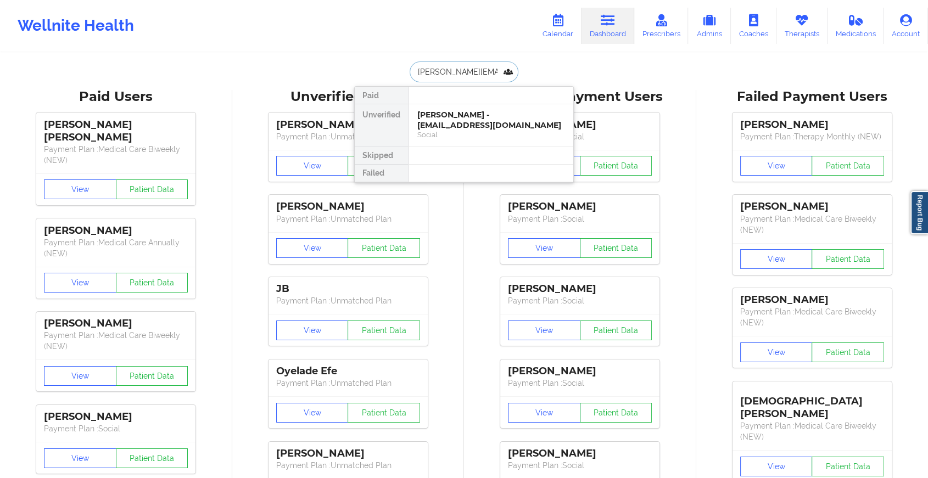
scroll to position [0, 12]
click at [472, 118] on div "[PERSON_NAME] - [PERSON_NAME][EMAIL_ADDRESS][DOMAIN_NAME]" at bounding box center [490, 120] width 147 height 20
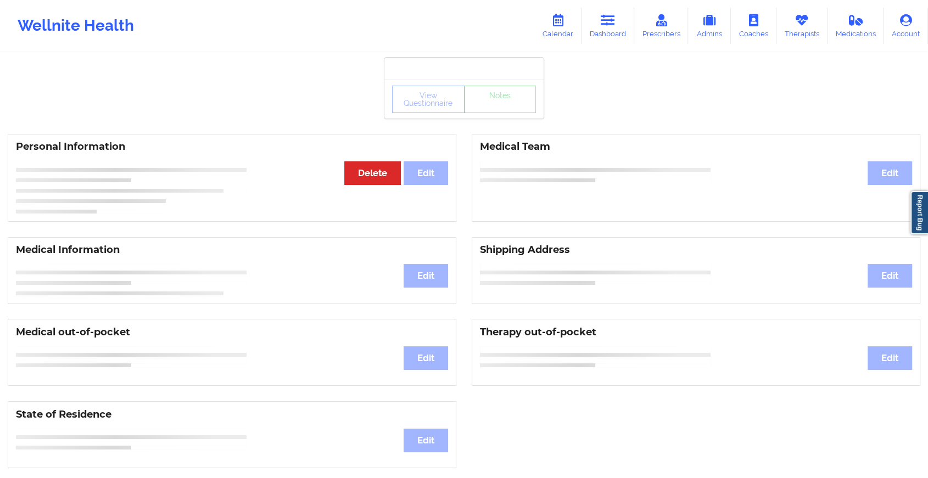
click at [512, 109] on div "View Questionnaire Notes" at bounding box center [464, 99] width 144 height 27
click at [512, 109] on link "Notes" at bounding box center [500, 99] width 72 height 27
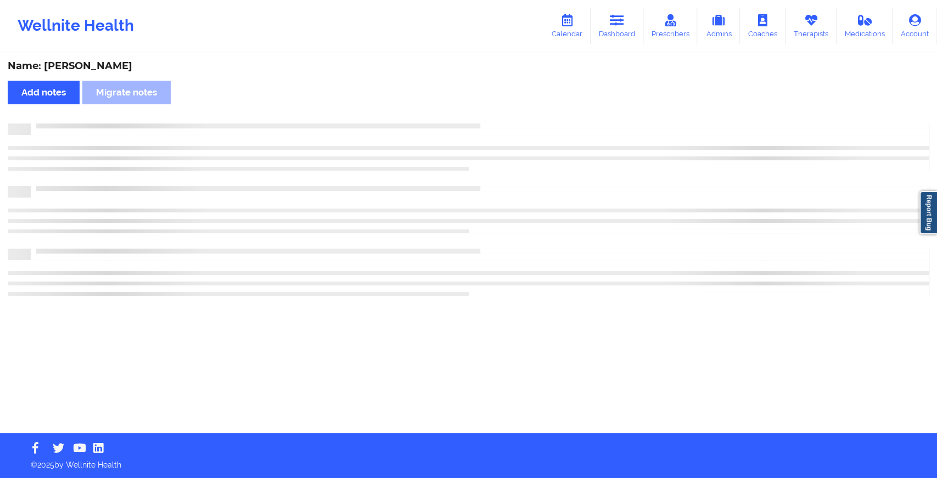
click at [512, 109] on div "Name: [PERSON_NAME] Add notes Migrate notes" at bounding box center [468, 243] width 937 height 379
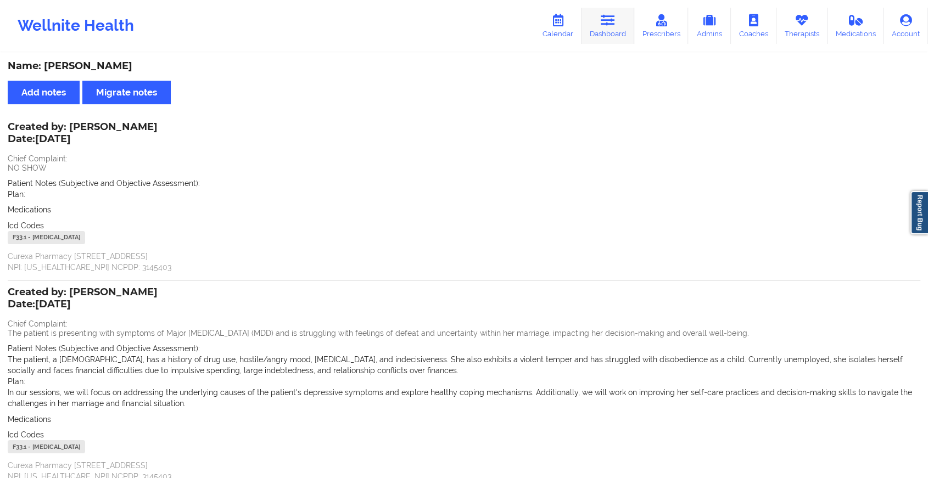
drag, startPoint x: 609, startPoint y: 48, endPoint x: 617, endPoint y: 28, distance: 21.7
click at [617, 28] on div "Wellnite Health Calendar Dashboard Prescribers Admins Coaches Therapists Medica…" at bounding box center [464, 26] width 928 height 52
click at [617, 28] on link "Dashboard" at bounding box center [607, 26] width 53 height 36
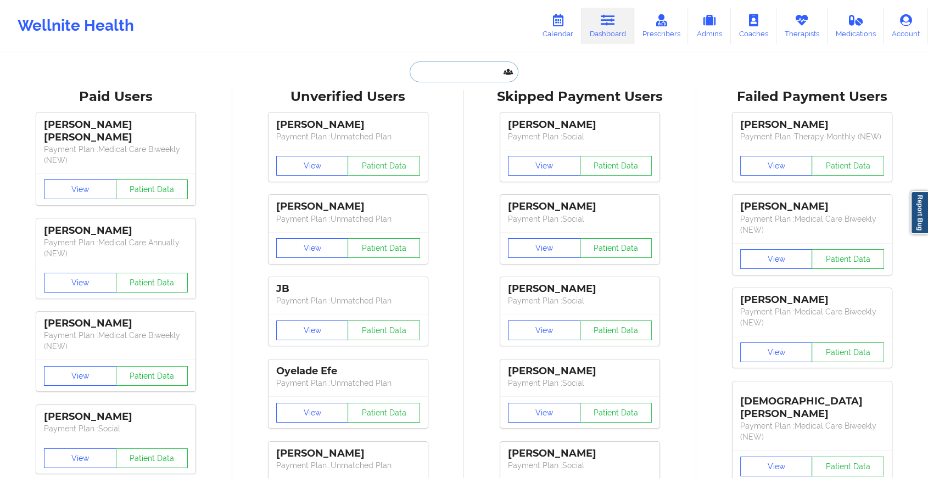
click at [504, 76] on input "text" at bounding box center [464, 71] width 109 height 21
paste input "[EMAIL_ADDRESS][DOMAIN_NAME]"
type input "[EMAIL_ADDRESS][DOMAIN_NAME]"
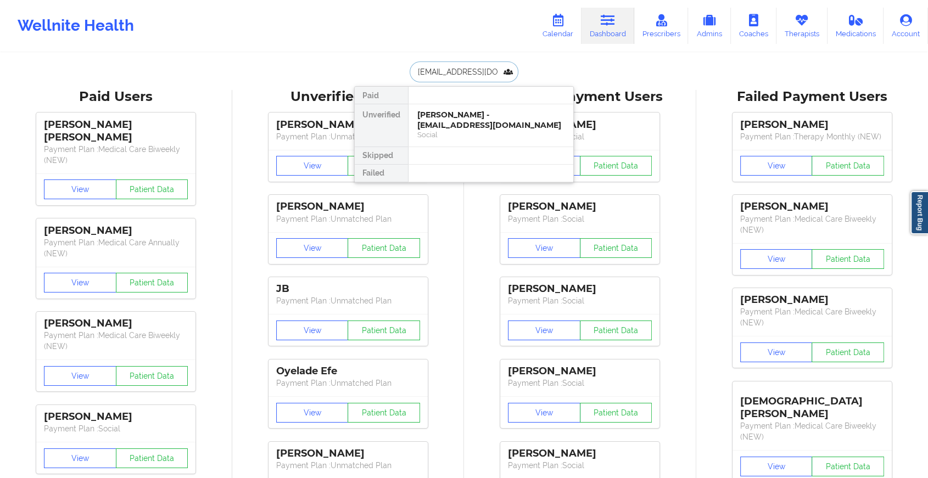
click at [500, 125] on div "[PERSON_NAME] - [EMAIL_ADDRESS][DOMAIN_NAME]" at bounding box center [490, 120] width 147 height 20
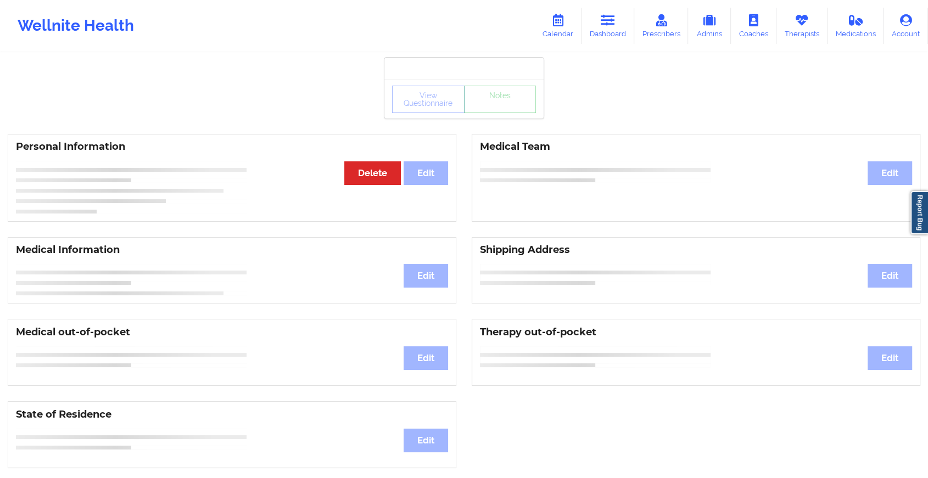
click at [513, 122] on div "View Questionnaire Notes Personal Information Edit Delete Medical Team Edit Med…" at bounding box center [464, 463] width 928 height 927
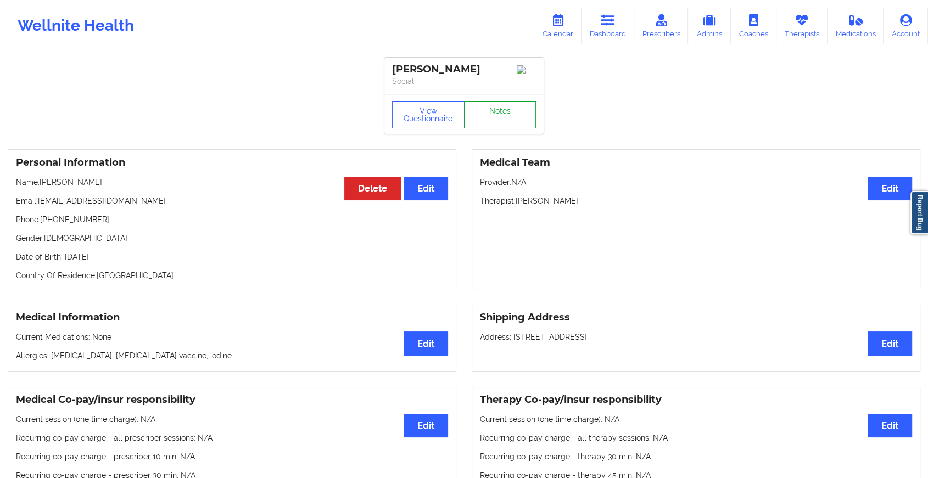
click at [513, 122] on link "Notes" at bounding box center [500, 114] width 72 height 27
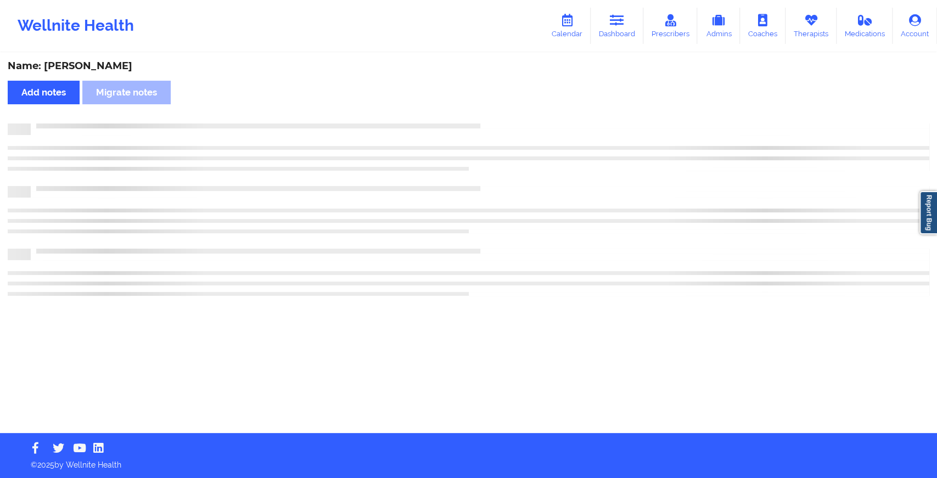
click at [513, 122] on div "Name: [PERSON_NAME] Add notes Migrate notes" at bounding box center [468, 243] width 937 height 379
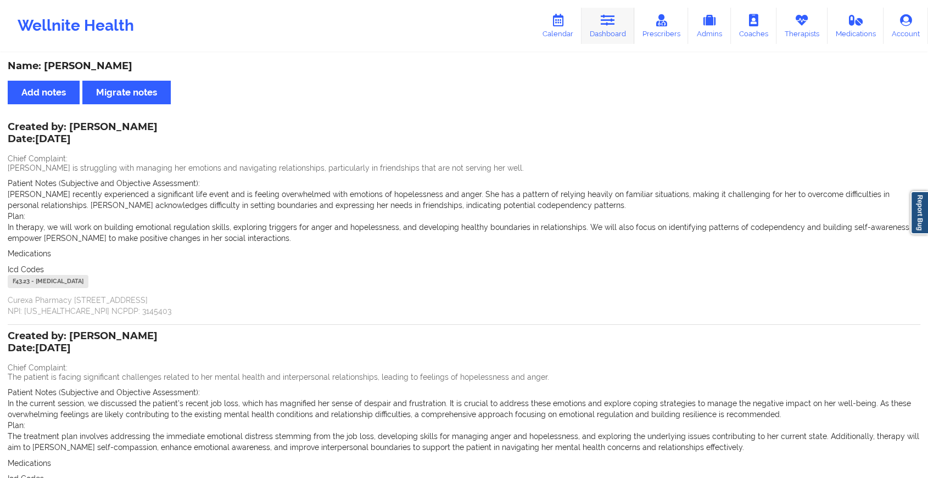
click at [633, 27] on link "Dashboard" at bounding box center [607, 26] width 53 height 36
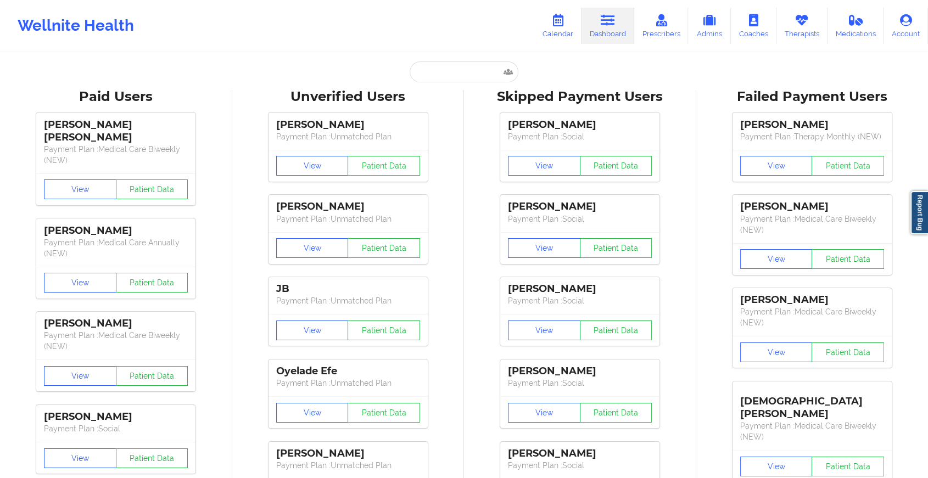
click at [467, 74] on input "text" at bounding box center [464, 71] width 109 height 21
paste input "[EMAIL_ADDRESS][DOMAIN_NAME]"
type input "[EMAIL_ADDRESS][DOMAIN_NAME]"
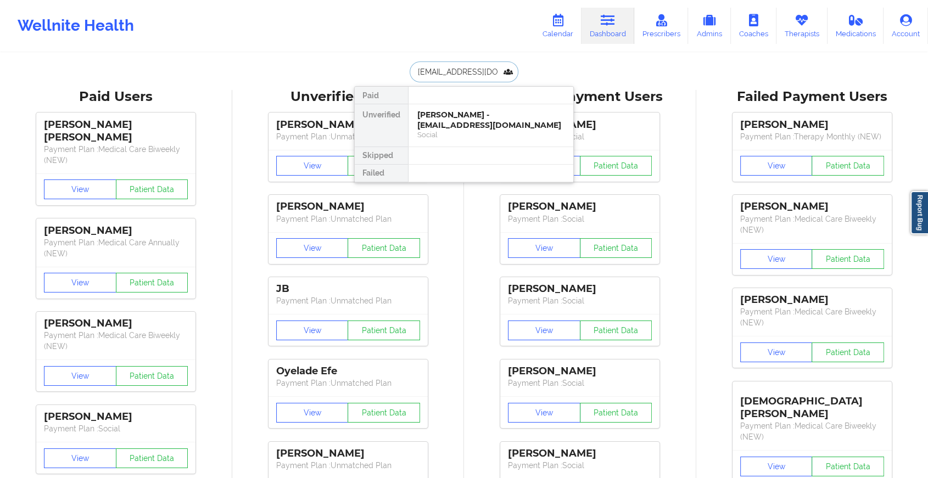
click at [479, 118] on div "[PERSON_NAME] - [EMAIL_ADDRESS][DOMAIN_NAME]" at bounding box center [490, 120] width 147 height 20
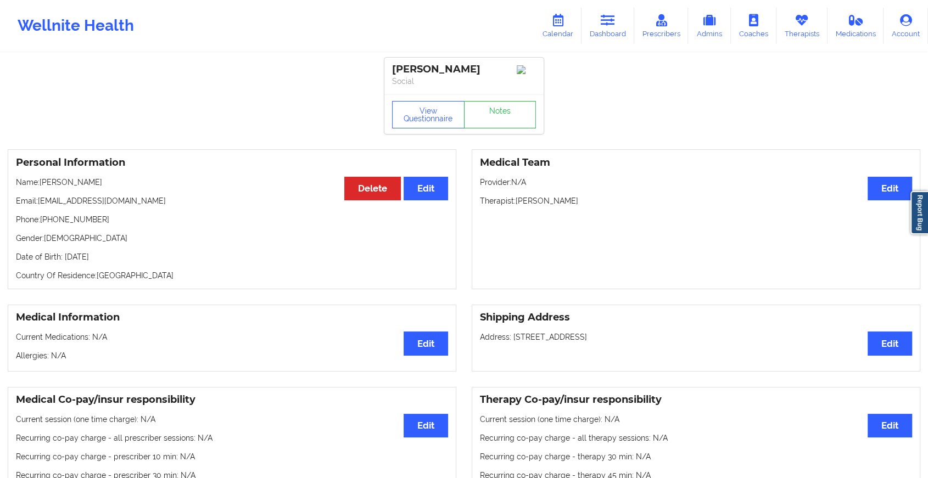
click at [508, 110] on div "View Questionnaire Notes" at bounding box center [464, 114] width 144 height 27
click at [508, 110] on link "Notes" at bounding box center [500, 114] width 72 height 27
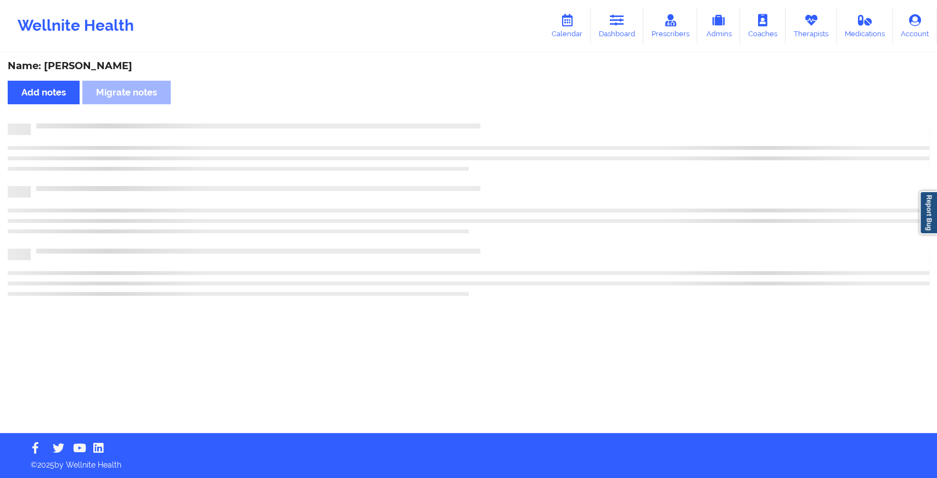
click at [508, 110] on div "Name: [PERSON_NAME] Add notes Migrate notes" at bounding box center [468, 243] width 937 height 379
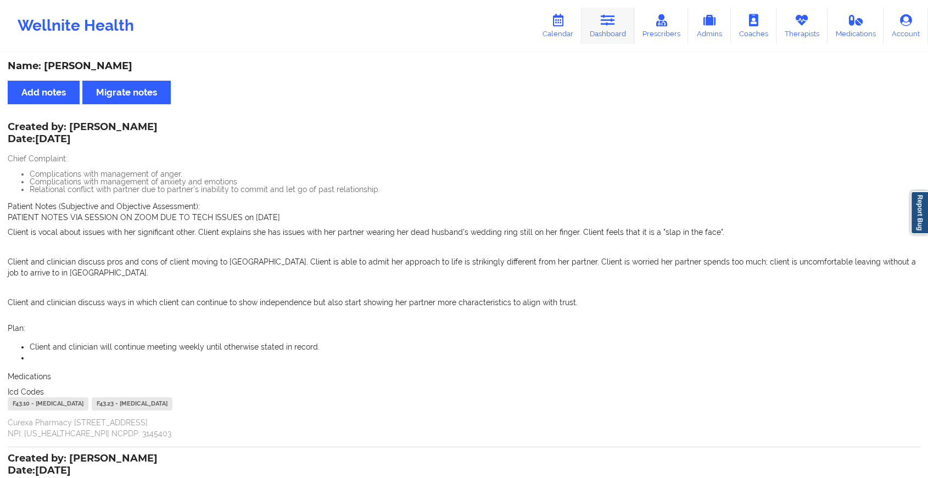
click at [608, 26] on icon at bounding box center [608, 20] width 14 height 12
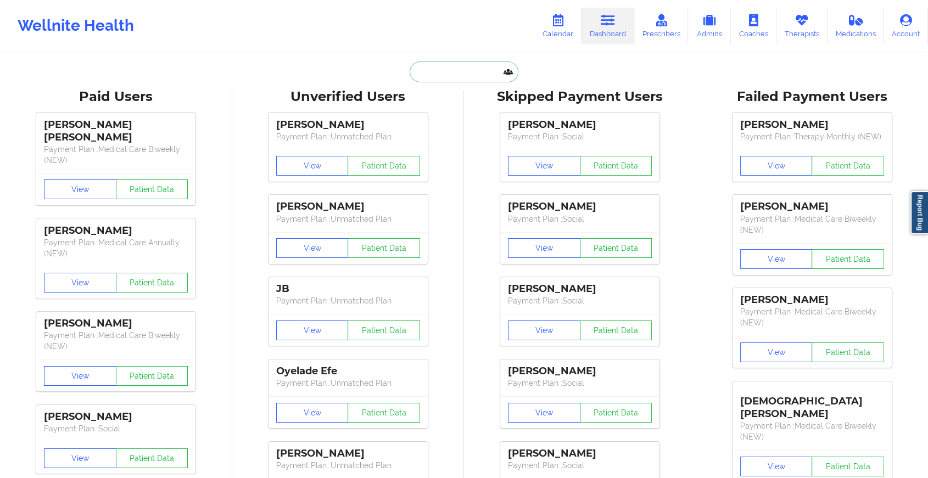
click at [453, 66] on input "text" at bounding box center [464, 71] width 109 height 21
paste input "[EMAIL_ADDRESS][DOMAIN_NAME]"
type input "[EMAIL_ADDRESS][DOMAIN_NAME]"
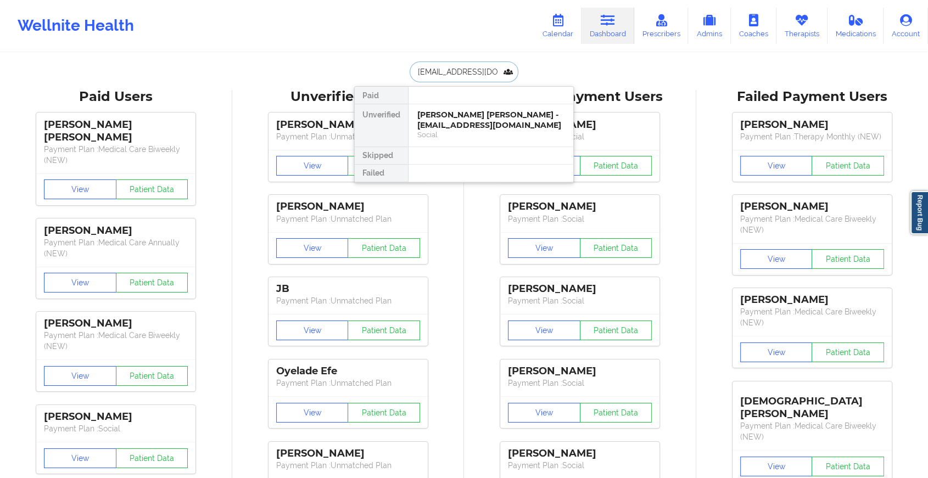
click at [461, 127] on div "[PERSON_NAME] [PERSON_NAME] - [EMAIL_ADDRESS][DOMAIN_NAME]" at bounding box center [490, 120] width 147 height 20
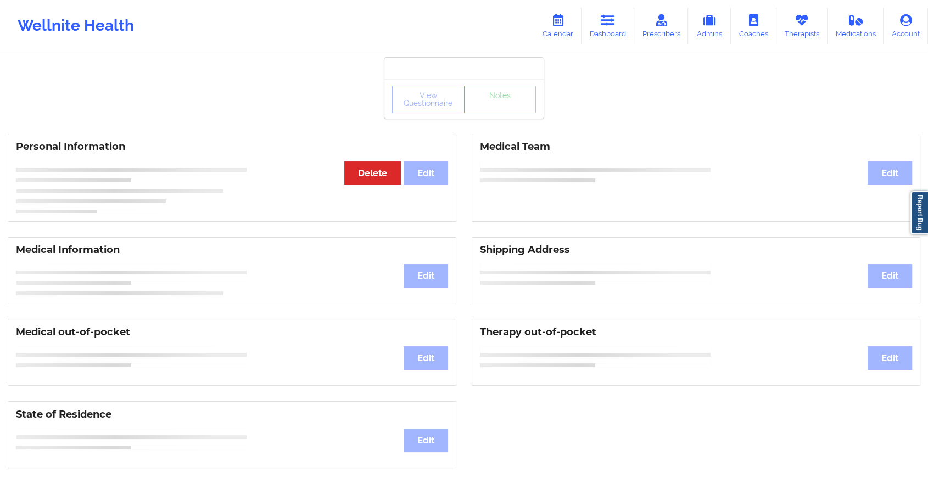
click at [480, 113] on link "Notes" at bounding box center [500, 99] width 72 height 27
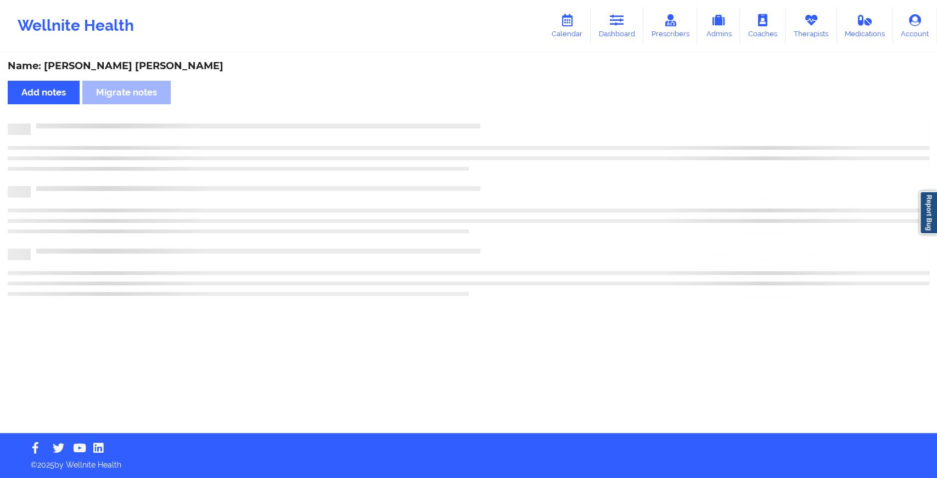
click at [480, 116] on div "Name: [PERSON_NAME] [PERSON_NAME] notes Migrate notes" at bounding box center [468, 243] width 937 height 379
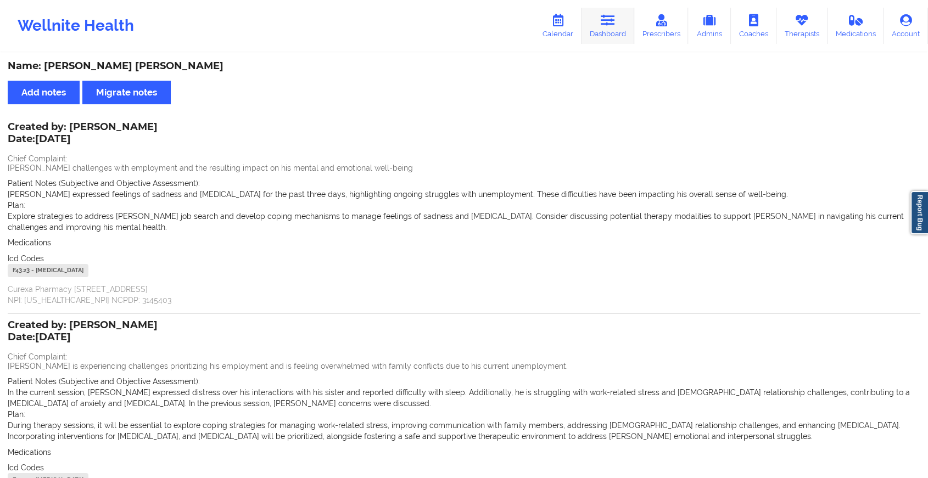
click at [600, 24] on link "Dashboard" at bounding box center [607, 26] width 53 height 36
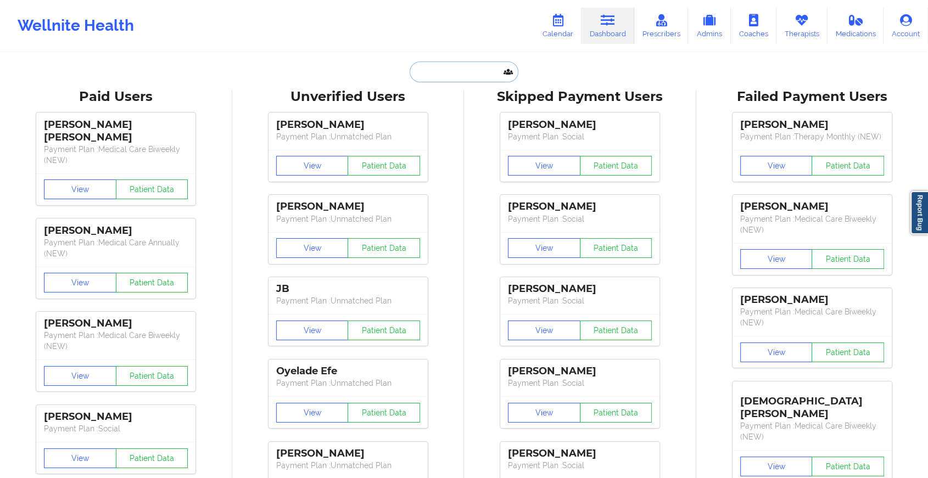
click at [445, 79] on input "text" at bounding box center [464, 71] width 109 height 21
paste input "[PERSON_NAME][EMAIL_ADDRESS][PERSON_NAME][DOMAIN_NAME]"
type input "[PERSON_NAME][EMAIL_ADDRESS][PERSON_NAME][DOMAIN_NAME]"
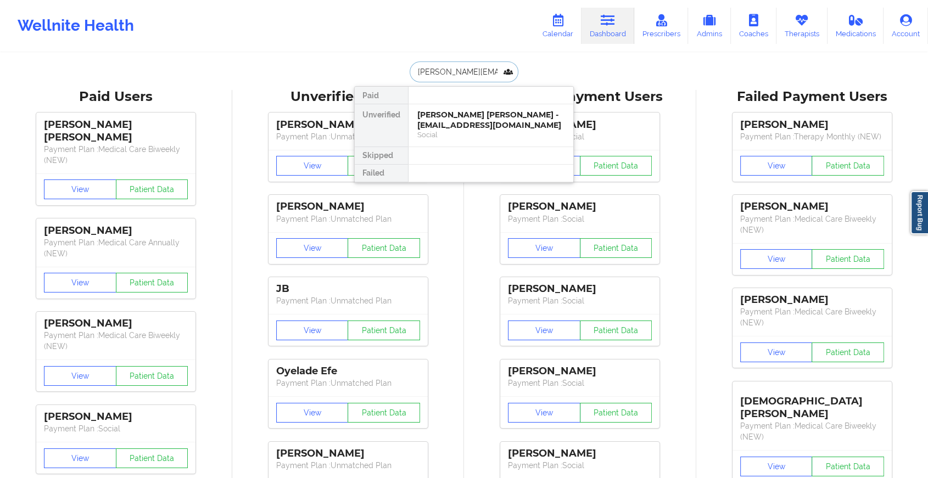
scroll to position [0, 8]
click at [462, 120] on div "[PERSON_NAME] - [PERSON_NAME][EMAIL_ADDRESS][PERSON_NAME][DOMAIN_NAME]" at bounding box center [490, 125] width 147 height 31
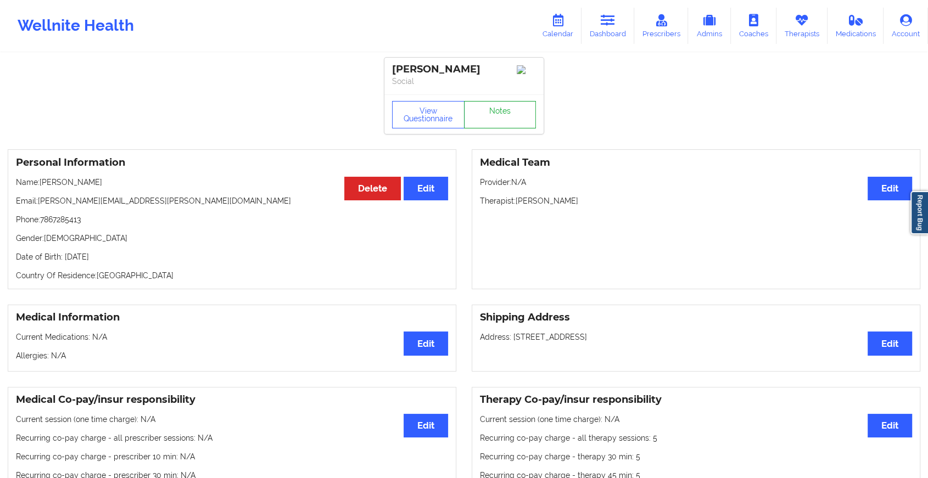
click at [491, 119] on link "Notes" at bounding box center [500, 114] width 72 height 27
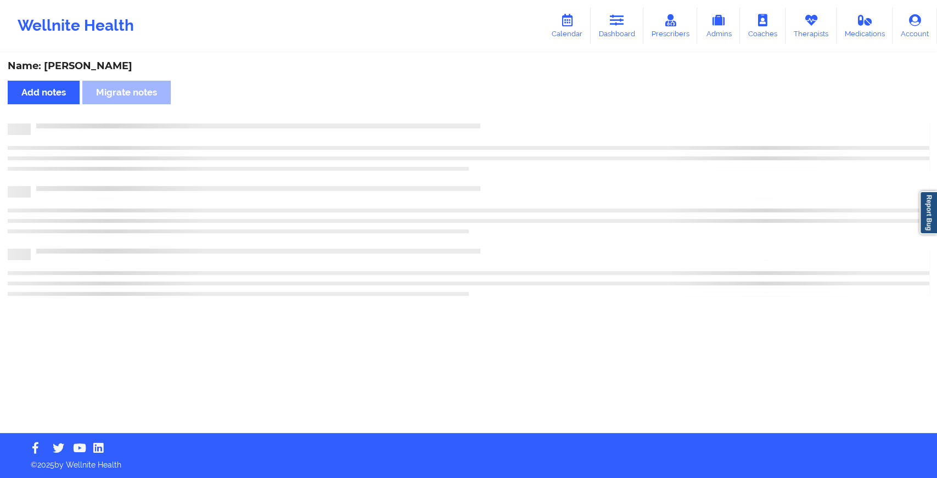
click at [683, 198] on div "Name: [PERSON_NAME] Add notes Migrate notes" at bounding box center [468, 243] width 937 height 379
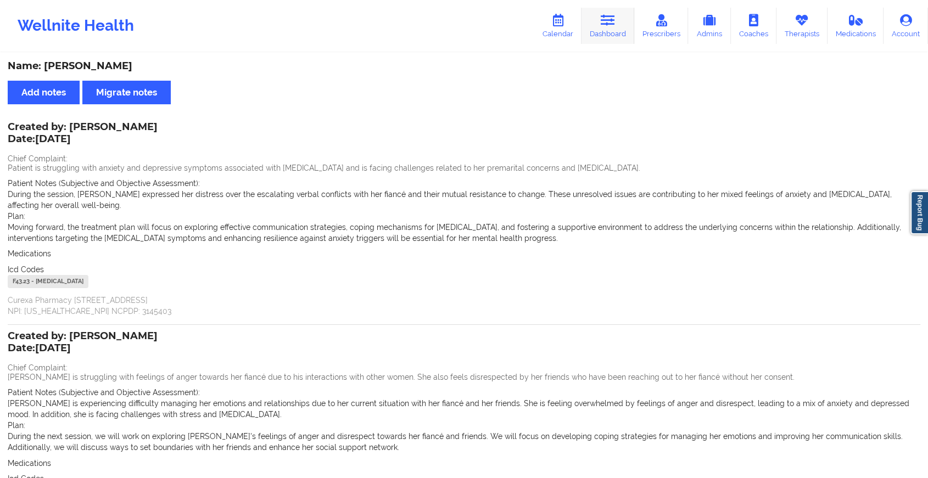
click at [618, 32] on link "Dashboard" at bounding box center [607, 26] width 53 height 36
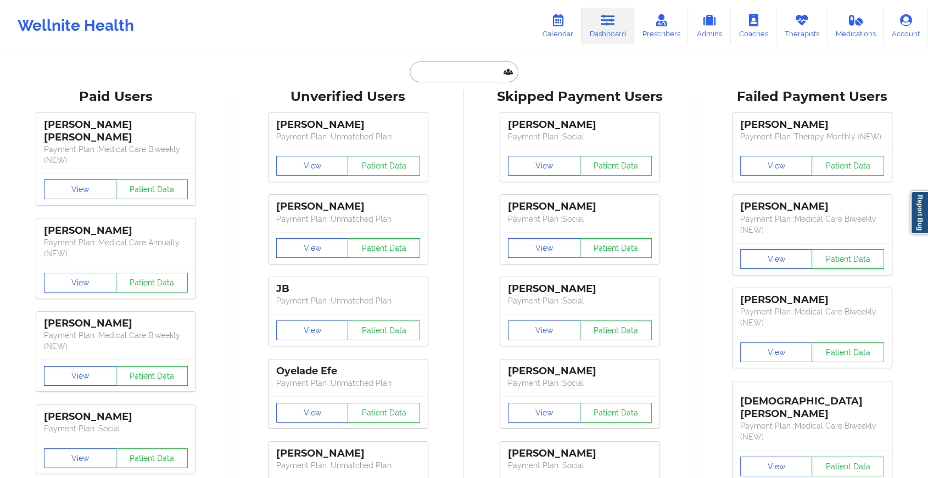
click at [450, 70] on input "text" at bounding box center [464, 71] width 109 height 21
paste input "[EMAIL_ADDRESS][DOMAIN_NAME]"
type input "[EMAIL_ADDRESS][DOMAIN_NAME]"
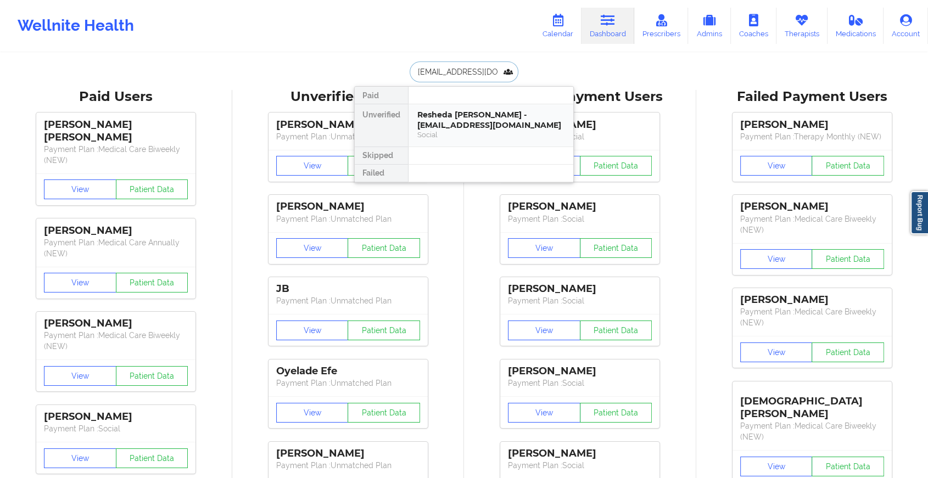
click at [461, 106] on div "Resheda [PERSON_NAME] - [EMAIL_ADDRESS][DOMAIN_NAME] Social" at bounding box center [491, 125] width 165 height 42
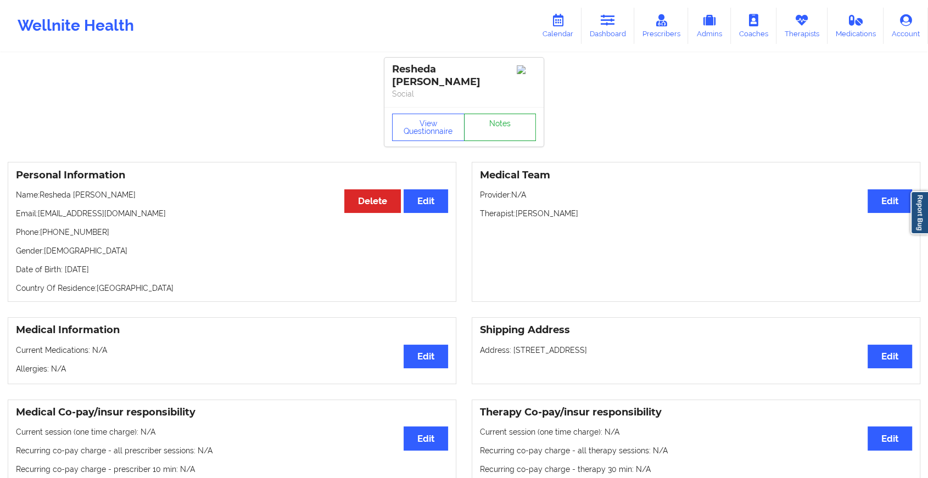
click at [504, 119] on link "Notes" at bounding box center [500, 127] width 72 height 27
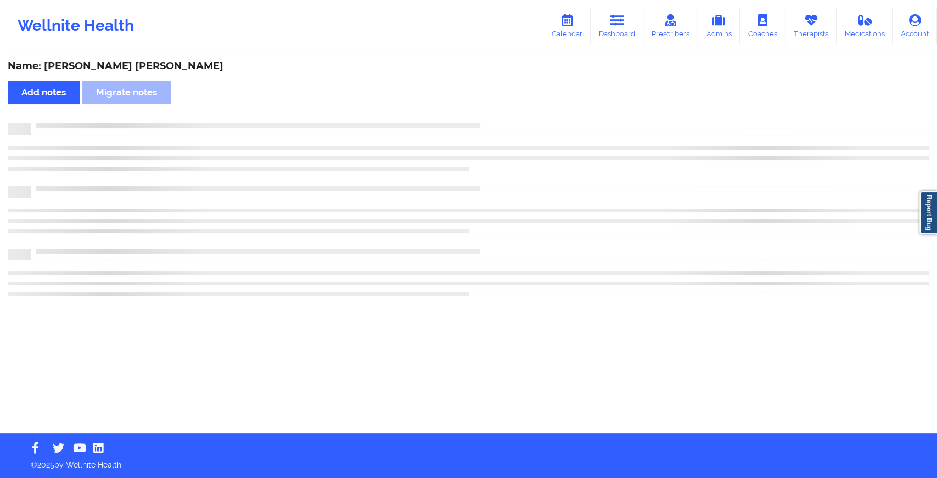
click at [504, 119] on div "Name: [PERSON_NAME] [PERSON_NAME] Add notes Migrate notes" at bounding box center [468, 243] width 937 height 379
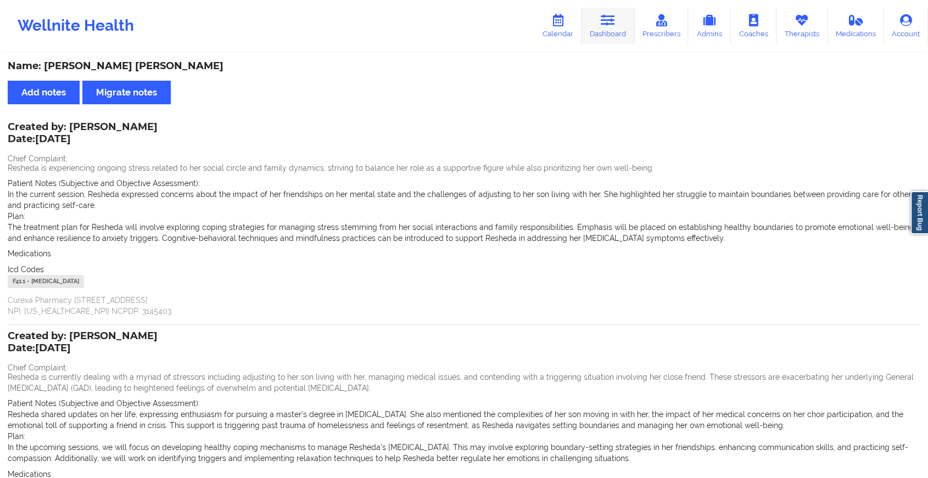
click at [593, 37] on link "Dashboard" at bounding box center [607, 26] width 53 height 36
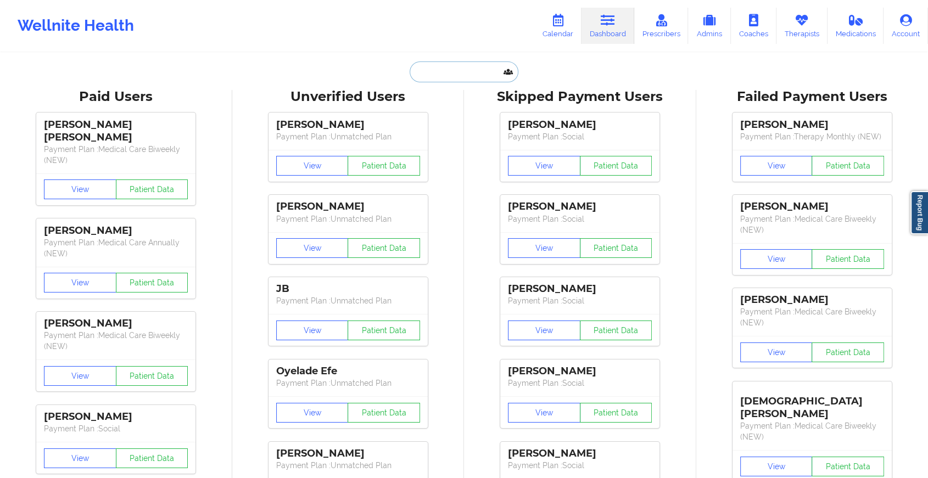
click at [479, 69] on input "text" at bounding box center [464, 71] width 109 height 21
paste input "[EMAIL_ADDRESS][DOMAIN_NAME]"
type input "[EMAIL_ADDRESS][DOMAIN_NAME]"
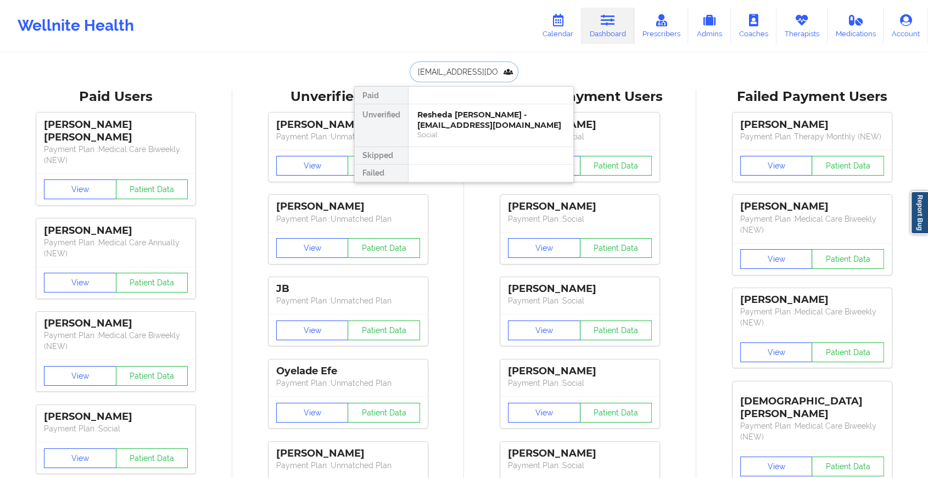
scroll to position [0, 2]
click at [484, 115] on div "[PERSON_NAME] - [EMAIL_ADDRESS][DOMAIN_NAME]" at bounding box center [490, 120] width 147 height 20
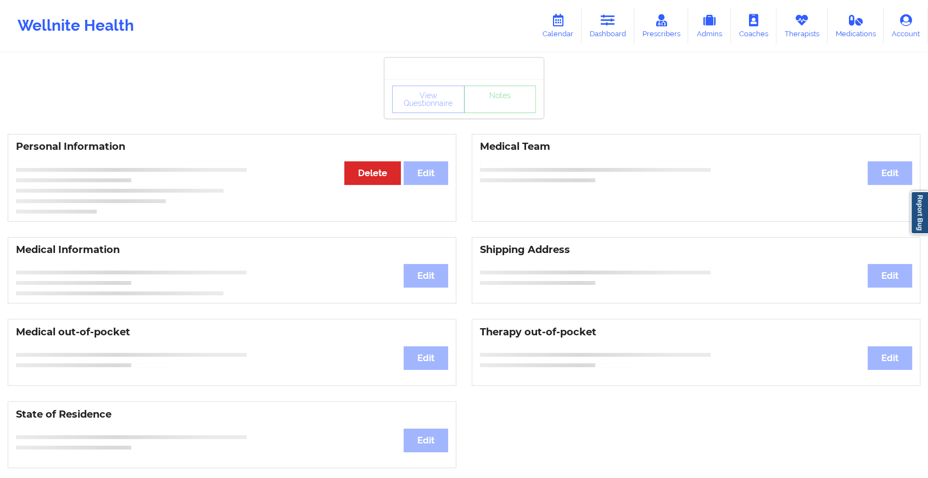
click at [523, 103] on div "View Questionnaire Notes" at bounding box center [464, 99] width 144 height 27
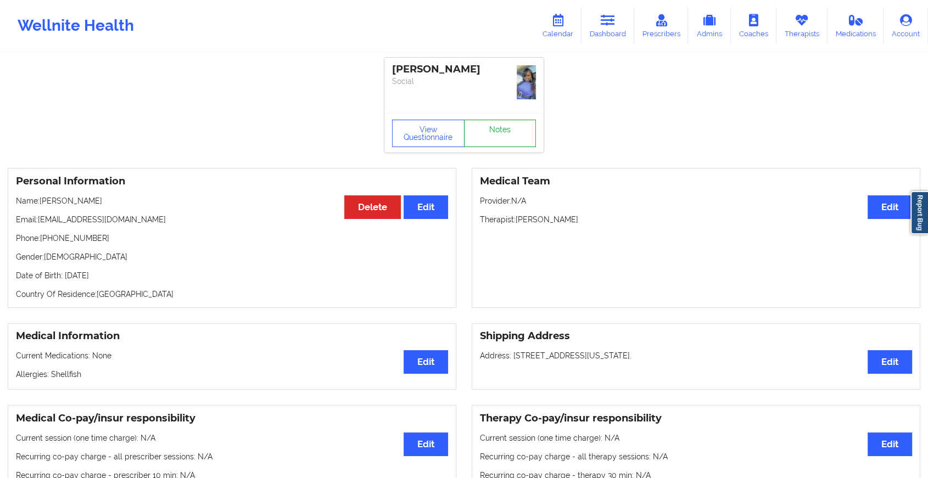
click at [516, 133] on link "Notes" at bounding box center [500, 133] width 72 height 27
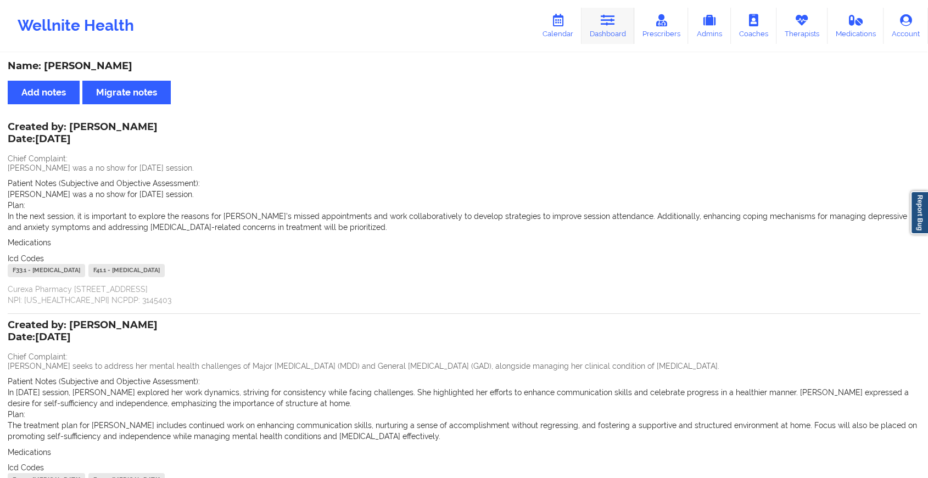
click at [607, 27] on link "Dashboard" at bounding box center [607, 26] width 53 height 36
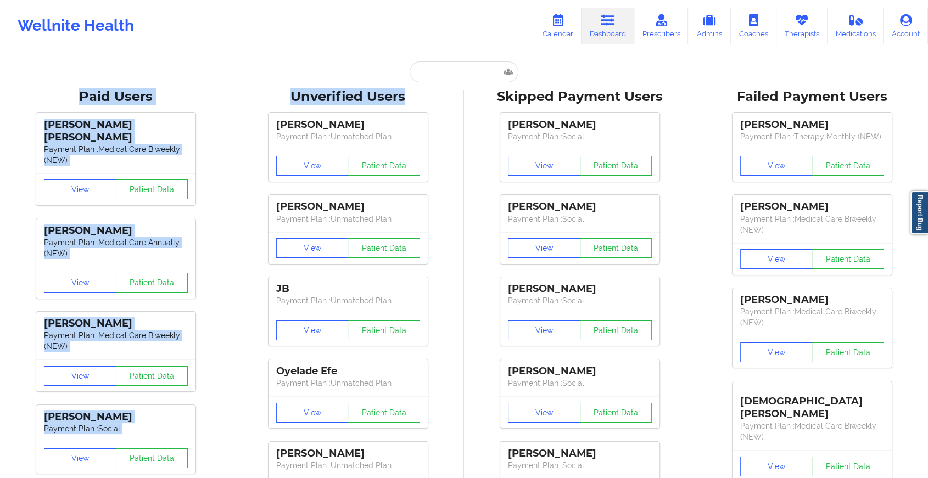
drag, startPoint x: 444, startPoint y: 88, endPoint x: 455, endPoint y: 76, distance: 16.7
click at [455, 76] on input "text" at bounding box center [464, 71] width 109 height 21
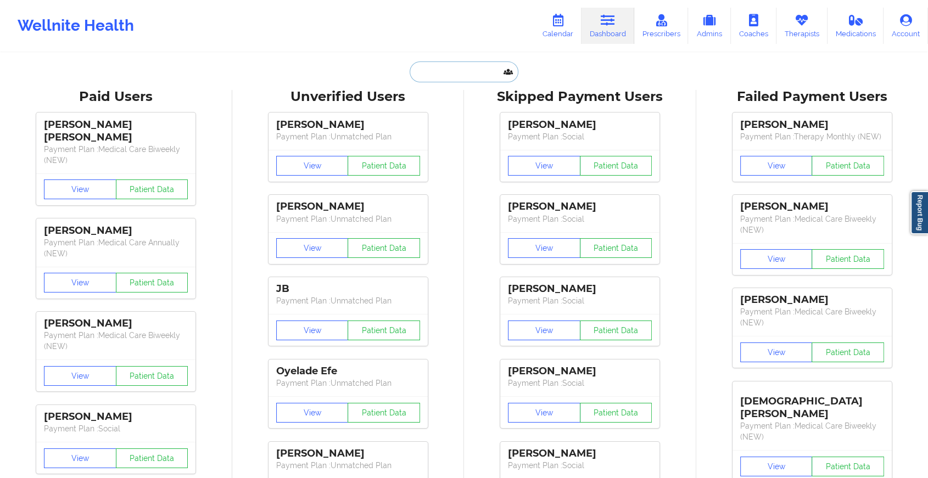
paste input "[EMAIL_ADDRESS][DOMAIN_NAME]"
type input "[EMAIL_ADDRESS][DOMAIN_NAME]"
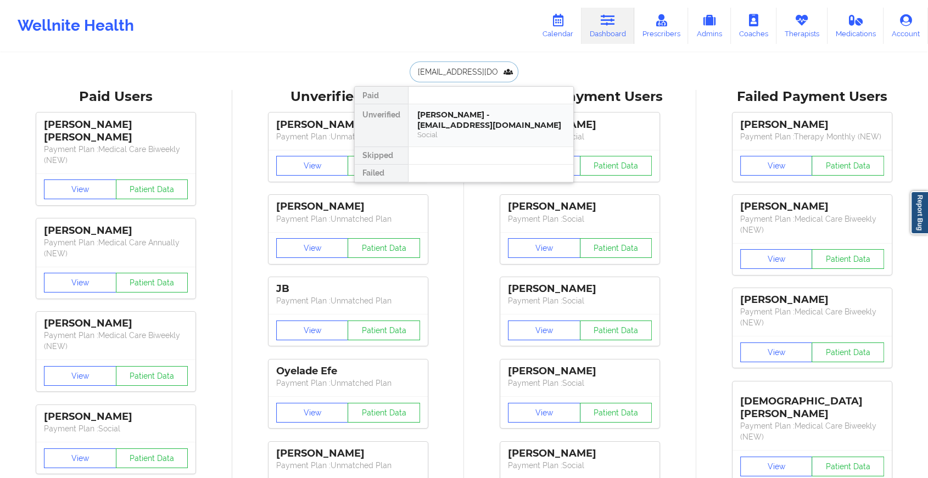
click at [474, 116] on div "[PERSON_NAME] - [EMAIL_ADDRESS][DOMAIN_NAME]" at bounding box center [490, 120] width 147 height 20
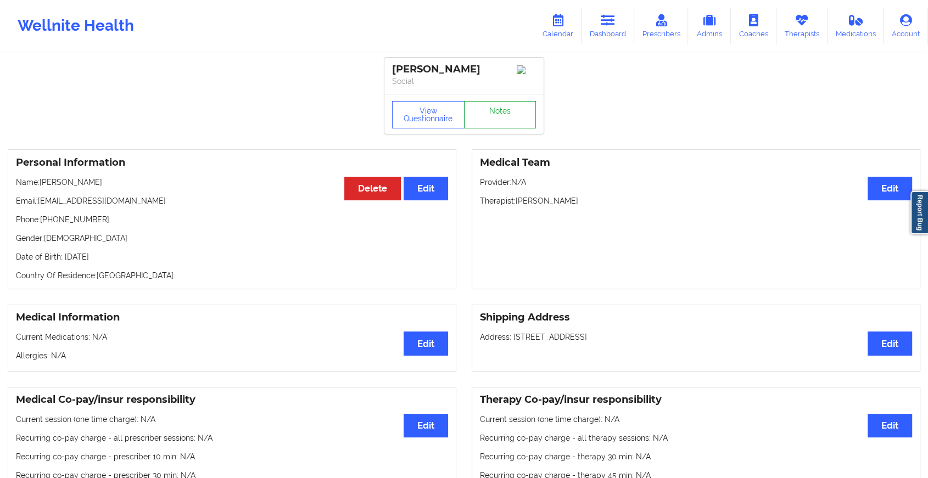
click at [517, 110] on link "Notes" at bounding box center [500, 114] width 72 height 27
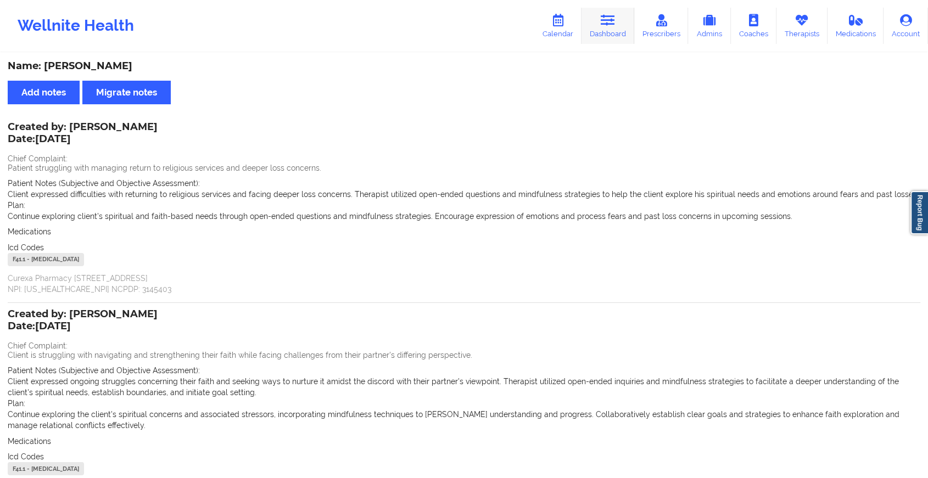
click at [619, 30] on link "Dashboard" at bounding box center [607, 26] width 53 height 36
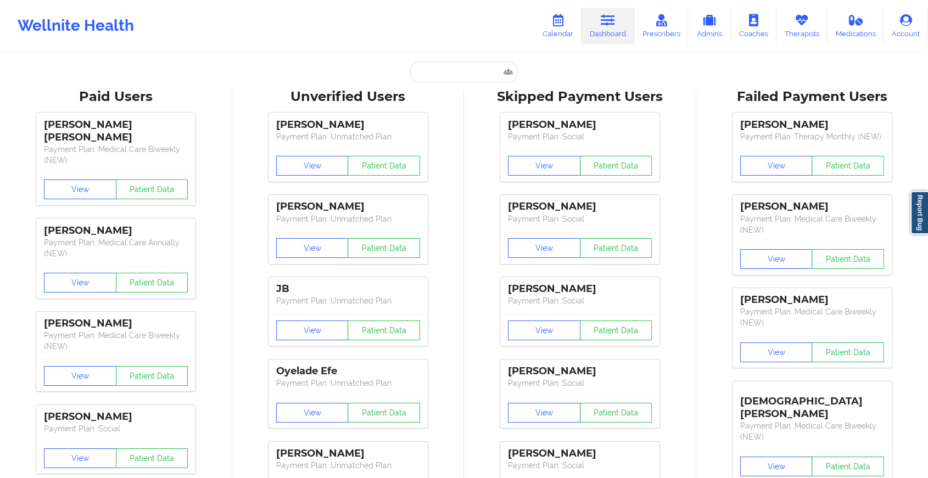
click at [466, 79] on input "text" at bounding box center [464, 71] width 109 height 21
paste input "[EMAIL_ADDRESS][DOMAIN_NAME]"
type input "[EMAIL_ADDRESS][DOMAIN_NAME]"
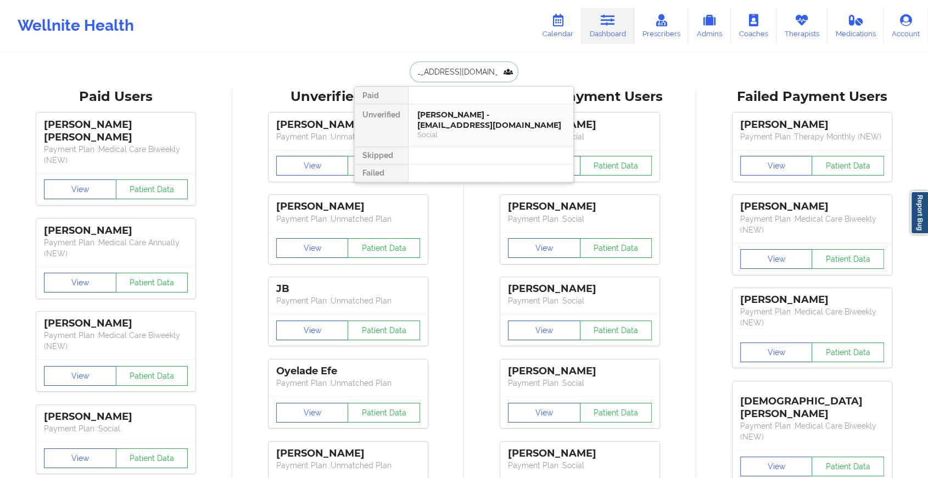
click at [483, 116] on div "[PERSON_NAME] - [EMAIL_ADDRESS][DOMAIN_NAME]" at bounding box center [490, 120] width 147 height 20
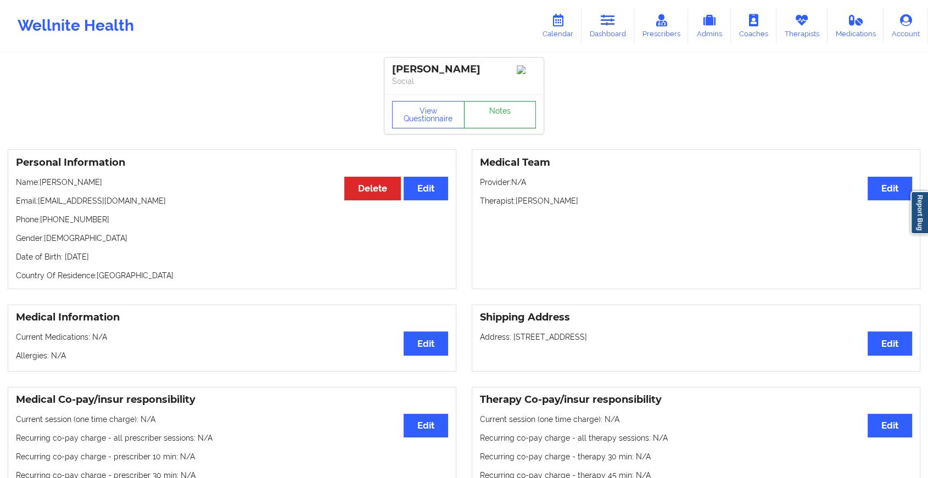
click at [512, 120] on link "Notes" at bounding box center [500, 114] width 72 height 27
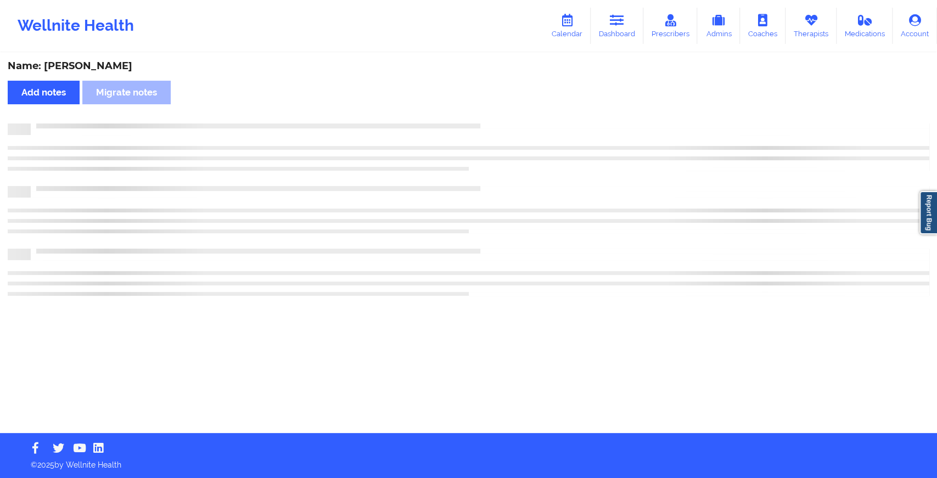
click at [512, 120] on div "Name: [PERSON_NAME] Add notes Migrate notes" at bounding box center [468, 243] width 937 height 379
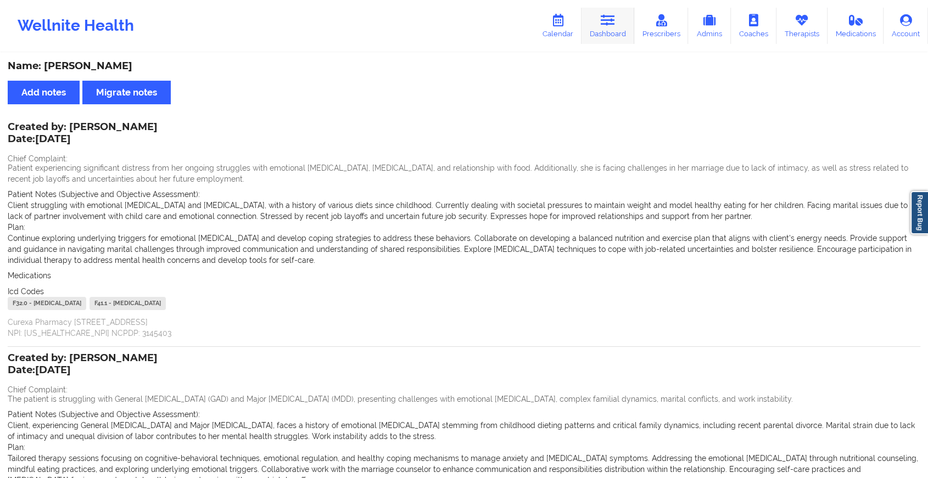
click at [615, 14] on icon at bounding box center [608, 20] width 14 height 12
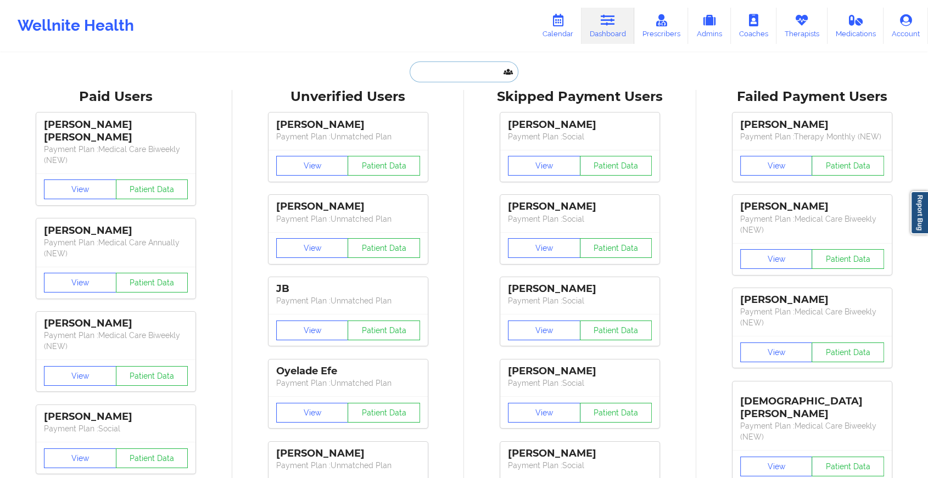
click at [462, 78] on input "text" at bounding box center [464, 71] width 109 height 21
paste input "[EMAIL_ADDRESS][DOMAIN_NAME]"
type input "[EMAIL_ADDRESS][DOMAIN_NAME]"
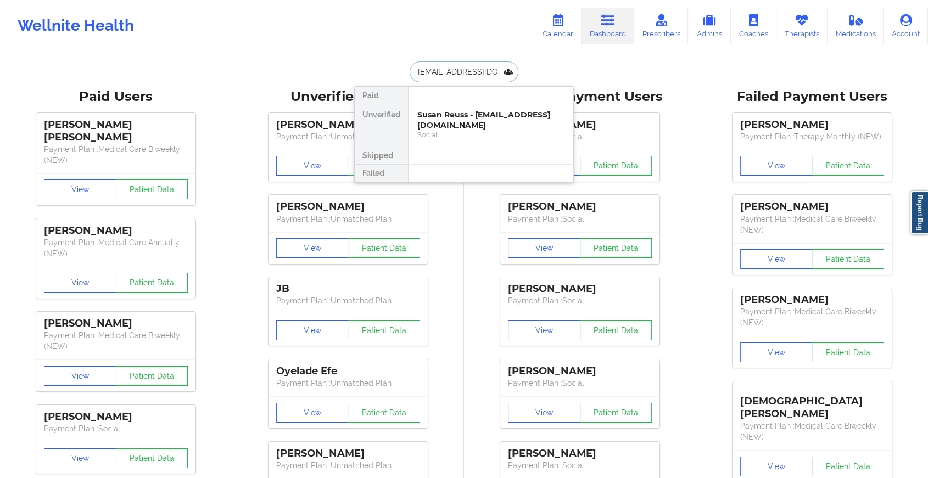
click at [472, 130] on div "Susan Reuss - [EMAIL_ADDRESS][DOMAIN_NAME] Social" at bounding box center [491, 125] width 165 height 42
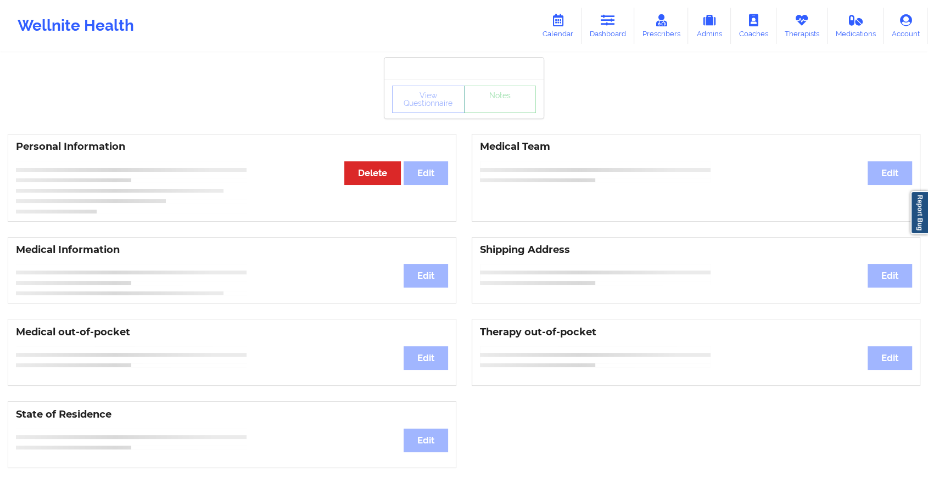
click at [502, 114] on div "View Questionnaire Notes" at bounding box center [463, 99] width 159 height 40
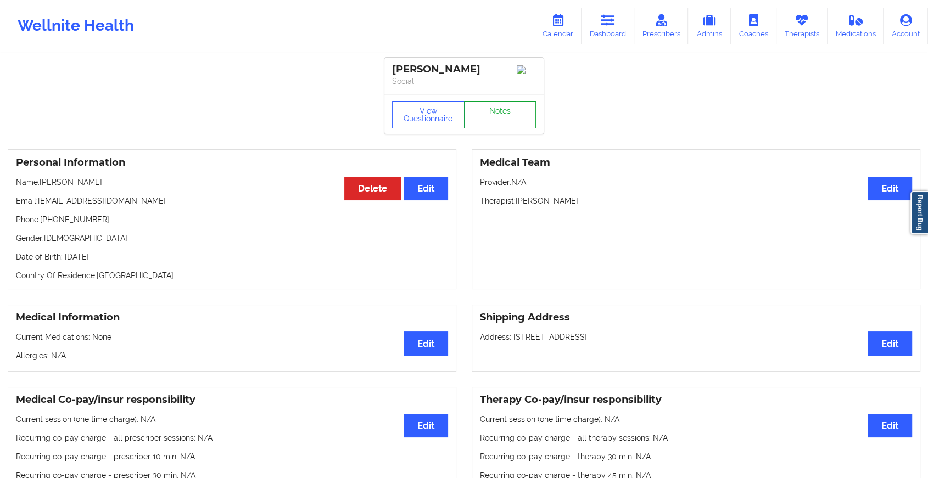
click at [502, 114] on link "Notes" at bounding box center [500, 114] width 72 height 27
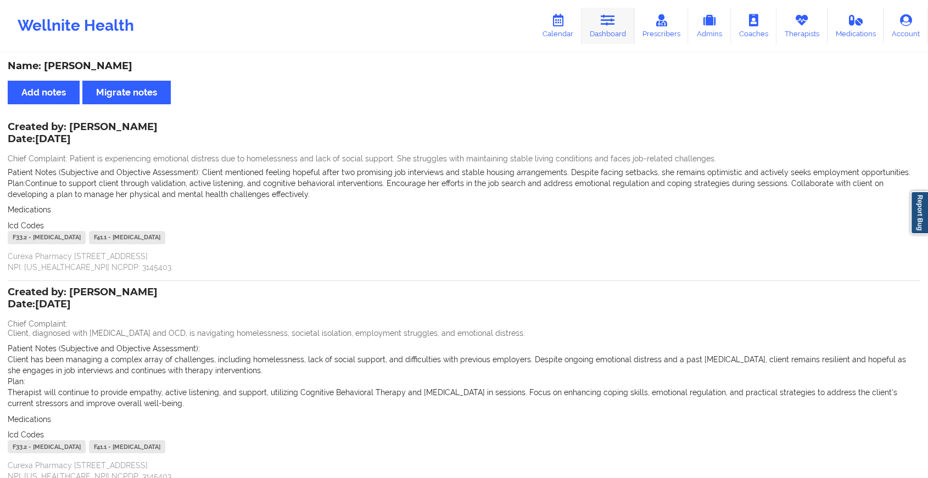
click at [602, 18] on icon at bounding box center [608, 20] width 14 height 12
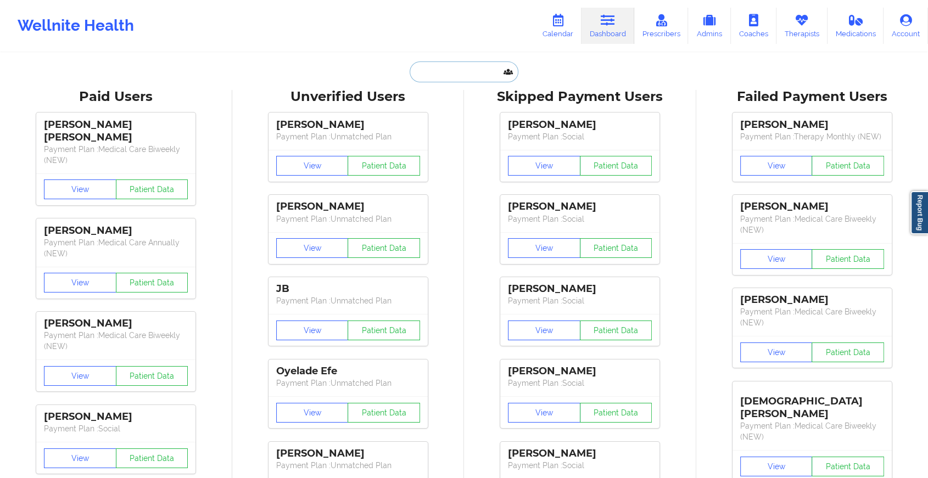
click at [449, 68] on input "text" at bounding box center [464, 71] width 109 height 21
paste input "[EMAIL_ADDRESS][DOMAIN_NAME]"
type input "[EMAIL_ADDRESS][DOMAIN_NAME]"
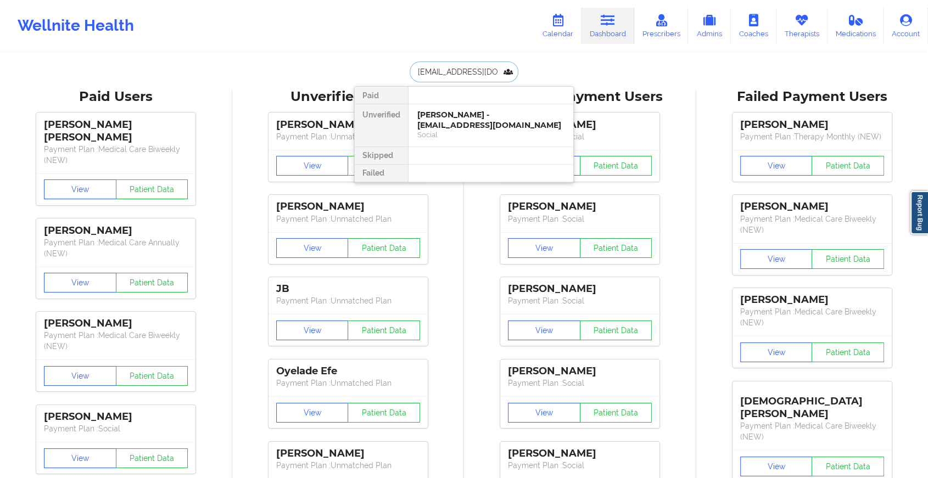
click at [451, 127] on div "[PERSON_NAME] - [EMAIL_ADDRESS][DOMAIN_NAME]" at bounding box center [490, 120] width 147 height 20
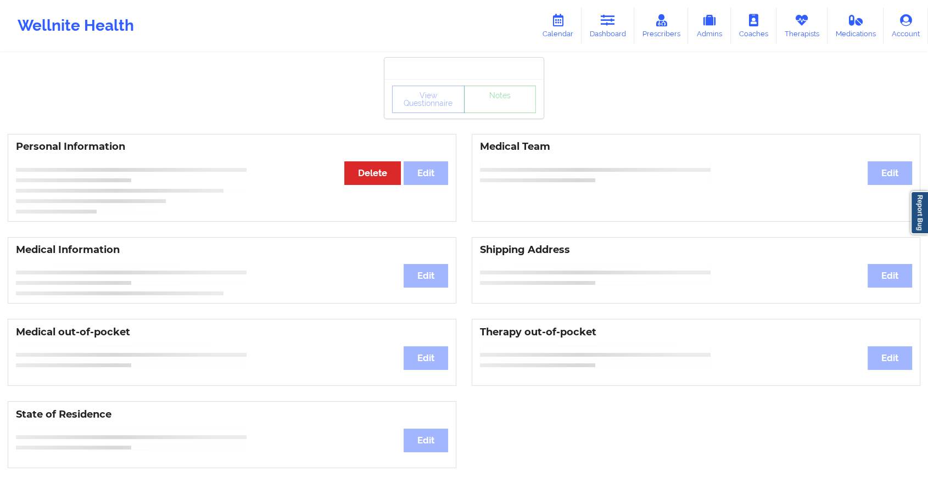
click at [508, 103] on div "View Questionnaire Notes" at bounding box center [463, 99] width 159 height 40
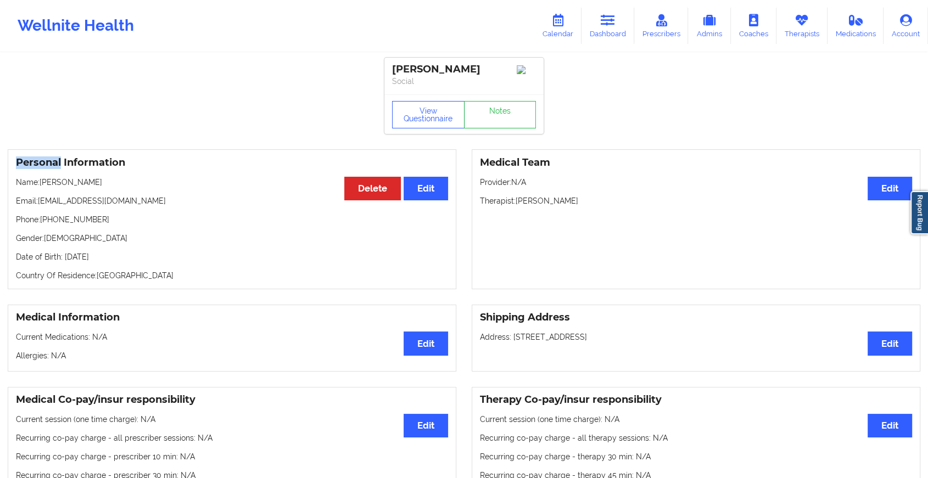
click at [508, 103] on div "View Questionnaire Notes" at bounding box center [463, 114] width 159 height 40
drag, startPoint x: 508, startPoint y: 103, endPoint x: 517, endPoint y: 114, distance: 14.5
click at [517, 114] on link "Notes" at bounding box center [500, 114] width 72 height 27
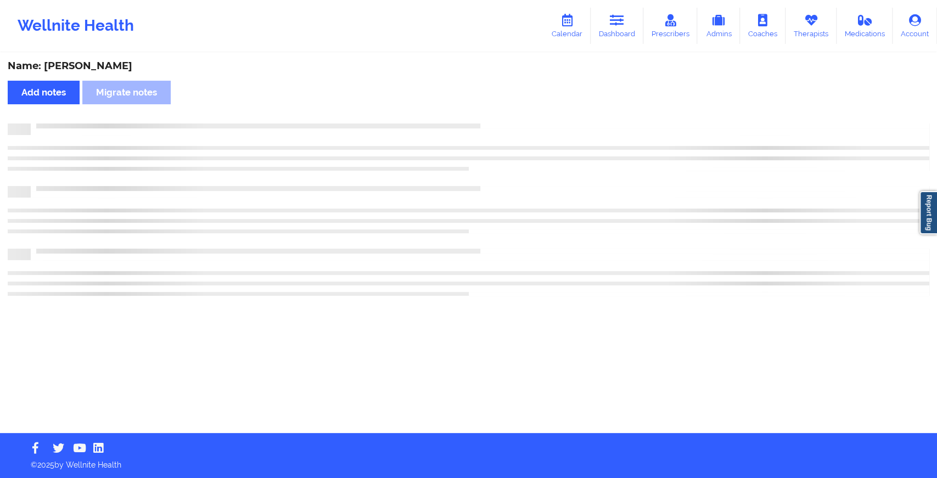
click at [517, 114] on div "Name: [PERSON_NAME] Add notes Migrate notes" at bounding box center [468, 243] width 937 height 379
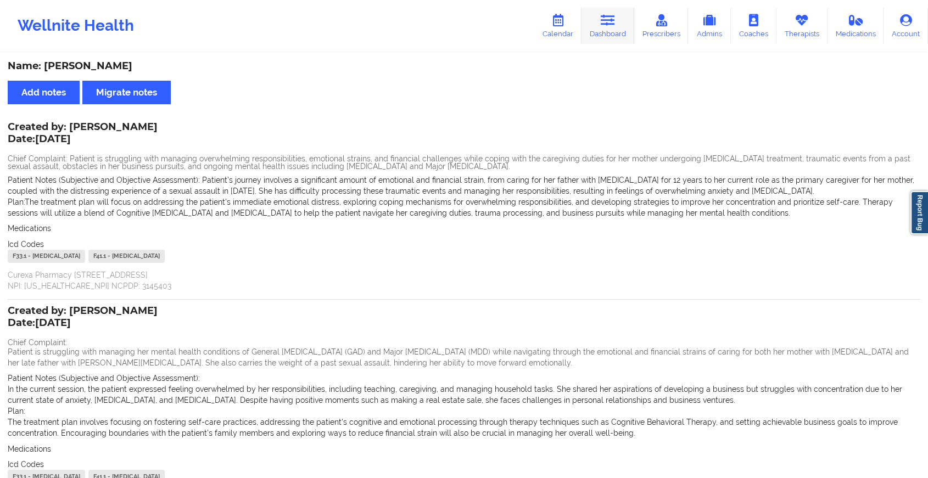
click at [609, 33] on link "Dashboard" at bounding box center [607, 26] width 53 height 36
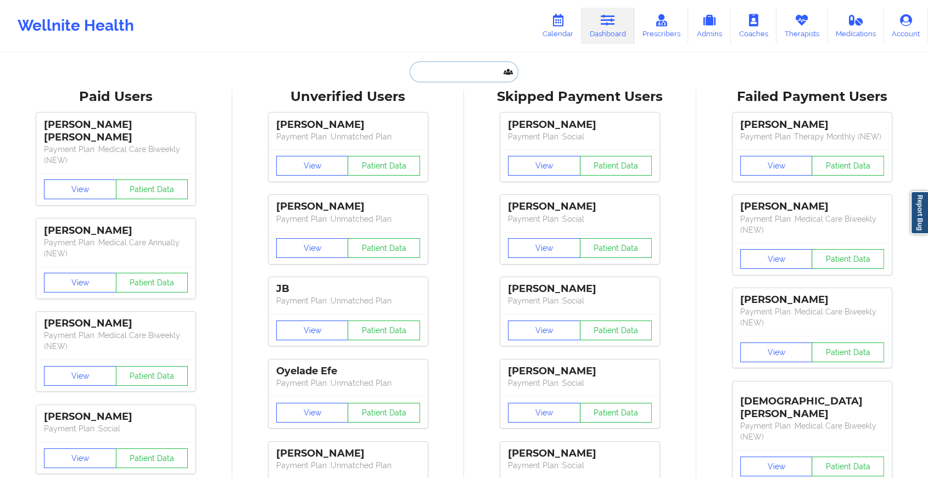
click at [458, 72] on input "text" at bounding box center [464, 71] width 109 height 21
paste input "[EMAIL_ADDRESS][DOMAIN_NAME]"
type input "[EMAIL_ADDRESS][DOMAIN_NAME]"
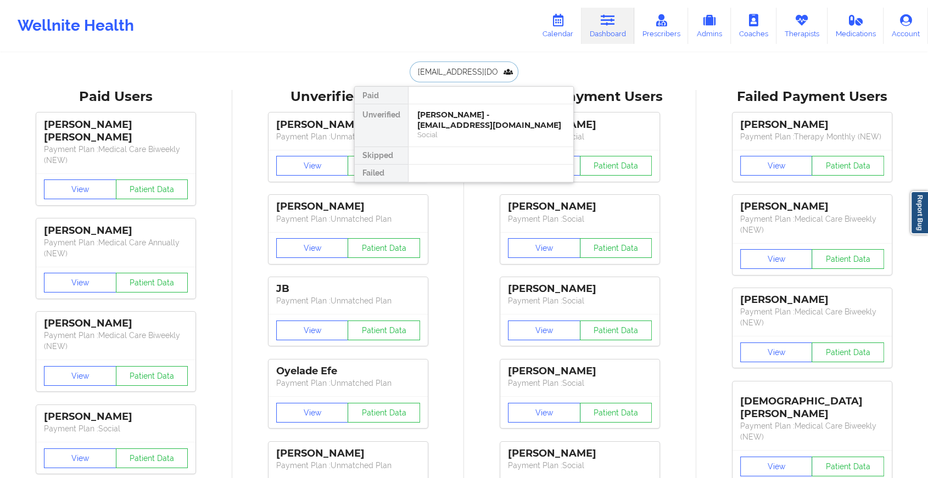
click at [507, 130] on div "[PERSON_NAME] - [EMAIL_ADDRESS][DOMAIN_NAME]" at bounding box center [490, 120] width 147 height 20
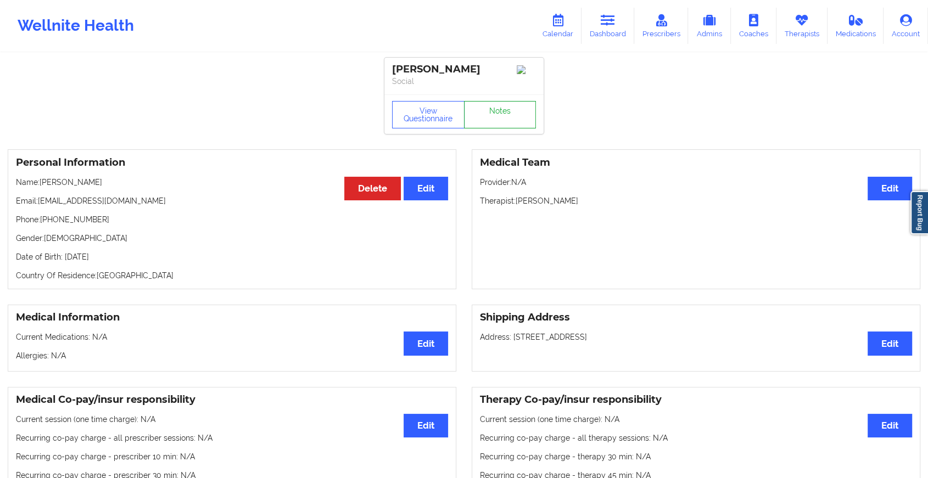
click at [499, 116] on link "Notes" at bounding box center [500, 114] width 72 height 27
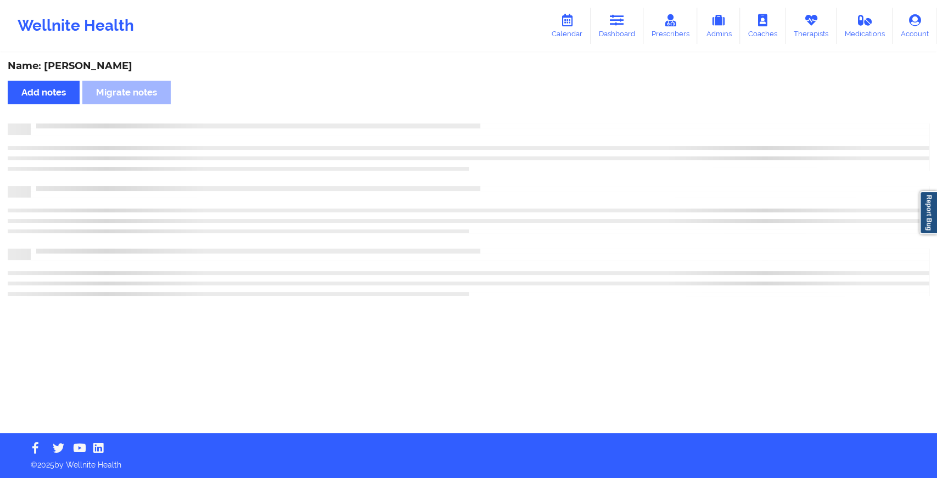
click at [499, 116] on div "Name: [PERSON_NAME] Add notes Migrate notes" at bounding box center [468, 243] width 937 height 379
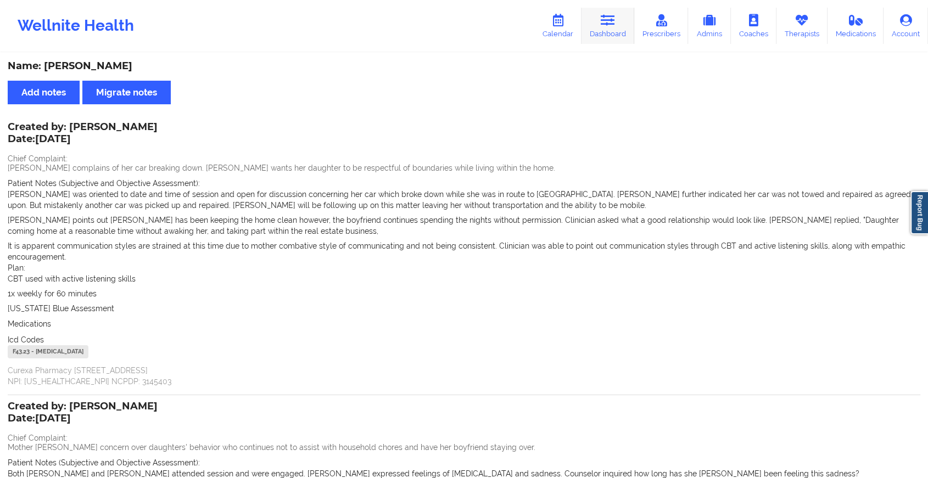
click at [602, 18] on icon at bounding box center [608, 20] width 14 height 12
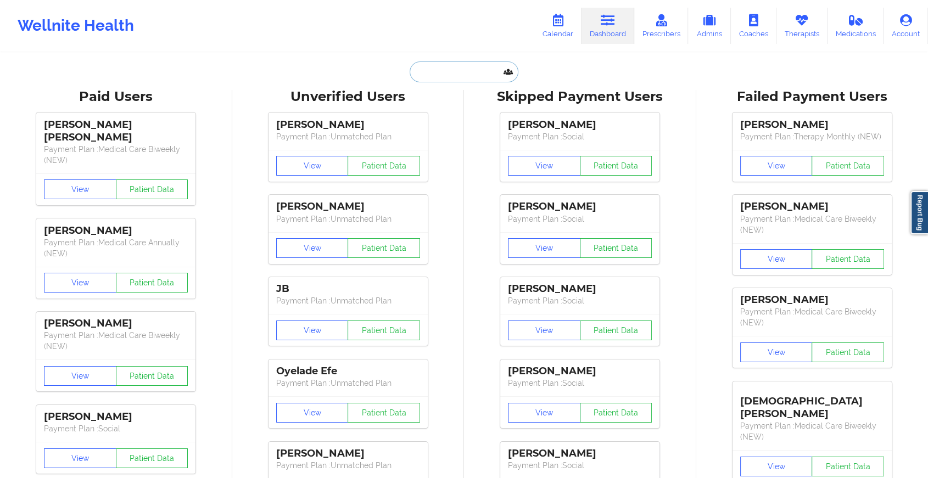
click at [448, 79] on input "text" at bounding box center [464, 71] width 109 height 21
paste input "[EMAIL_ADDRESS][DOMAIN_NAME]"
type input "[EMAIL_ADDRESS][DOMAIN_NAME]"
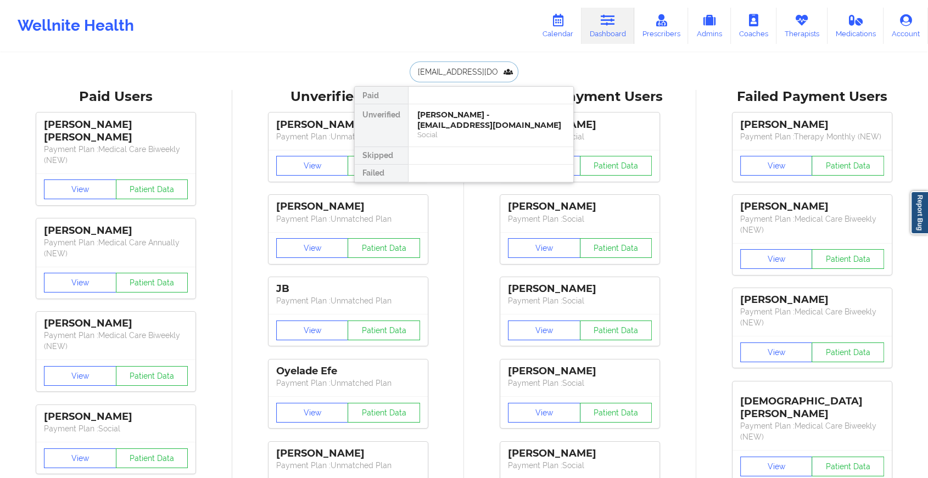
click at [475, 120] on div "[PERSON_NAME] - [EMAIL_ADDRESS][DOMAIN_NAME]" at bounding box center [490, 120] width 147 height 20
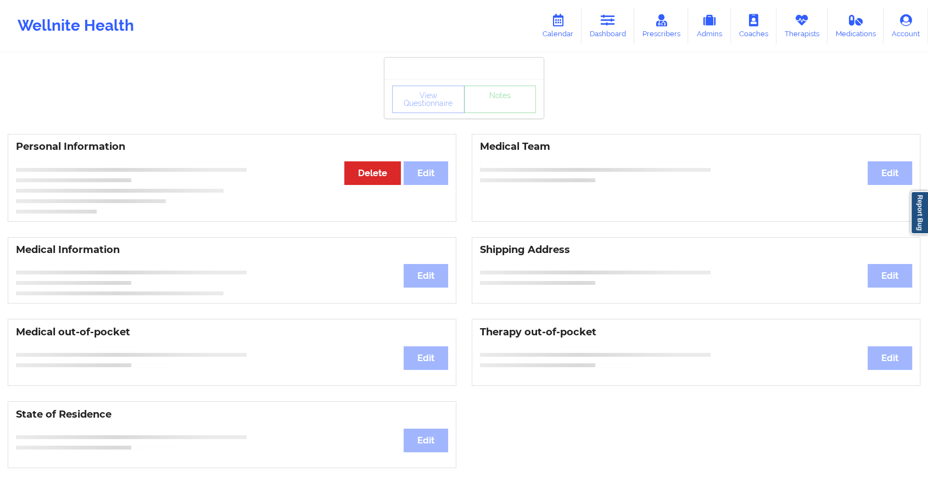
click at [501, 109] on div "View Questionnaire Notes" at bounding box center [464, 99] width 144 height 27
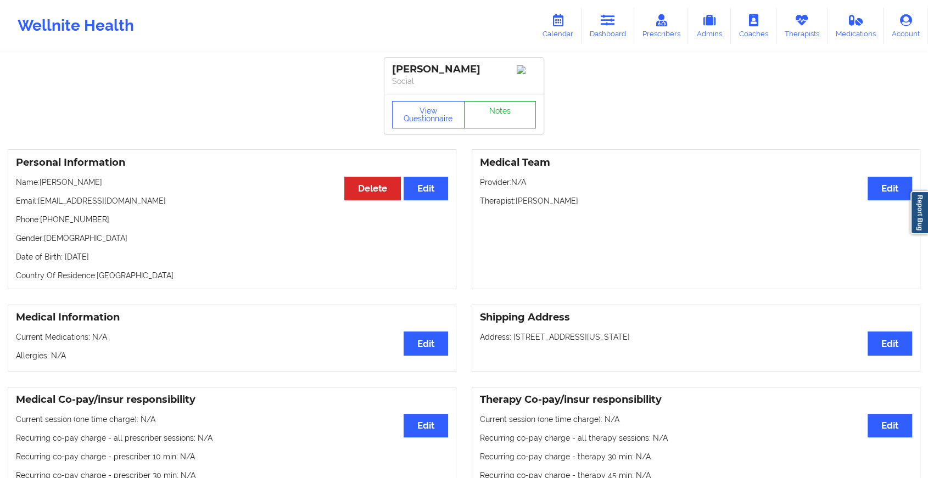
click at [501, 109] on link "Notes" at bounding box center [500, 114] width 72 height 27
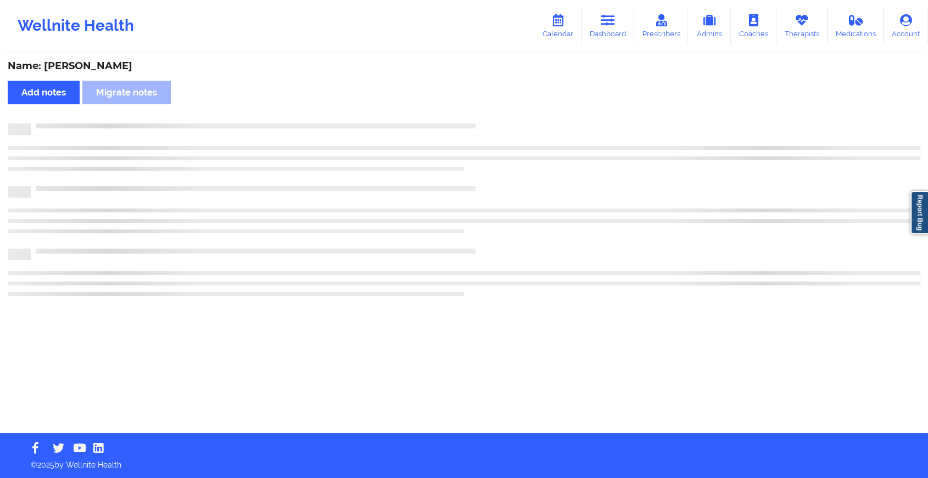
click at [501, 109] on div "Name: [PERSON_NAME] Add notes Migrate notes" at bounding box center [464, 243] width 928 height 379
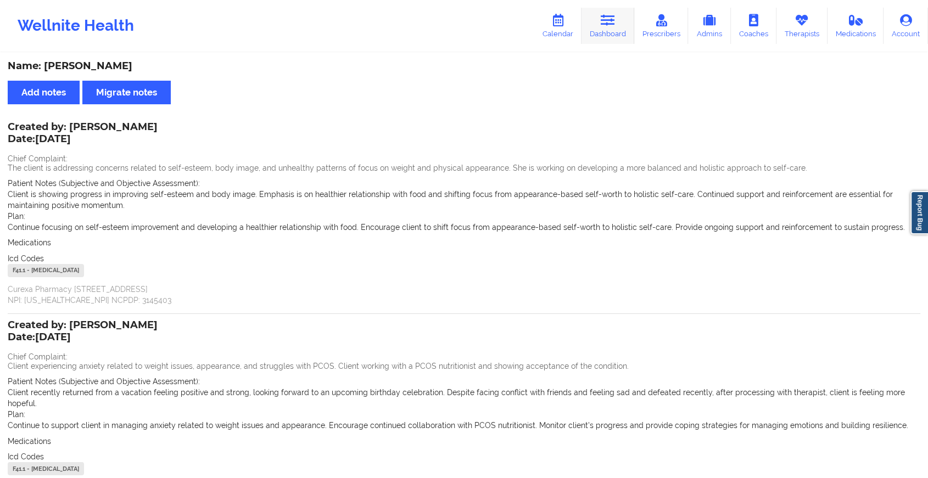
click at [618, 34] on link "Dashboard" at bounding box center [607, 26] width 53 height 36
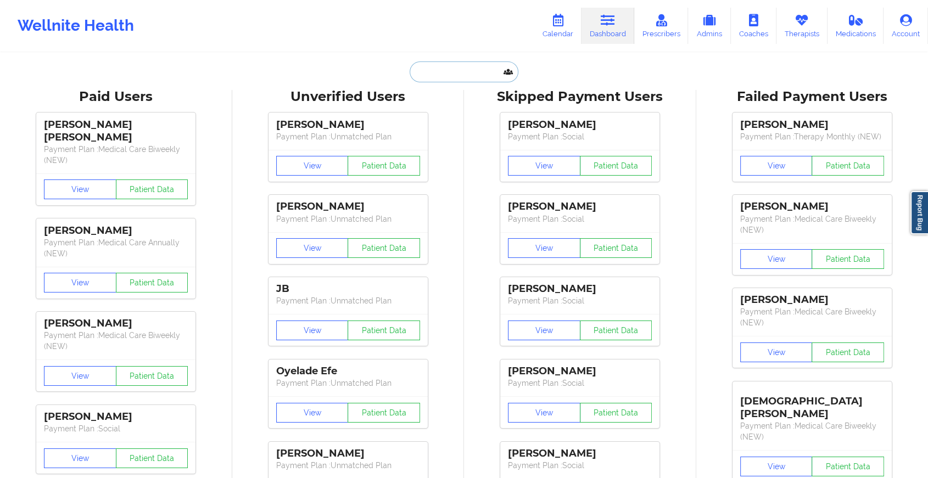
click at [459, 72] on input "text" at bounding box center [464, 71] width 109 height 21
paste input "[EMAIL_ADDRESS][DOMAIN_NAME]"
type input "[EMAIL_ADDRESS][DOMAIN_NAME]"
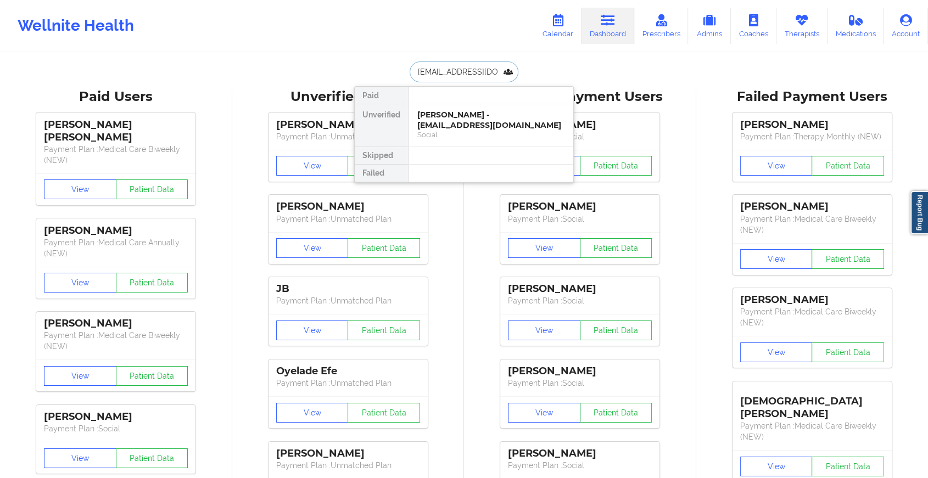
scroll to position [0, 4]
click at [465, 119] on div "[PERSON_NAME] - [EMAIL_ADDRESS][DOMAIN_NAME]" at bounding box center [490, 120] width 147 height 20
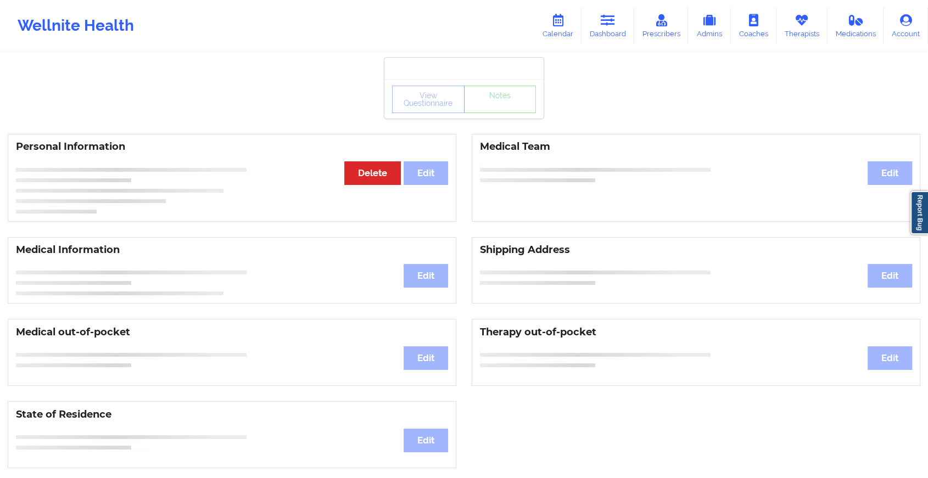
click at [505, 106] on div "View Questionnaire Notes" at bounding box center [464, 99] width 144 height 27
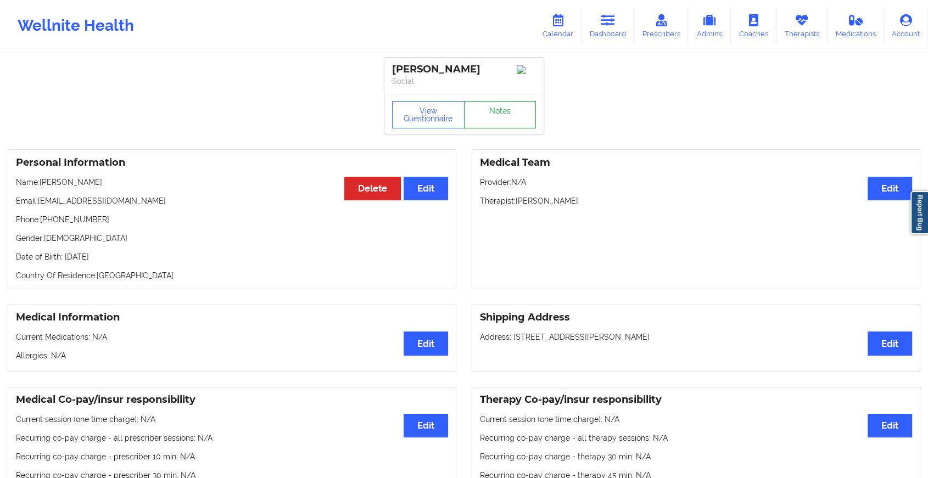
click at [505, 106] on link "Notes" at bounding box center [500, 114] width 72 height 27
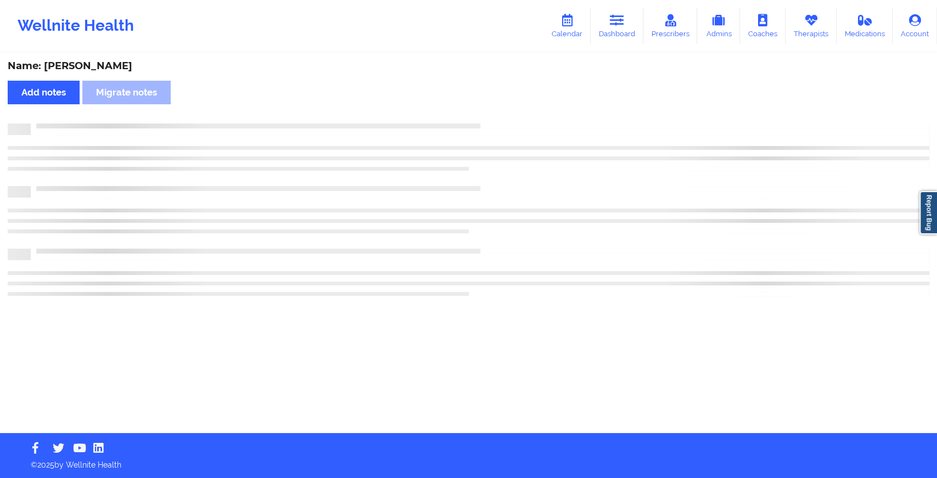
click at [505, 106] on div "Name: [PERSON_NAME] Add notes Migrate notes" at bounding box center [468, 243] width 937 height 379
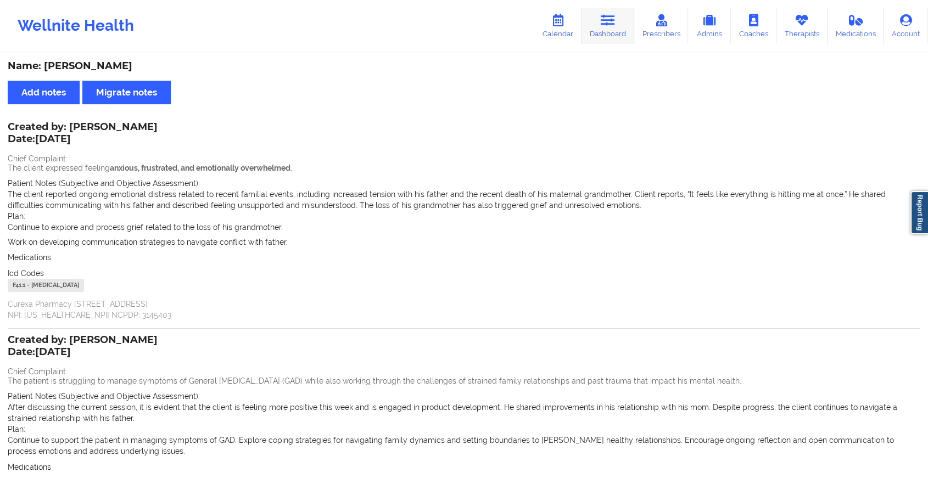
click at [611, 43] on link "Dashboard" at bounding box center [607, 26] width 53 height 36
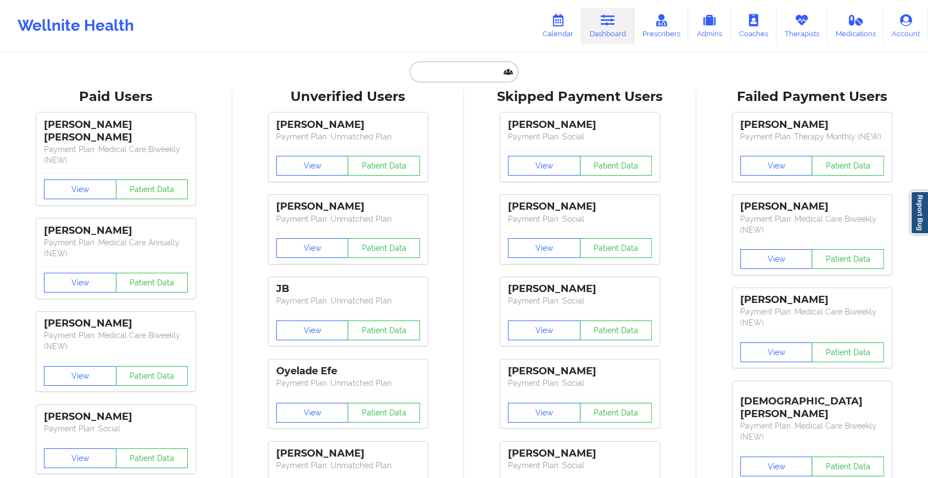
click at [482, 72] on input "text" at bounding box center [464, 71] width 109 height 21
paste input "[EMAIL_ADDRESS][DOMAIN_NAME]"
type input "[EMAIL_ADDRESS][DOMAIN_NAME]"
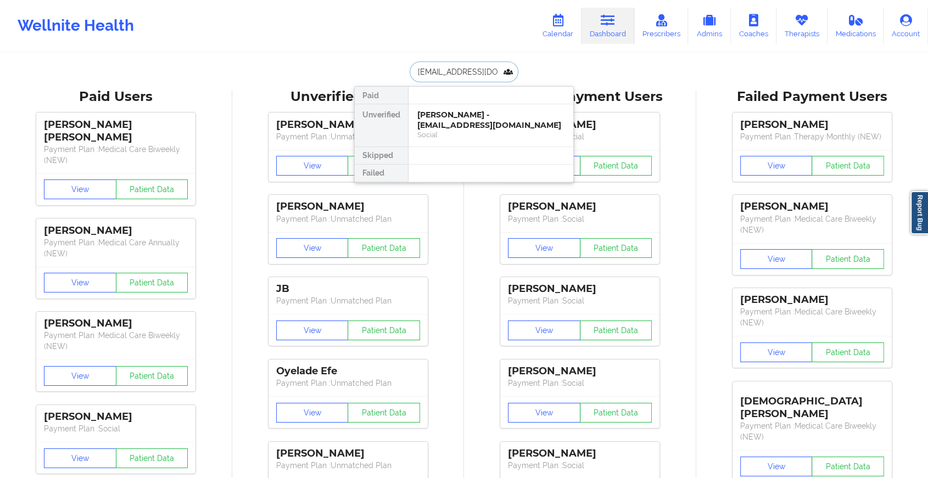
scroll to position [0, 15]
click at [464, 123] on div "[PERSON_NAME] - [EMAIL_ADDRESS][DOMAIN_NAME]" at bounding box center [490, 120] width 147 height 20
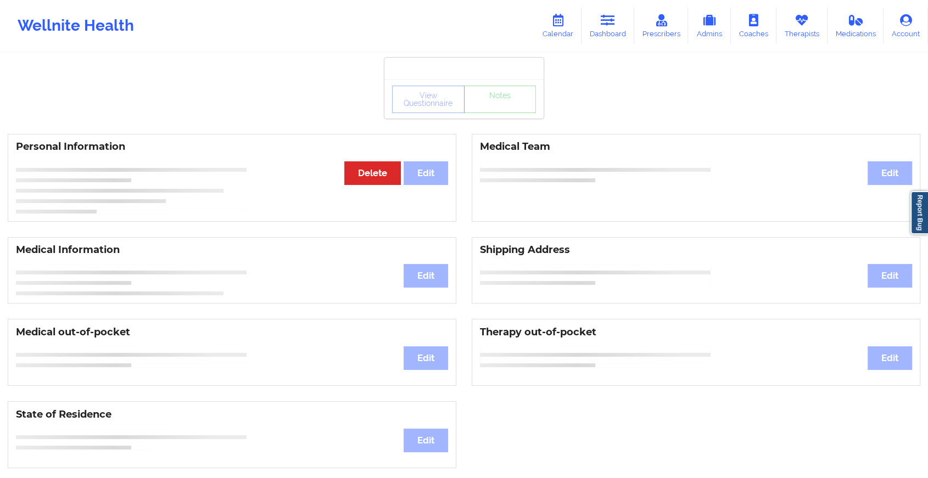
click at [503, 114] on div "View Questionnaire Notes" at bounding box center [463, 99] width 159 height 40
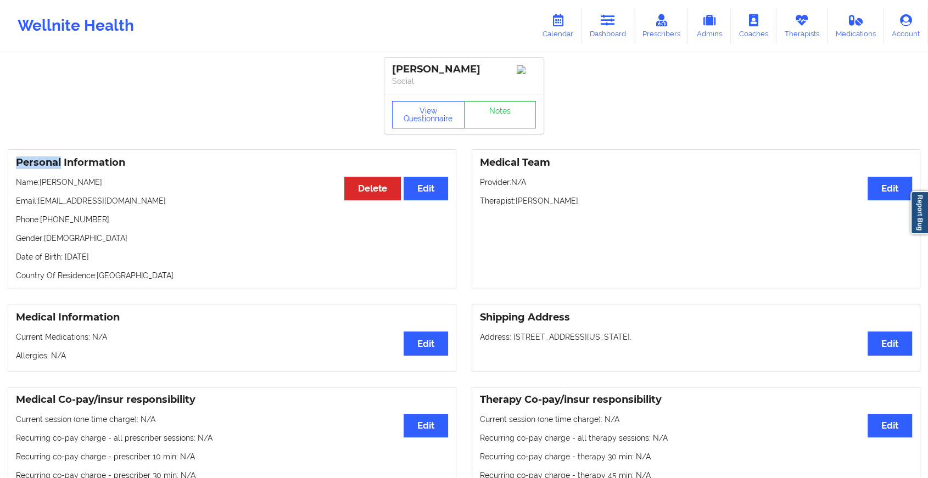
click at [503, 114] on div "View Questionnaire Notes" at bounding box center [463, 114] width 159 height 40
drag, startPoint x: 538, startPoint y: 132, endPoint x: 511, endPoint y: 127, distance: 27.3
click at [511, 127] on div "View Questionnaire Notes" at bounding box center [463, 114] width 159 height 40
click at [535, 116] on link "Notes" at bounding box center [500, 114] width 72 height 27
